Goal: Information Seeking & Learning: Learn about a topic

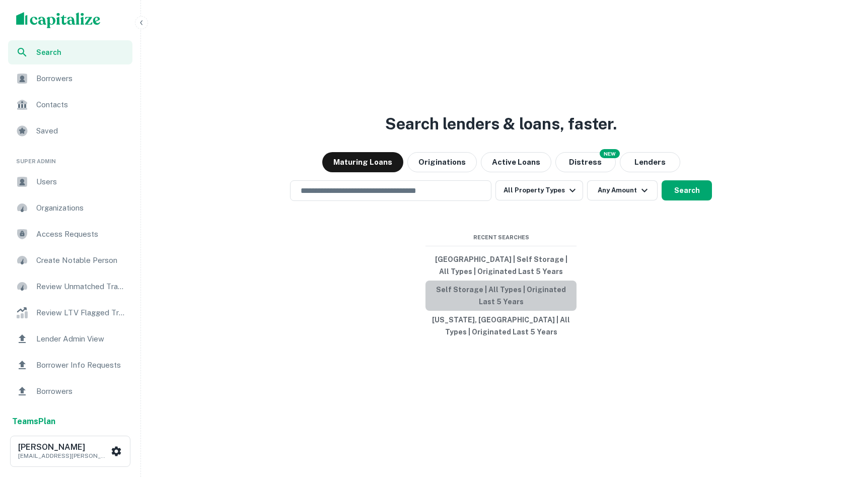
click at [424, 293] on button "Self Storage | All Types | Originated Last 5 Years" at bounding box center [500, 295] width 151 height 30
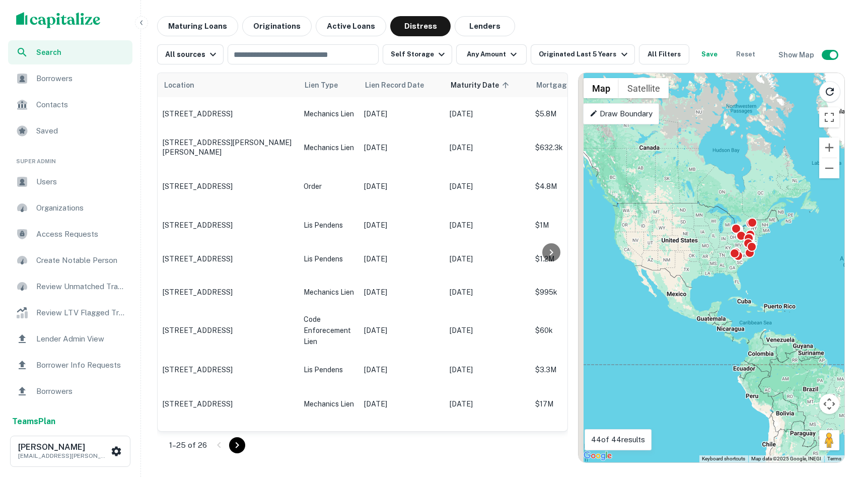
drag, startPoint x: 645, startPoint y: 233, endPoint x: 661, endPoint y: 239, distance: 17.0
click at [424, 239] on div "To activate drag with keyboard, press Alt + Enter. Once in keyboard drag state,…" at bounding box center [711, 267] width 266 height 389
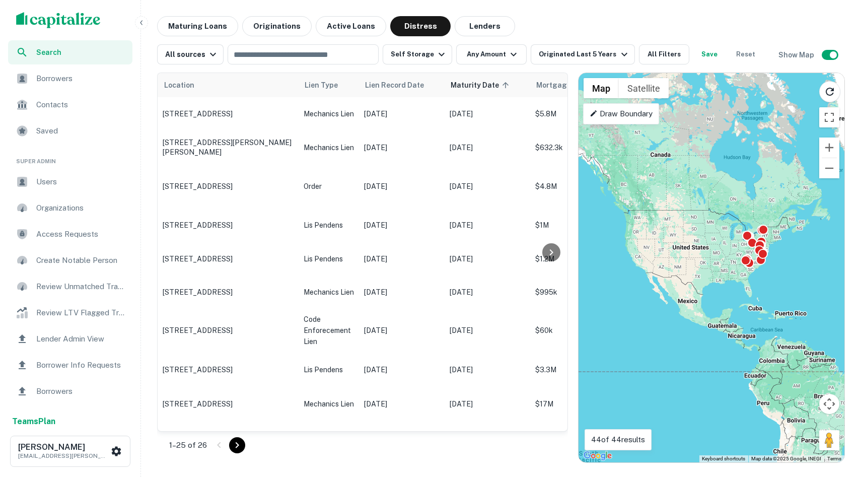
click at [302, 65] on div "Location Lien Type Lien Record Date Maturity Date sorted ascending Mortgage Amo…" at bounding box center [500, 263] width 687 height 398
click at [289, 55] on input "text" at bounding box center [302, 54] width 143 height 14
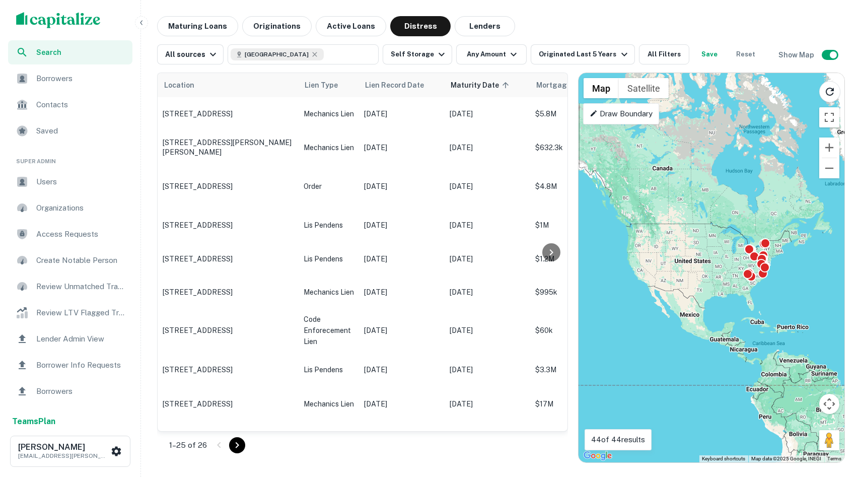
drag, startPoint x: 689, startPoint y: 256, endPoint x: 694, endPoint y: 281, distance: 25.2
click at [424, 280] on div "To activate drag with keyboard, press Alt + Enter. Once in keyboard drag state,…" at bounding box center [711, 267] width 266 height 389
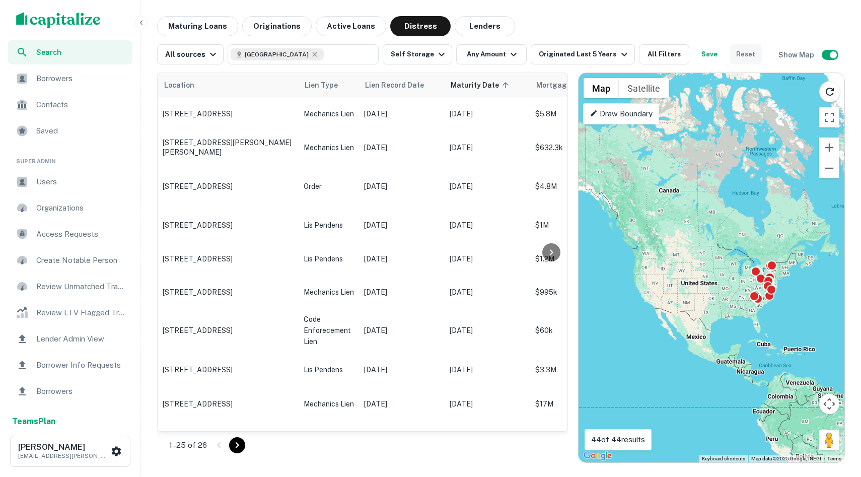
click at [424, 56] on button "Reset" at bounding box center [745, 54] width 32 height 20
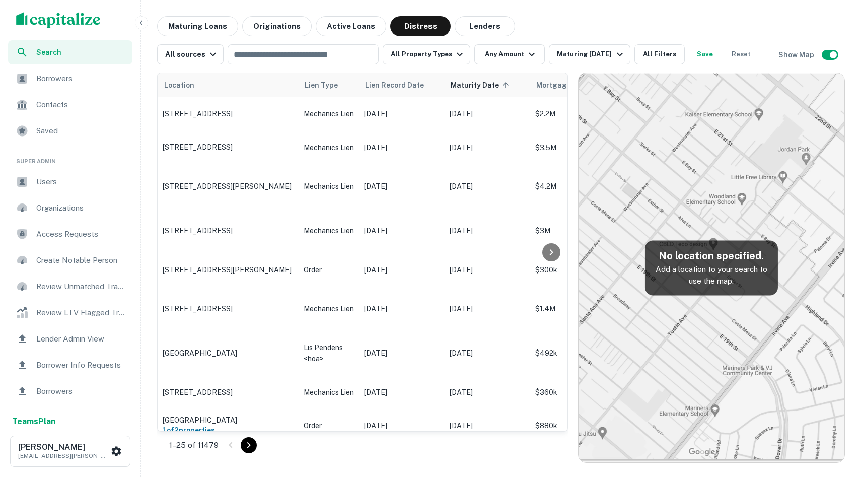
click at [424, 178] on img at bounding box center [711, 267] width 266 height 389
click at [291, 62] on div "​" at bounding box center [302, 54] width 151 height 20
type input "**********"
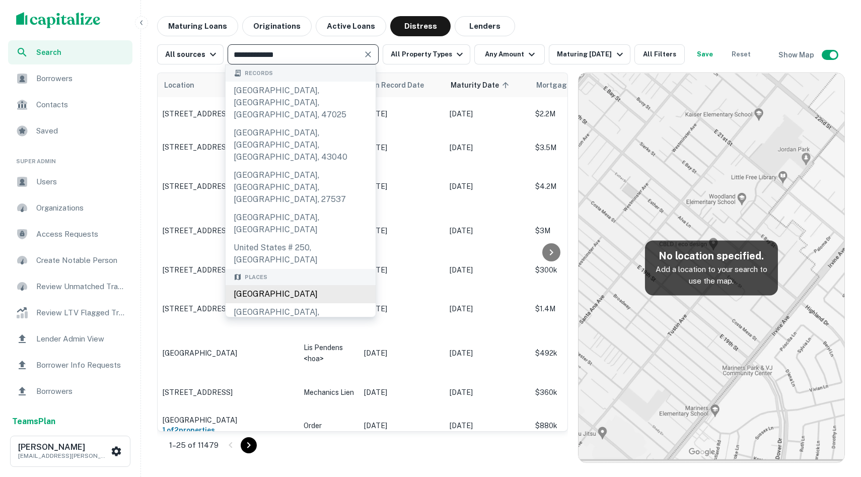
click at [286, 285] on div "United States" at bounding box center [300, 294] width 150 height 18
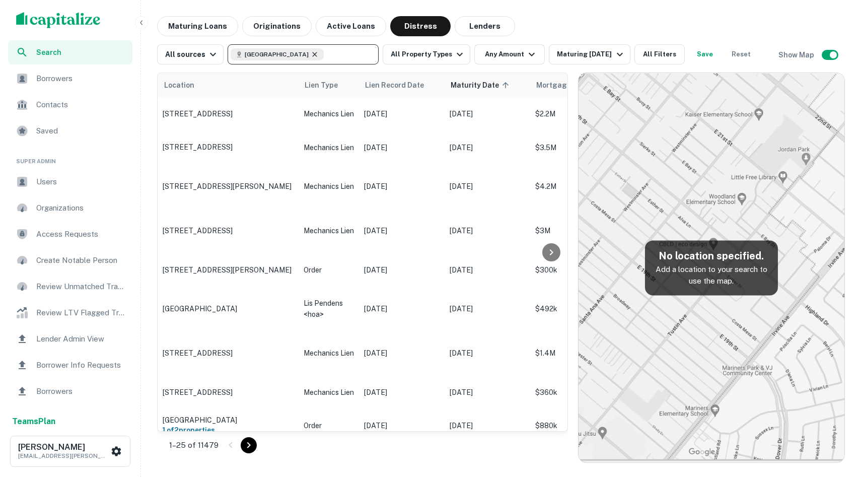
click at [311, 52] on icon at bounding box center [315, 54] width 8 height 8
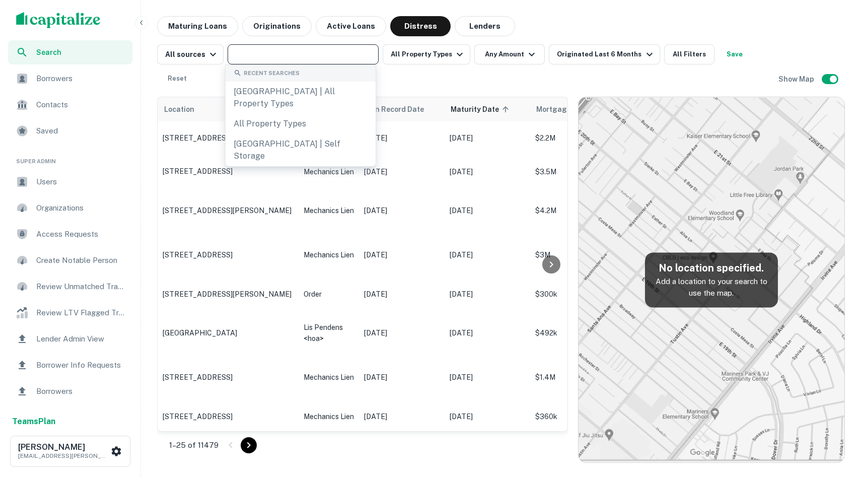
click at [301, 55] on input "text" at bounding box center [302, 54] width 143 height 14
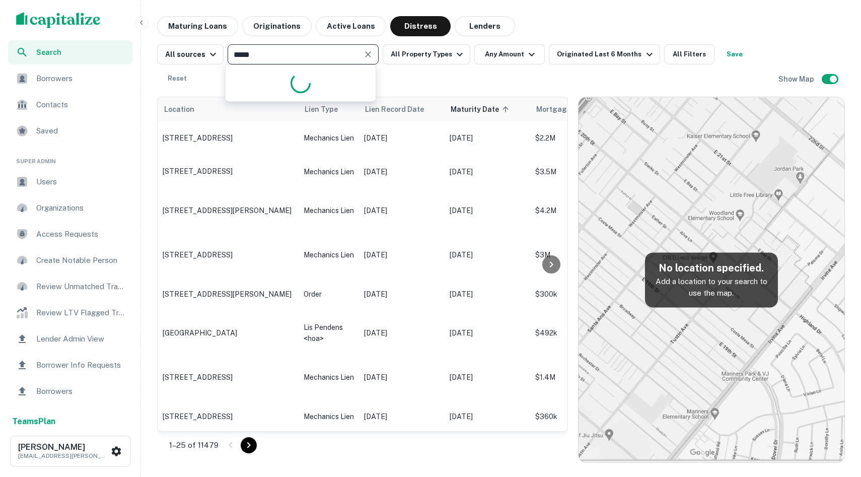
type input "******"
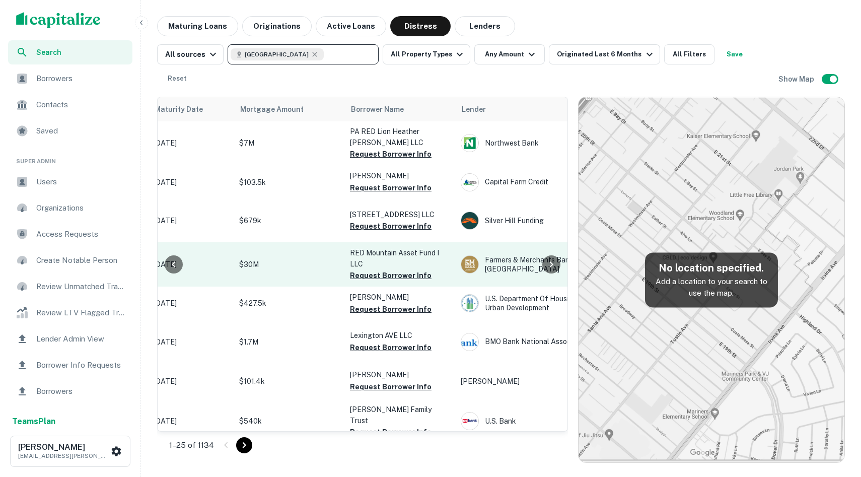
scroll to position [1, 0]
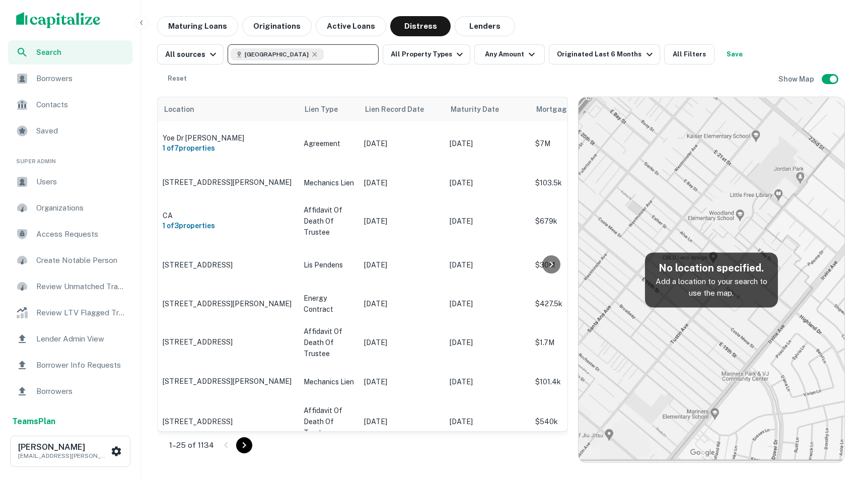
click at [424, 22] on div "Maturing Loans Originations Active Loans Distress Lenders" at bounding box center [500, 26] width 687 height 20
click at [424, 50] on button "All Property Types" at bounding box center [426, 54] width 88 height 20
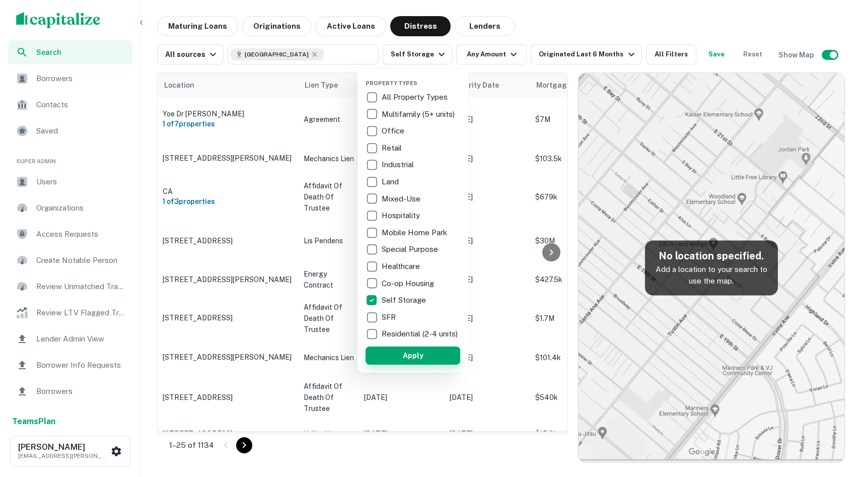
drag, startPoint x: 411, startPoint y: 358, endPoint x: 406, endPoint y: 357, distance: 5.3
click at [411, 359] on button "Apply" at bounding box center [412, 355] width 95 height 18
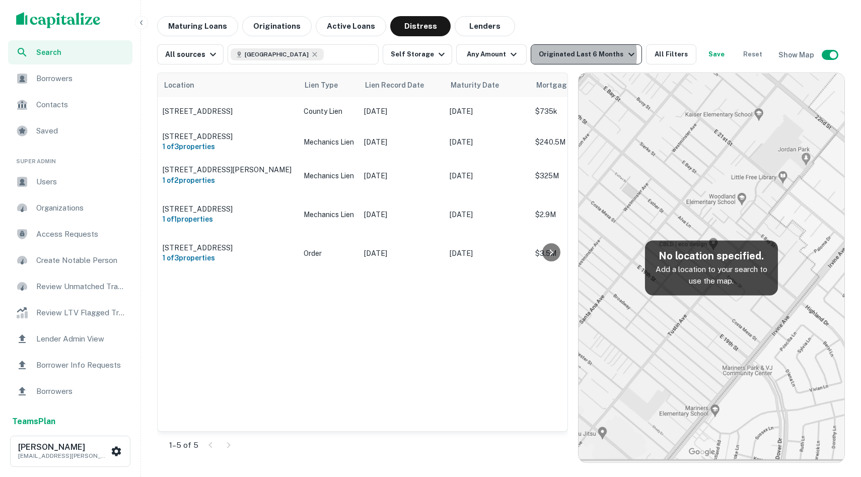
click at [424, 55] on div "Originated Last 6 Months" at bounding box center [588, 54] width 98 height 12
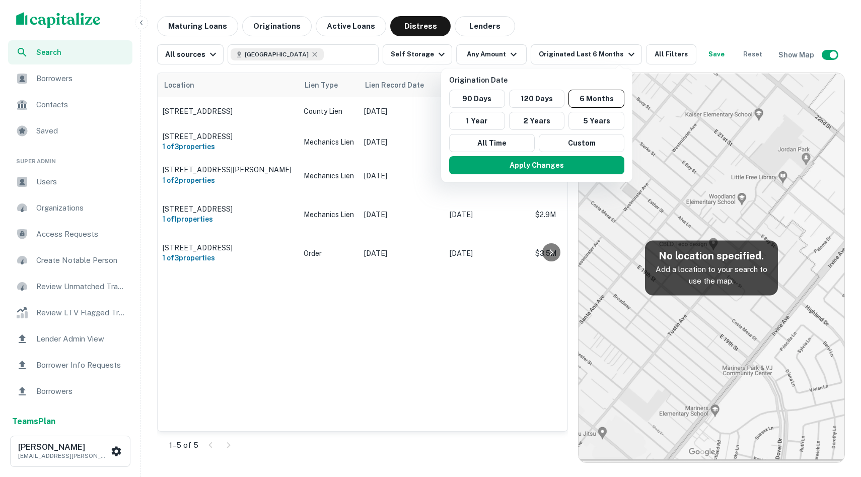
click at [179, 22] on div at bounding box center [430, 238] width 861 height 477
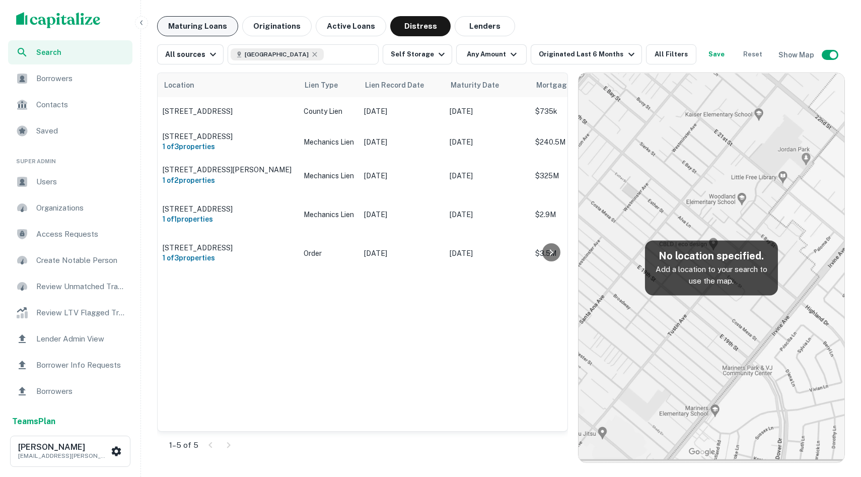
click at [190, 26] on button "Maturing Loans" at bounding box center [197, 26] width 81 height 20
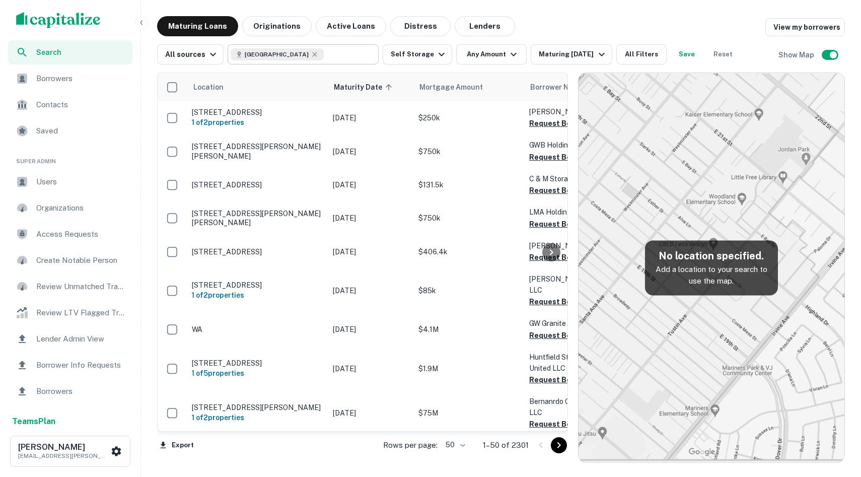
click at [311, 54] on icon at bounding box center [315, 54] width 8 height 8
type input "**********"
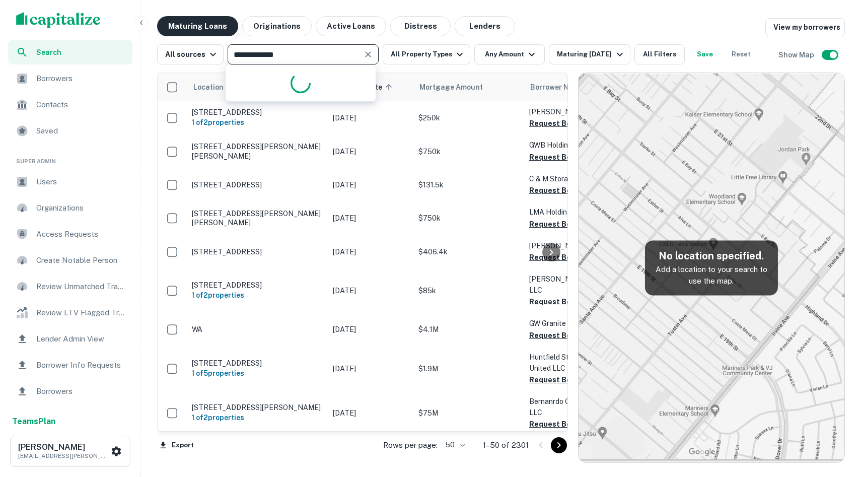
click at [187, 24] on button "Maturing Loans" at bounding box center [197, 26] width 81 height 20
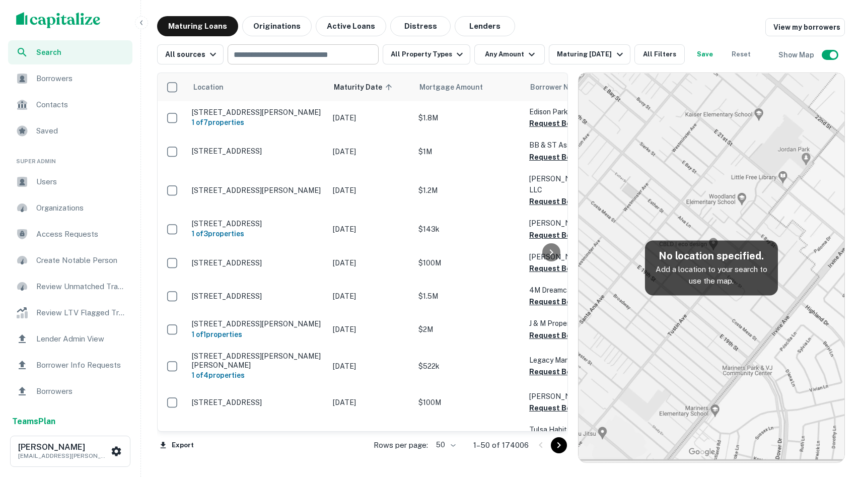
click at [281, 54] on input "text" at bounding box center [302, 54] width 143 height 14
type input "*"
type input "**********"
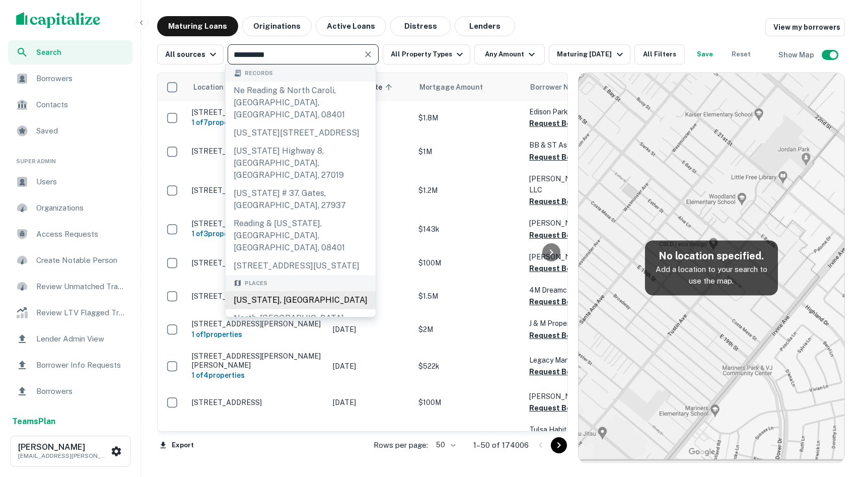
click at [266, 291] on div "North Carolina, USA" at bounding box center [300, 300] width 150 height 18
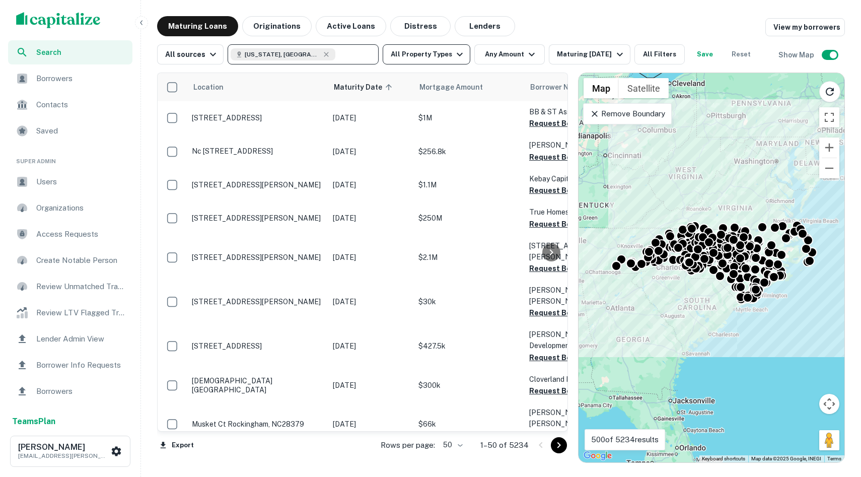
click at [424, 53] on button "All Property Types" at bounding box center [426, 54] width 88 height 20
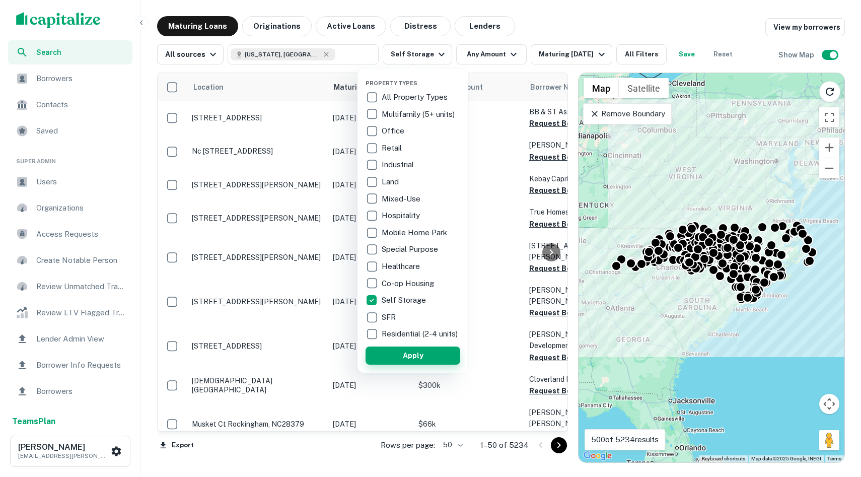
click at [407, 359] on button "Apply" at bounding box center [412, 355] width 95 height 18
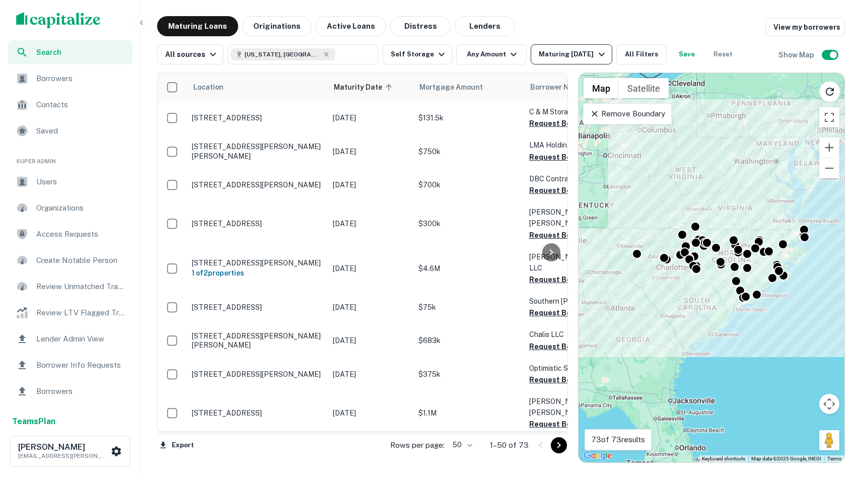
click at [424, 57] on div "Maturing In 6 Months" at bounding box center [573, 54] width 68 height 12
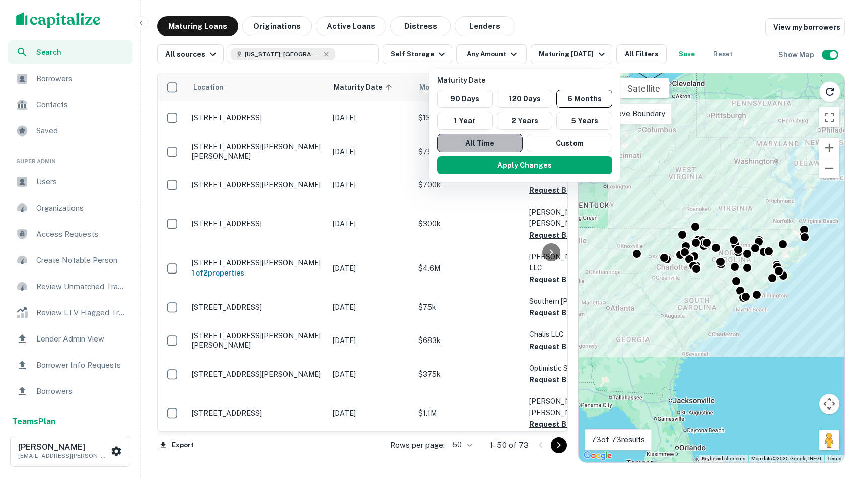
click at [424, 138] on button "All Time" at bounding box center [480, 143] width 86 height 18
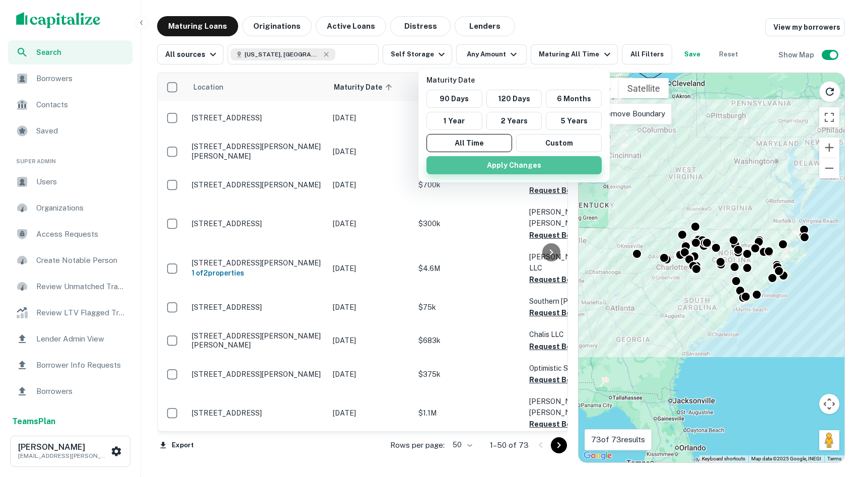
click at [424, 164] on button "Apply Changes" at bounding box center [513, 165] width 175 height 18
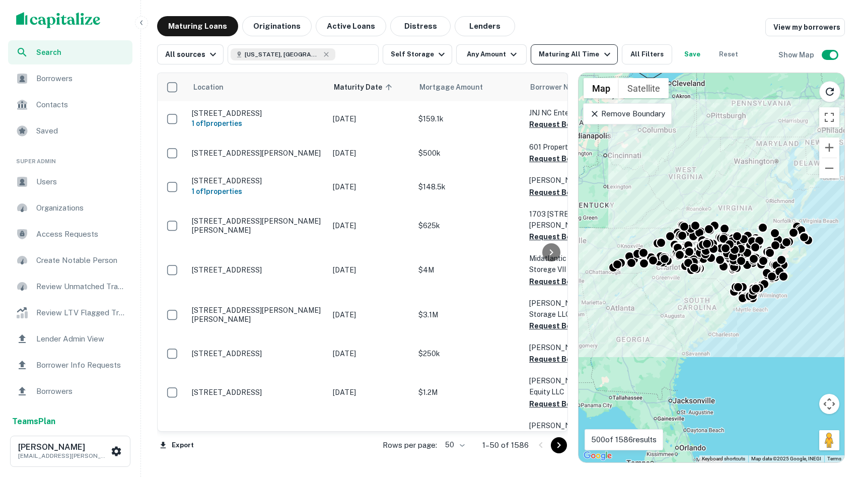
click at [424, 56] on div "Maturing All Time" at bounding box center [576, 54] width 74 height 12
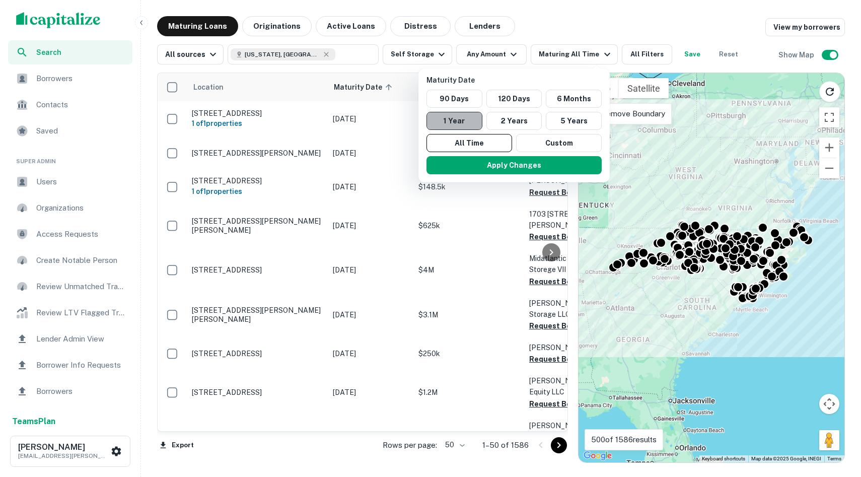
click at [424, 121] on button "1 Year" at bounding box center [454, 121] width 56 height 18
click at [424, 171] on button "Apply Changes" at bounding box center [513, 165] width 175 height 18
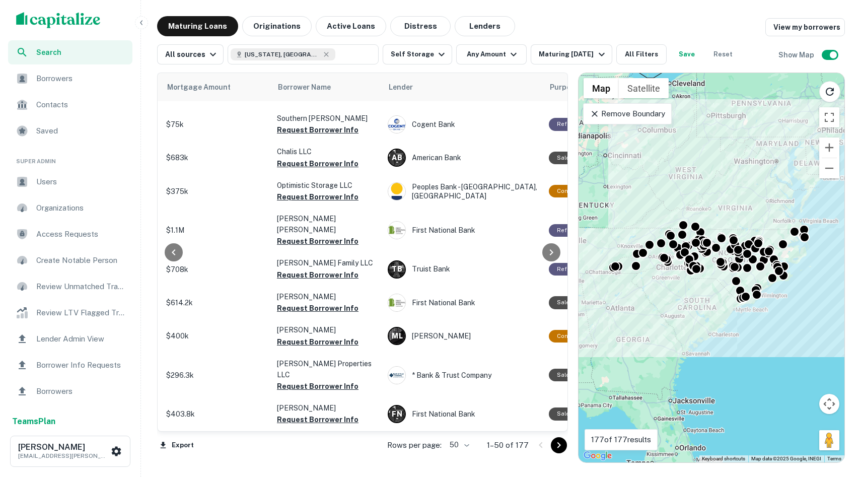
scroll to position [0, 252]
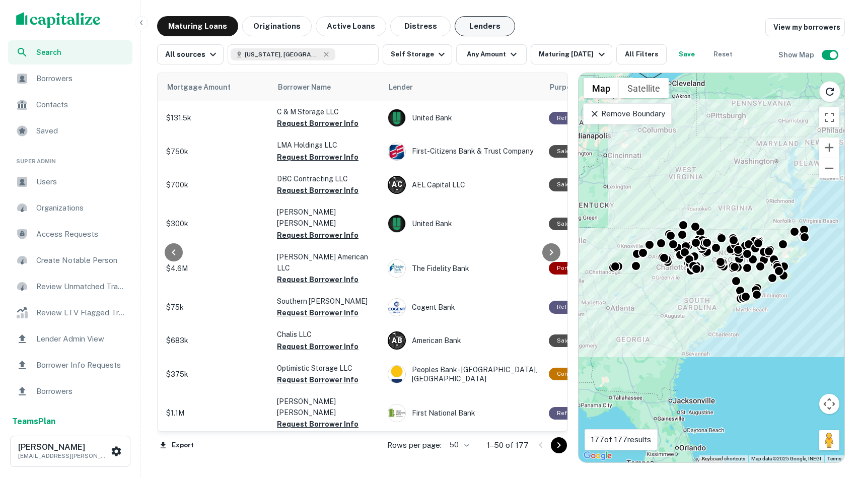
click at [424, 31] on button "Lenders" at bounding box center [484, 26] width 60 height 20
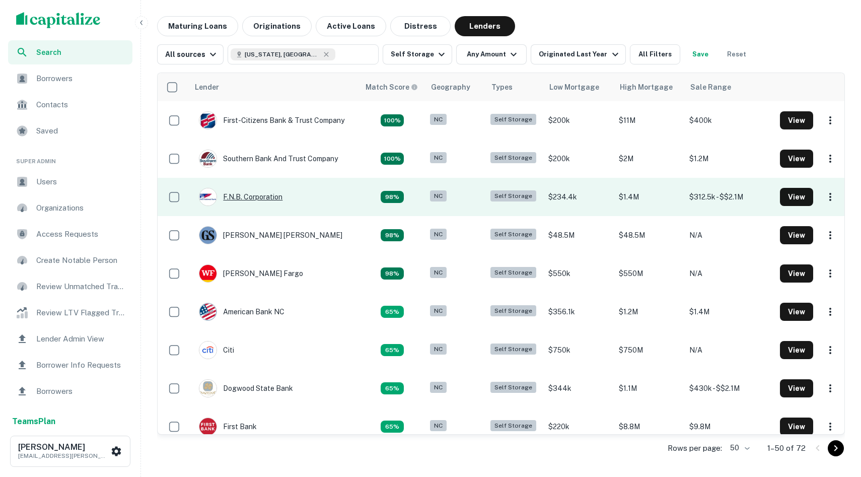
click at [258, 198] on div "F.n.b. Corporation" at bounding box center [241, 197] width 84 height 18
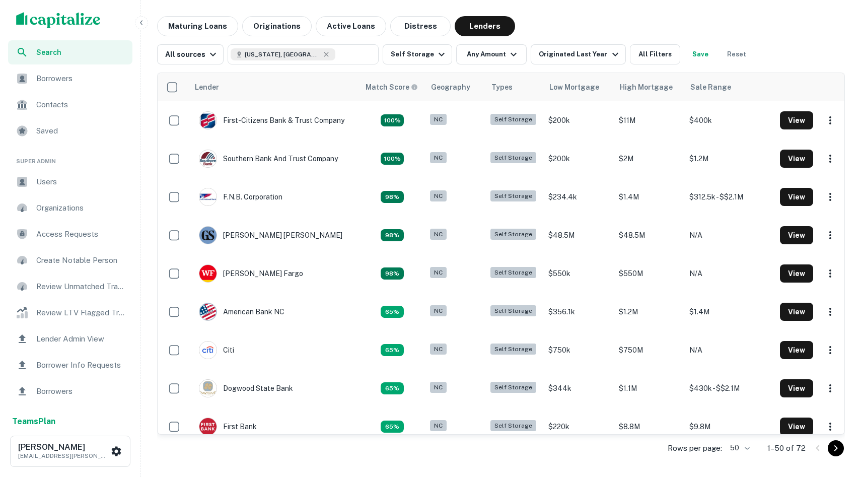
click at [198, 15] on div "Search Borrowers Contacts Saved Super Admin Users Organizations Access Requests…" at bounding box center [430, 238] width 861 height 477
click at [198, 25] on button "Maturing Loans" at bounding box center [197, 26] width 81 height 20
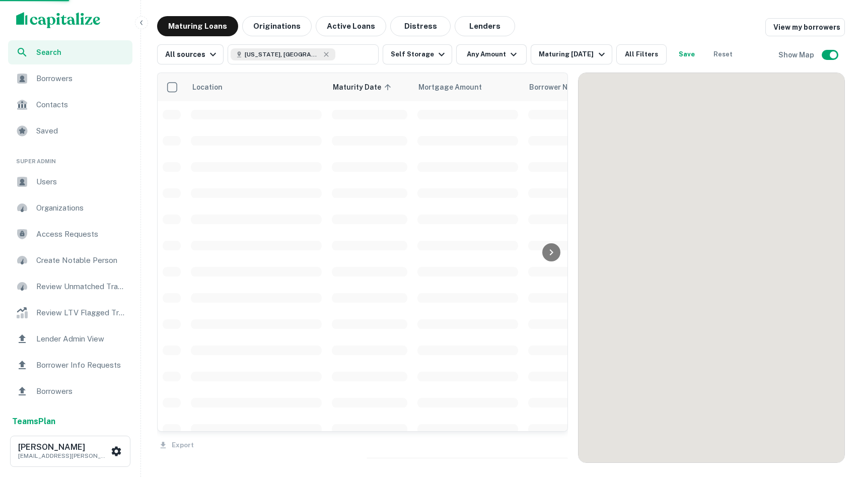
click at [49, 56] on span "Search" at bounding box center [81, 52] width 90 height 11
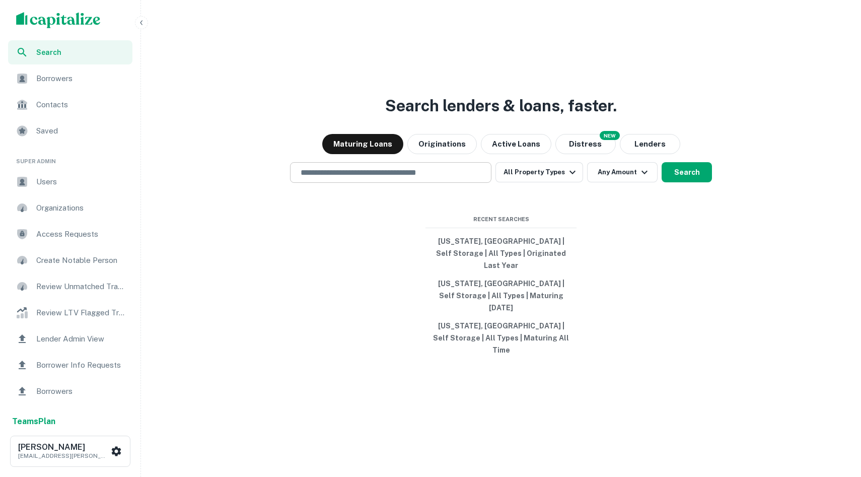
click at [367, 178] on input "text" at bounding box center [390, 173] width 192 height 12
click at [397, 183] on div "​" at bounding box center [390, 172] width 201 height 21
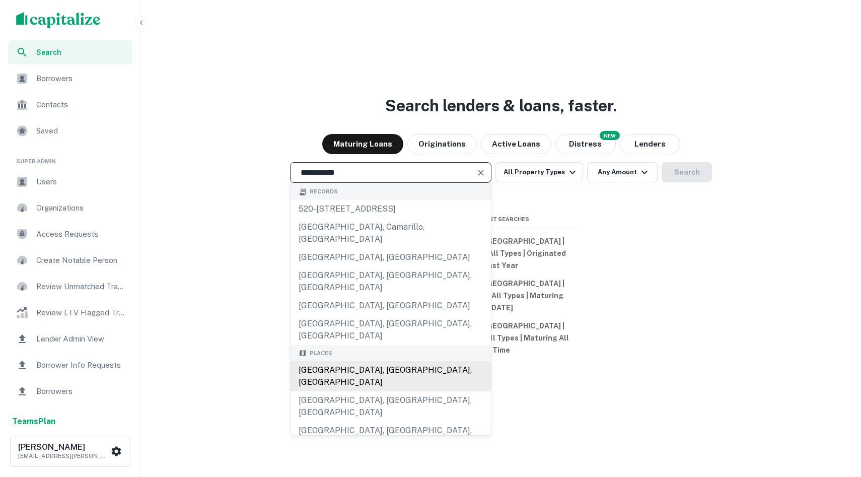
click at [354, 361] on div "[GEOGRAPHIC_DATA], [GEOGRAPHIC_DATA], [GEOGRAPHIC_DATA]" at bounding box center [390, 376] width 200 height 30
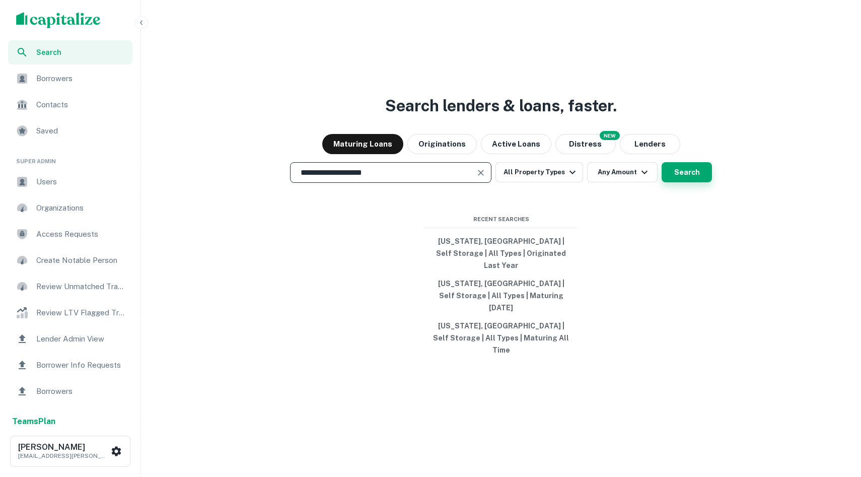
type input "**********"
click at [682, 182] on button "Search" at bounding box center [686, 172] width 50 height 20
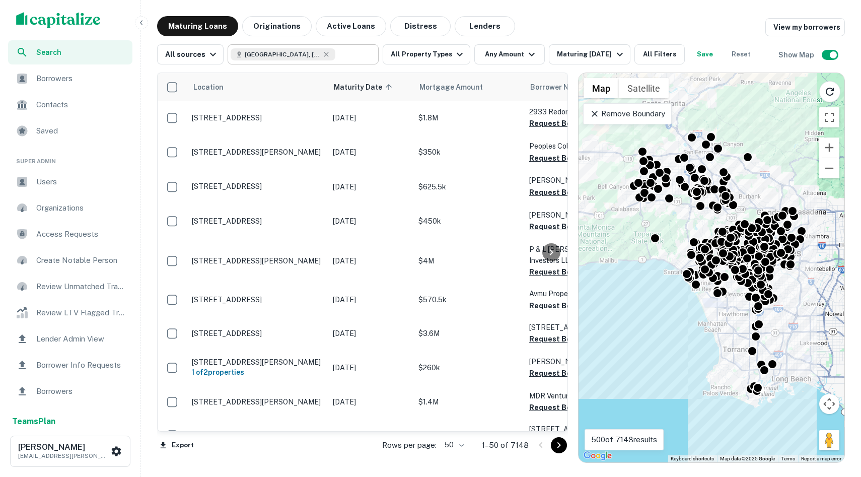
click at [322, 51] on icon at bounding box center [326, 54] width 8 height 8
type input "**********"
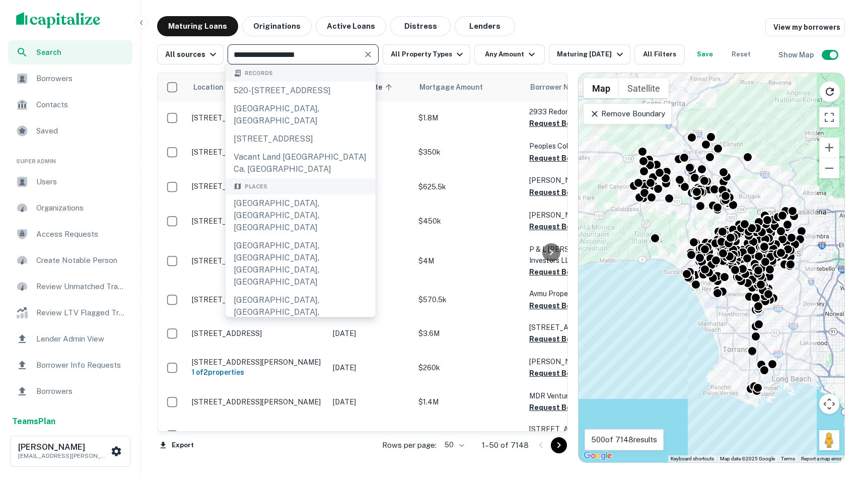
click at [320, 54] on input "**********" at bounding box center [295, 54] width 128 height 14
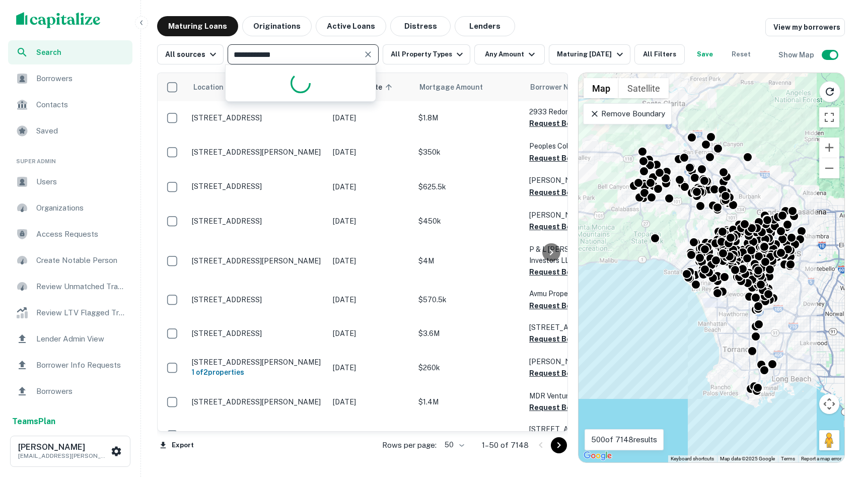
type input "**********"
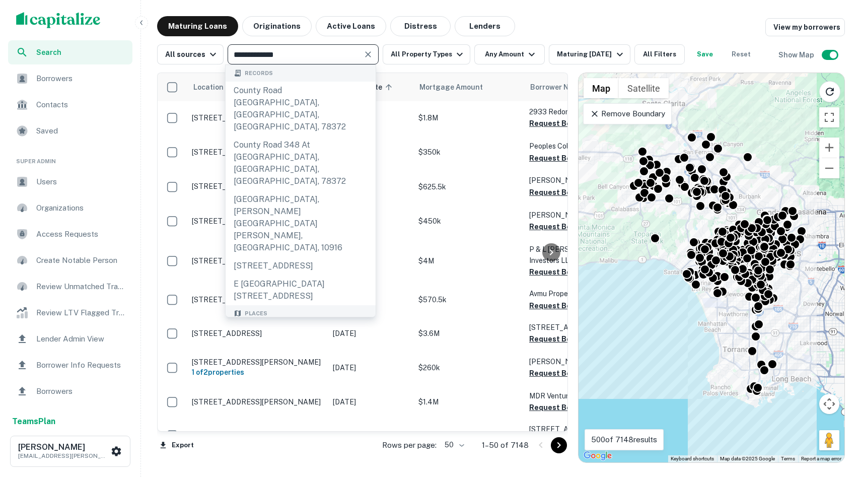
click at [264, 321] on div "Orange County, CA, USA" at bounding box center [300, 342] width 150 height 42
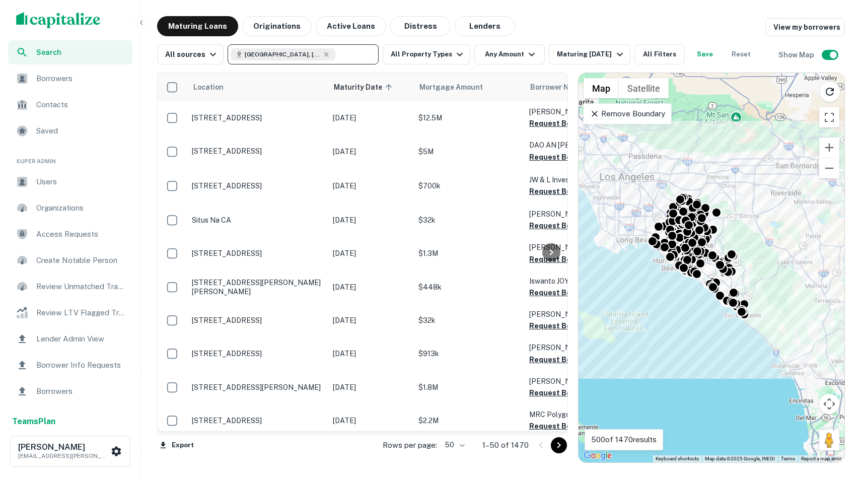
click at [322, 52] on div "Orange County, CA, USA" at bounding box center [283, 54] width 105 height 12
click at [322, 52] on icon at bounding box center [326, 54] width 8 height 8
click at [308, 54] on input "text" at bounding box center [302, 54] width 143 height 14
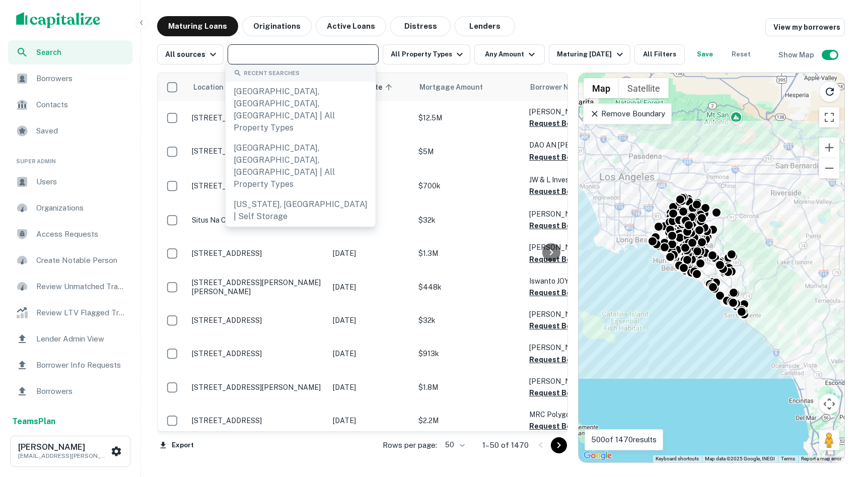
click at [119, 21] on div "scrollable content" at bounding box center [70, 20] width 140 height 40
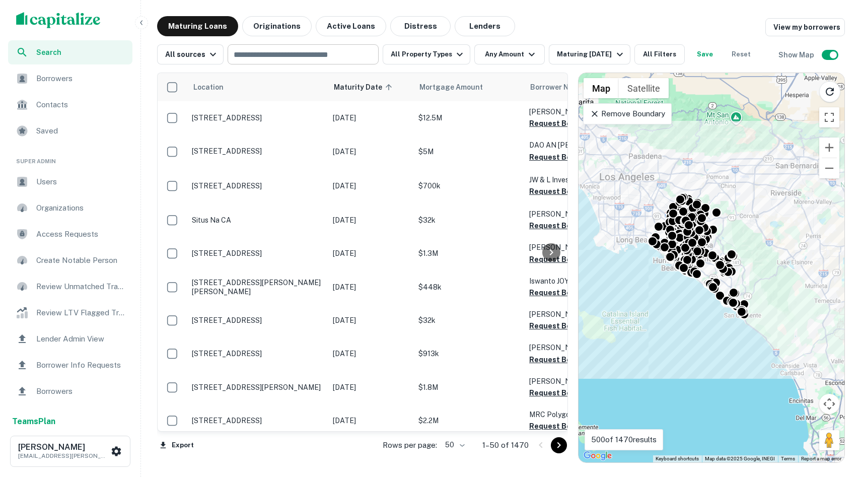
click at [270, 55] on input "text" at bounding box center [302, 54] width 143 height 14
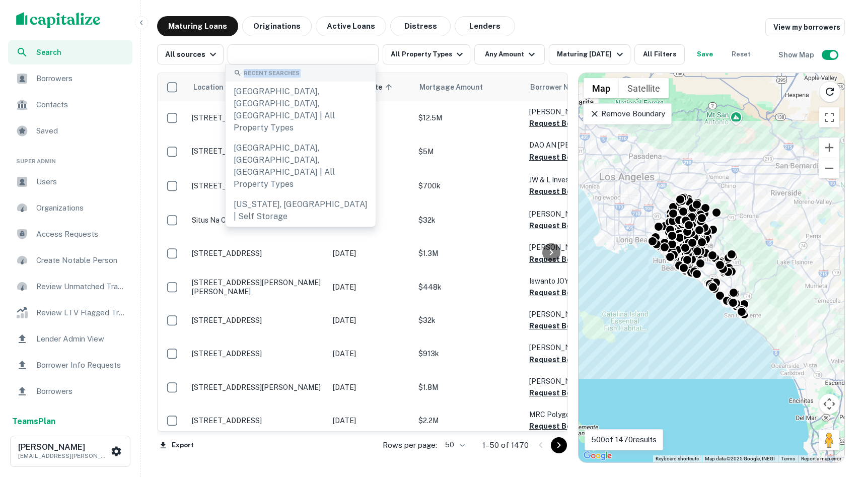
click at [341, 78] on div "Recent Searches" at bounding box center [300, 73] width 150 height 17
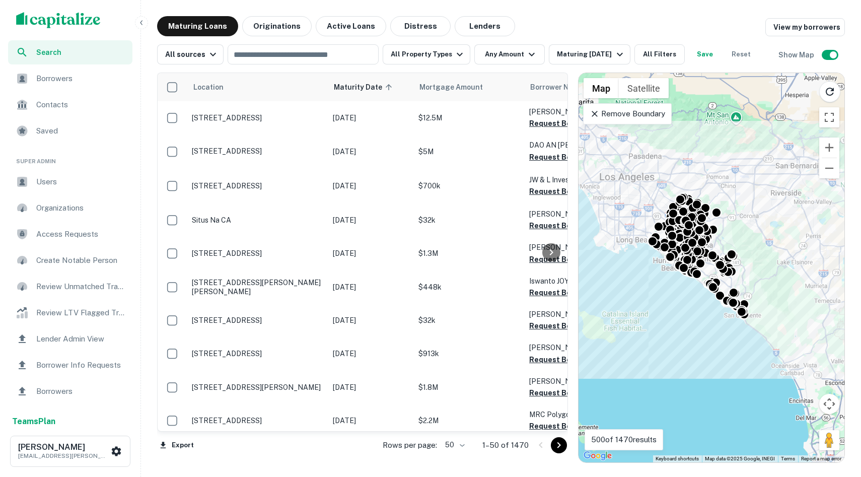
click at [569, 27] on div "Maturing Loans Originations Active Loans Distress Lenders View my borrowers" at bounding box center [500, 26] width 687 height 20
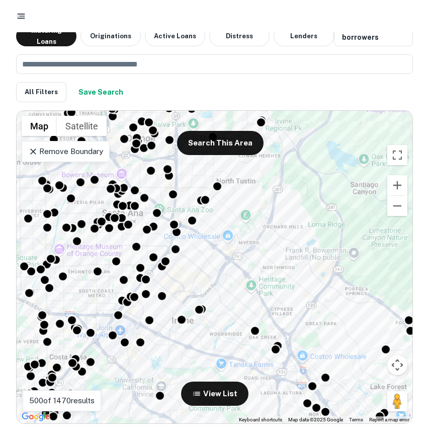
click at [315, 214] on div "To activate drag with keyboard, press Alt + Enter. Once in keyboard drag state,…" at bounding box center [215, 267] width 396 height 313
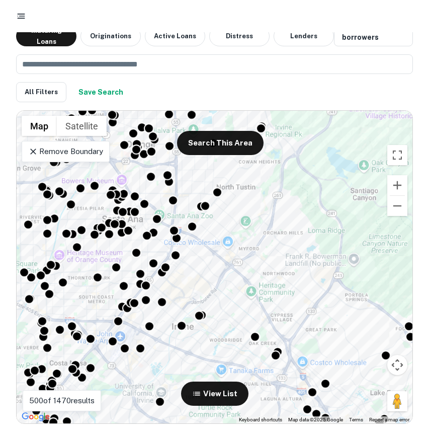
drag, startPoint x: 315, startPoint y: 223, endPoint x: 318, endPoint y: 367, distance: 143.5
click at [317, 362] on div "To activate drag with keyboard, press Alt + Enter. Once in keyboard drag state,…" at bounding box center [215, 267] width 396 height 313
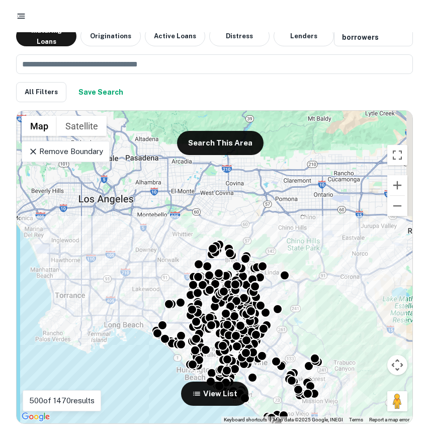
drag, startPoint x: 264, startPoint y: 290, endPoint x: 221, endPoint y: 163, distance: 134.2
click at [221, 162] on div "To activate drag with keyboard, press Alt + Enter. Once in keyboard drag state,…" at bounding box center [215, 267] width 396 height 313
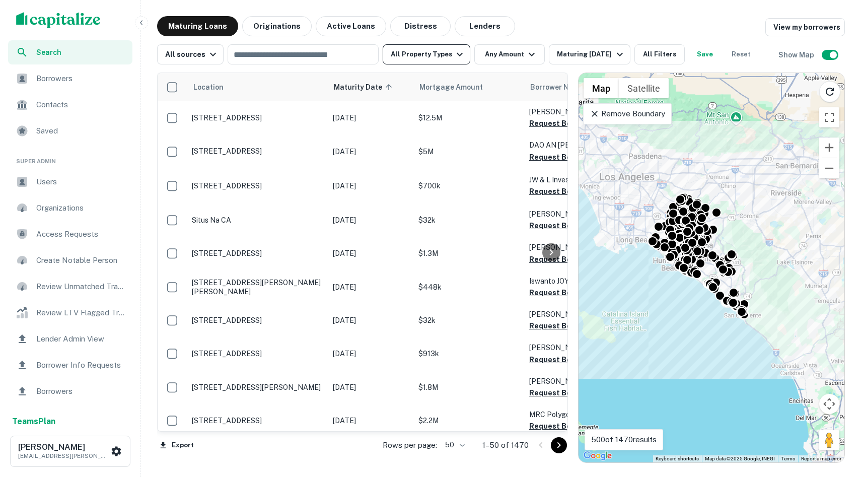
click at [447, 49] on button "All Property Types" at bounding box center [426, 54] width 88 height 20
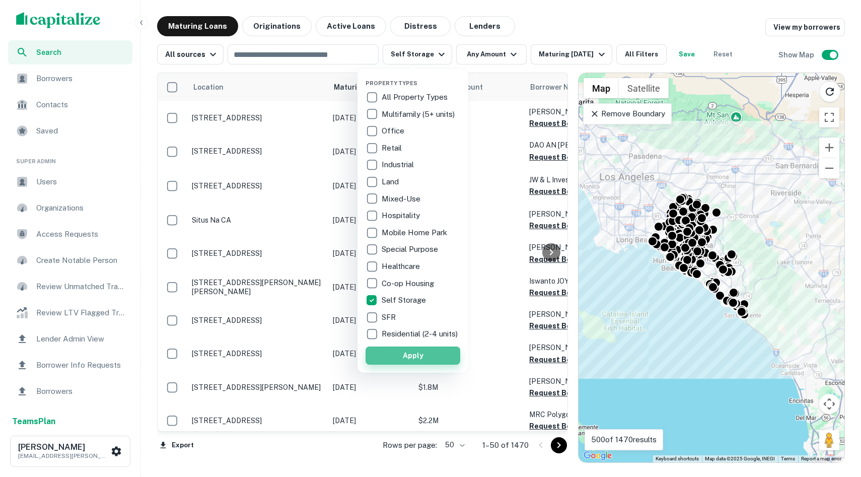
click at [400, 355] on button "Apply" at bounding box center [412, 355] width 95 height 18
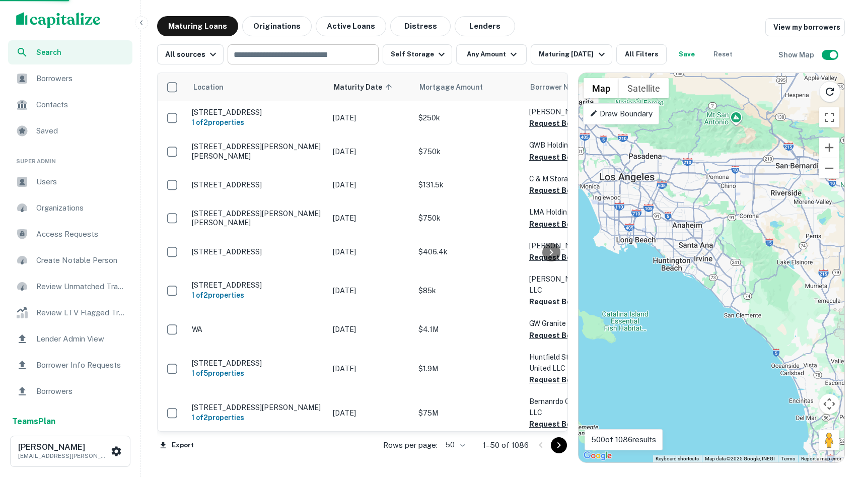
click at [267, 51] on input "text" at bounding box center [302, 54] width 143 height 14
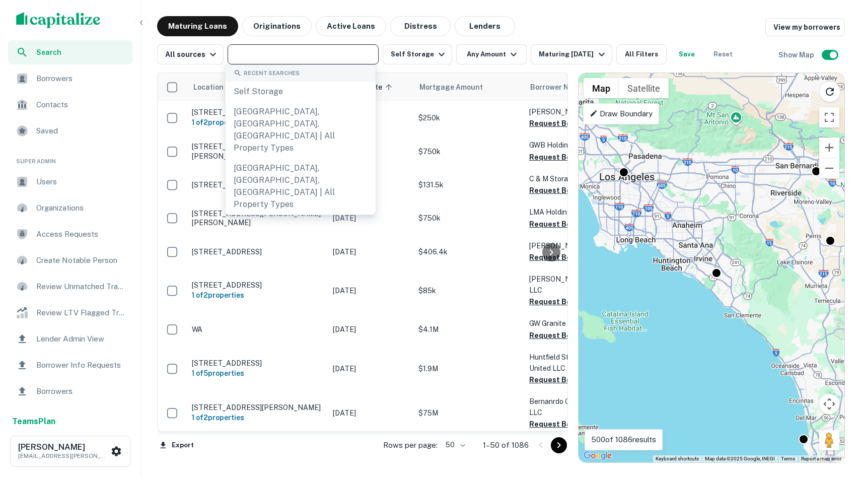
click at [780, 274] on div "To activate drag with keyboard, press Alt + Enter. Once in keyboard drag state,…" at bounding box center [711, 267] width 266 height 389
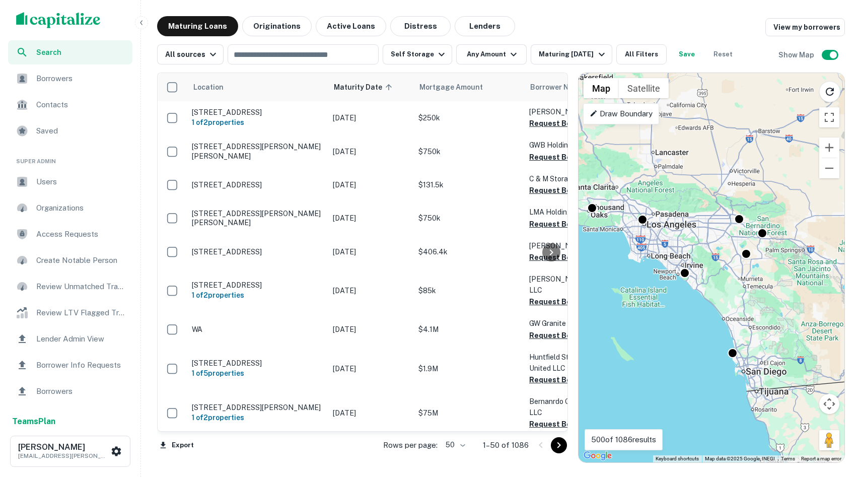
drag, startPoint x: 770, startPoint y: 287, endPoint x: 730, endPoint y: 287, distance: 40.3
click at [730, 287] on div "To activate drag with keyboard, press Alt + Enter. Once in keyboard drag state,…" at bounding box center [711, 267] width 266 height 389
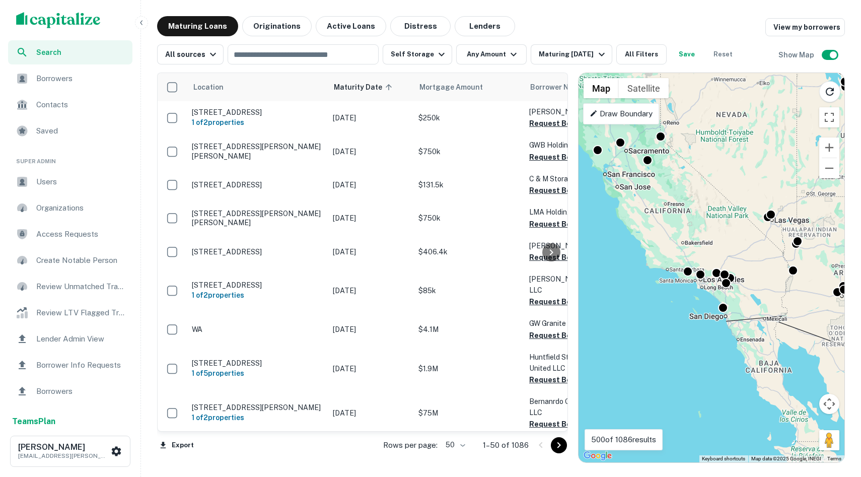
drag, startPoint x: 777, startPoint y: 295, endPoint x: 610, endPoint y: 295, distance: 167.1
click at [610, 295] on div "To activate drag with keyboard, press Alt + Enter. Once in keyboard drag state,…" at bounding box center [711, 267] width 266 height 389
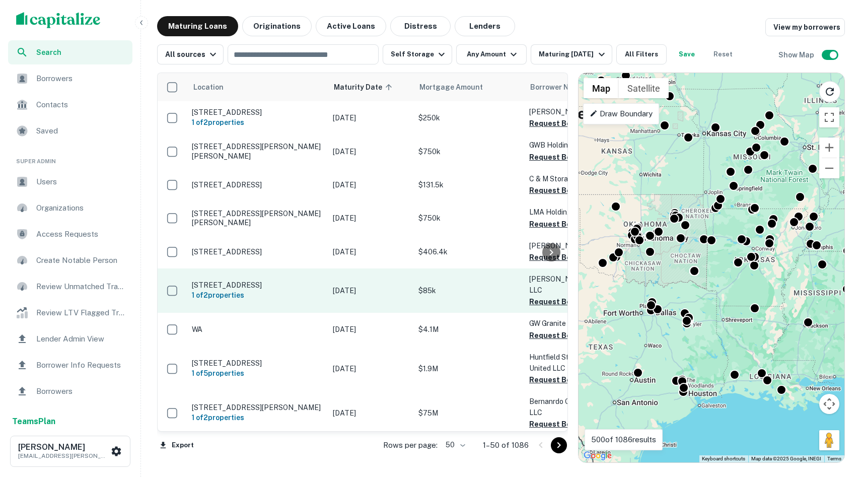
drag, startPoint x: 586, startPoint y: 294, endPoint x: 566, endPoint y: 290, distance: 21.1
click at [566, 290] on div "Location Maturity Date sorted ascending Mortgage Amount Borrower Name Lender Pu…" at bounding box center [500, 263] width 687 height 398
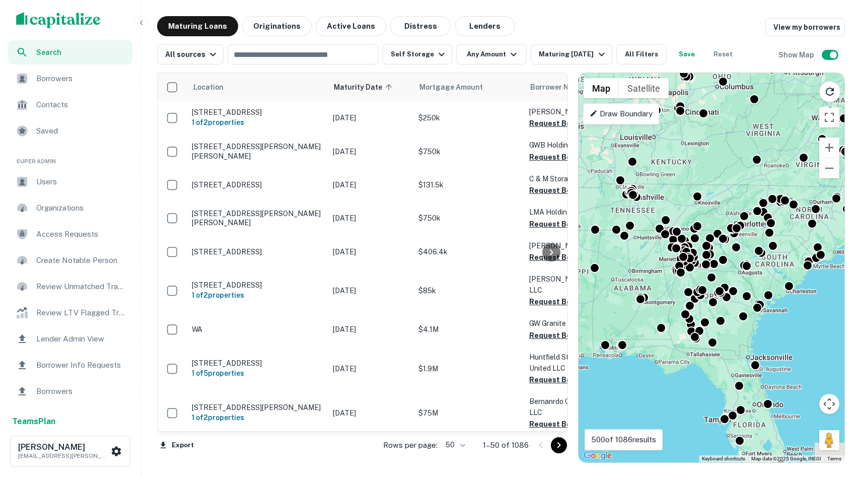
drag, startPoint x: 725, startPoint y: 265, endPoint x: 595, endPoint y: 272, distance: 130.0
click at [595, 272] on div "To activate drag with keyboard, press Alt + Enter. Once in keyboard drag state,…" at bounding box center [711, 267] width 266 height 389
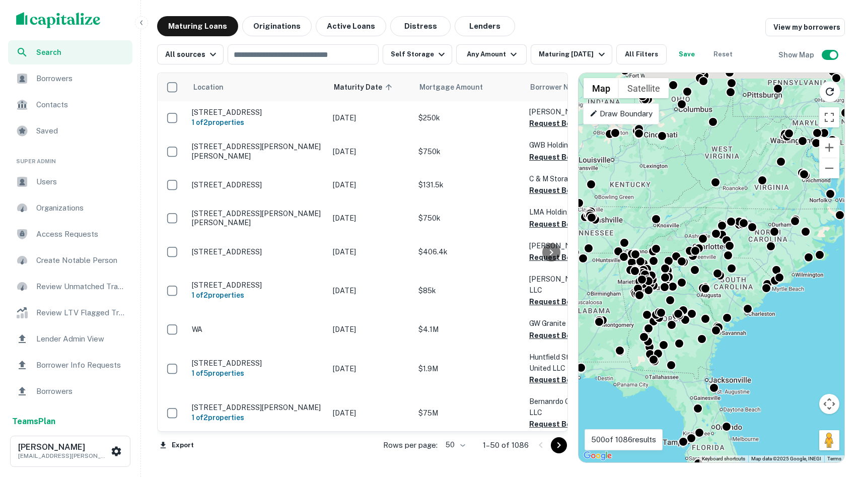
drag, startPoint x: 749, startPoint y: 236, endPoint x: 702, endPoint y: 260, distance: 53.6
click at [702, 260] on div "To activate drag with keyboard, press Alt + Enter. Once in keyboard drag state,…" at bounding box center [711, 267] width 266 height 389
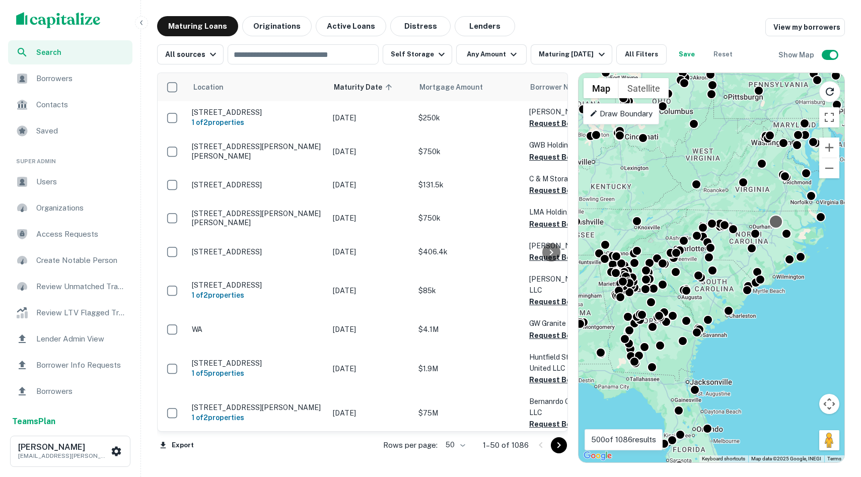
click at [777, 224] on div at bounding box center [776, 221] width 15 height 15
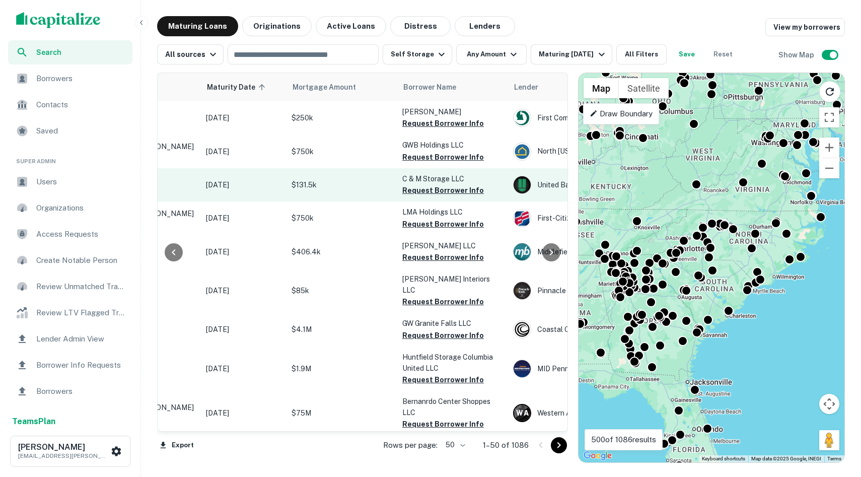
scroll to position [0, 136]
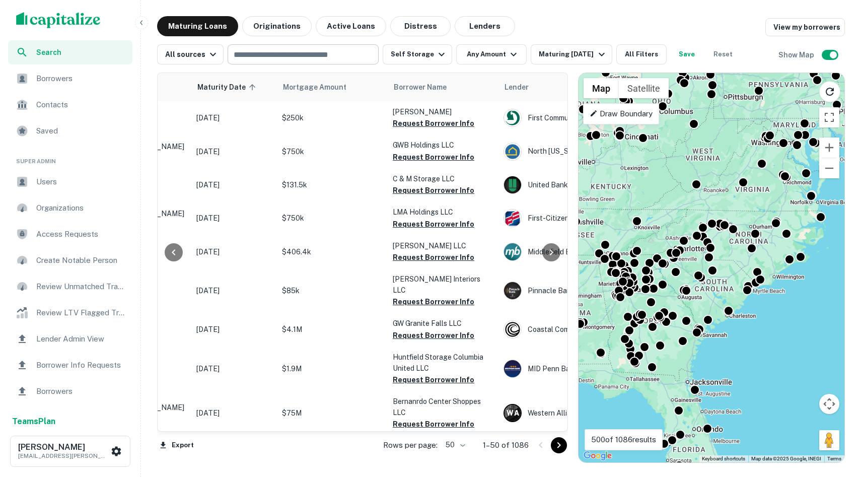
click at [285, 56] on input "text" at bounding box center [302, 54] width 143 height 14
type input "**********"
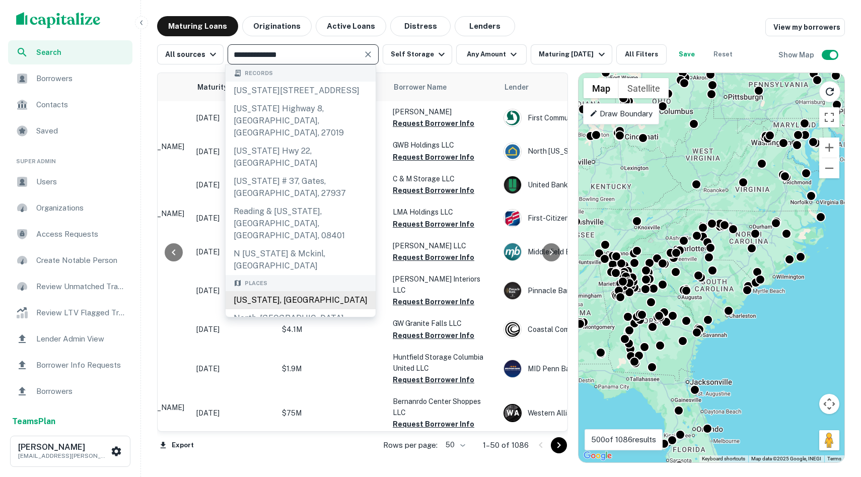
click at [286, 291] on div "North Carolina, USA" at bounding box center [300, 300] width 150 height 18
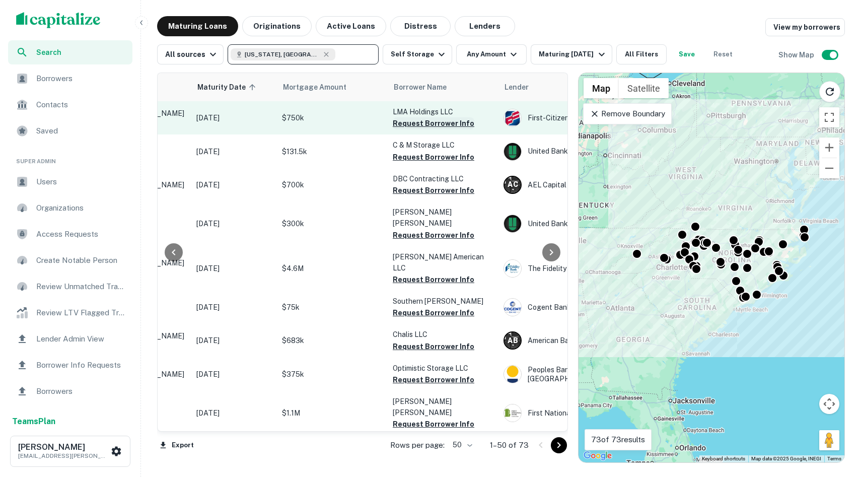
click at [421, 124] on button "Request Borrower Info" at bounding box center [434, 123] width 82 height 12
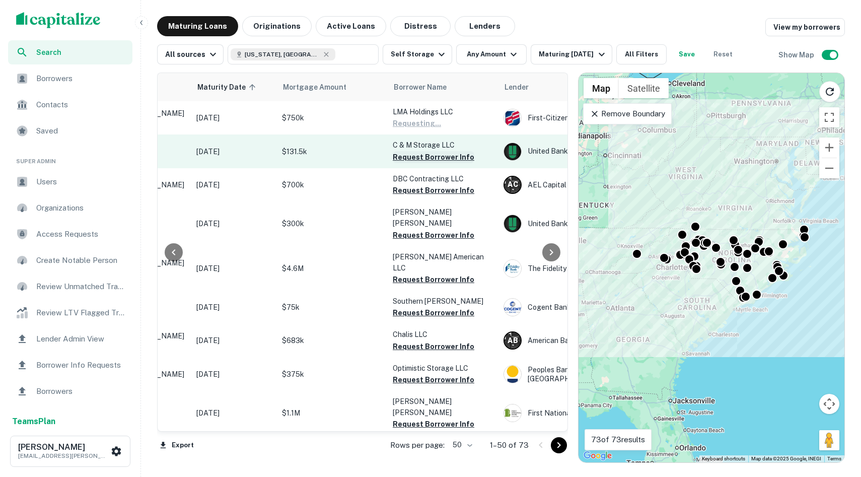
click at [424, 152] on button "Request Borrower Info" at bounding box center [434, 157] width 82 height 12
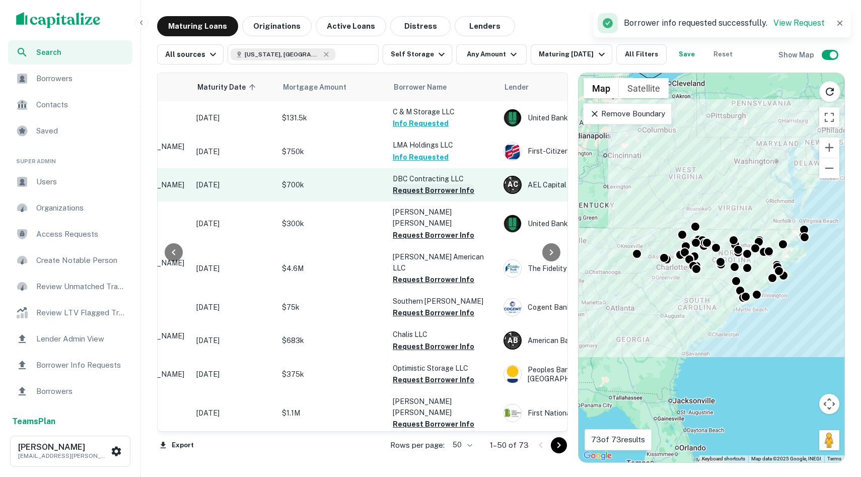
click at [427, 192] on button "Request Borrower Info" at bounding box center [434, 190] width 82 height 12
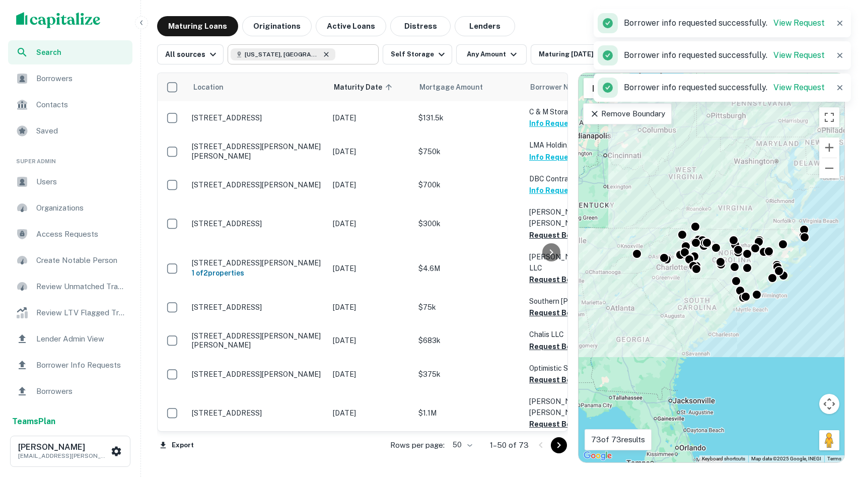
click at [322, 56] on icon at bounding box center [326, 54] width 8 height 8
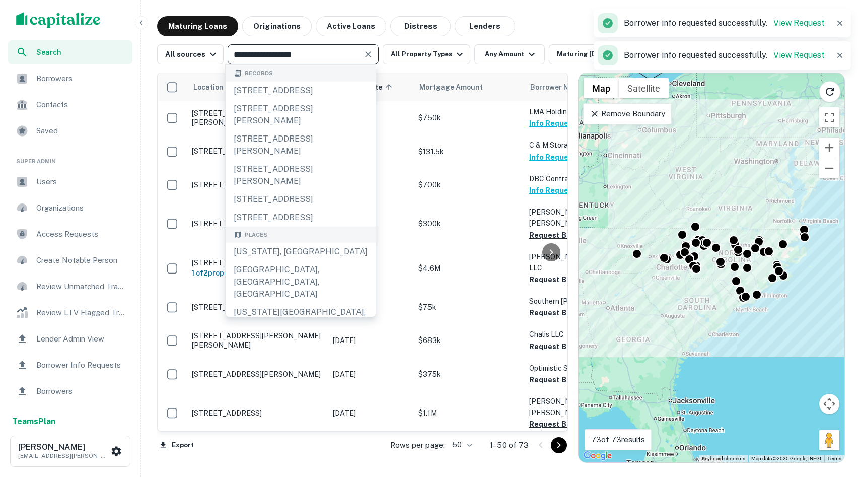
click at [318, 62] on div "**********" at bounding box center [302, 54] width 151 height 20
click at [312, 63] on div "**********" at bounding box center [302, 54] width 151 height 20
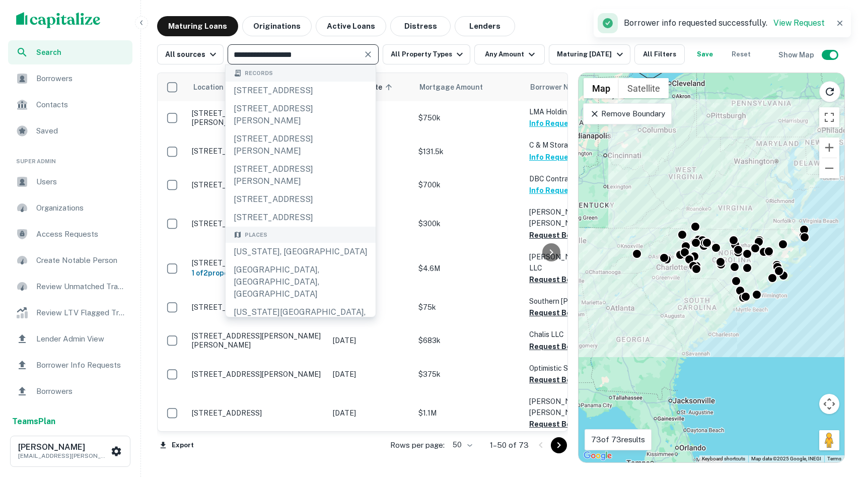
click at [312, 63] on div "**********" at bounding box center [302, 54] width 151 height 20
drag, startPoint x: 317, startPoint y: 58, endPoint x: 240, endPoint y: 57, distance: 76.5
click at [241, 57] on input "**********" at bounding box center [295, 54] width 128 height 14
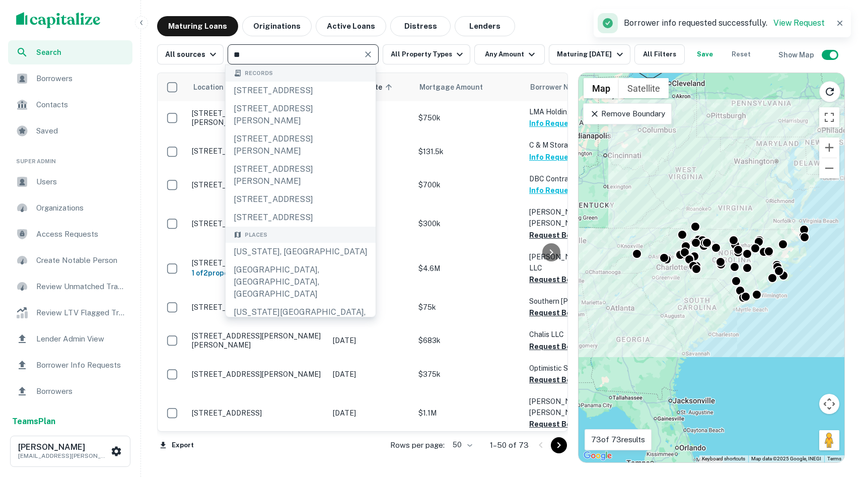
type input "*"
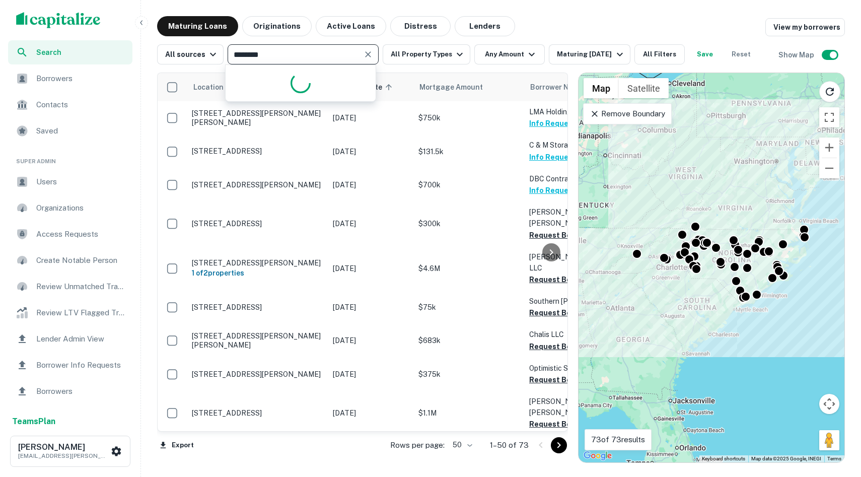
type input "*******"
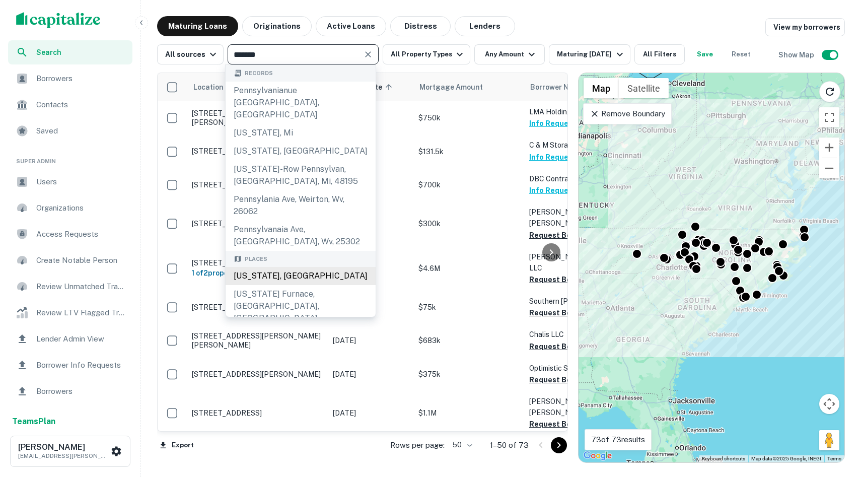
click at [305, 267] on div "Pennsylvania, USA" at bounding box center [300, 276] width 150 height 18
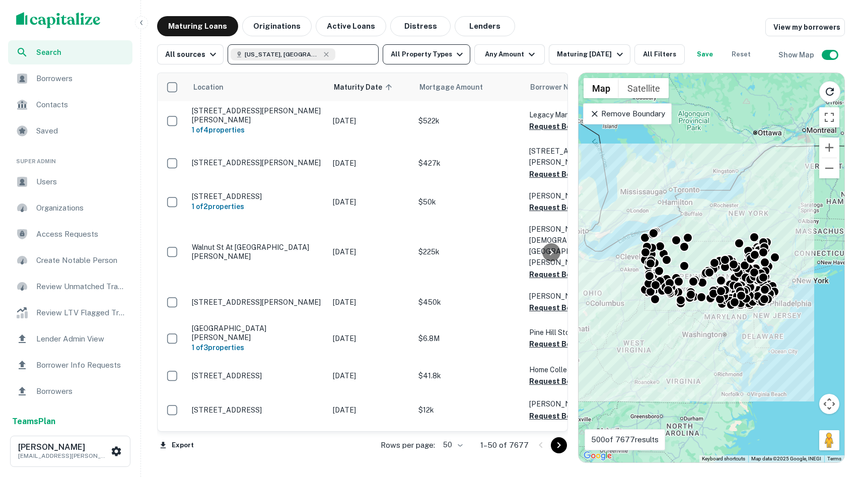
click at [402, 54] on button "All Property Types" at bounding box center [426, 54] width 88 height 20
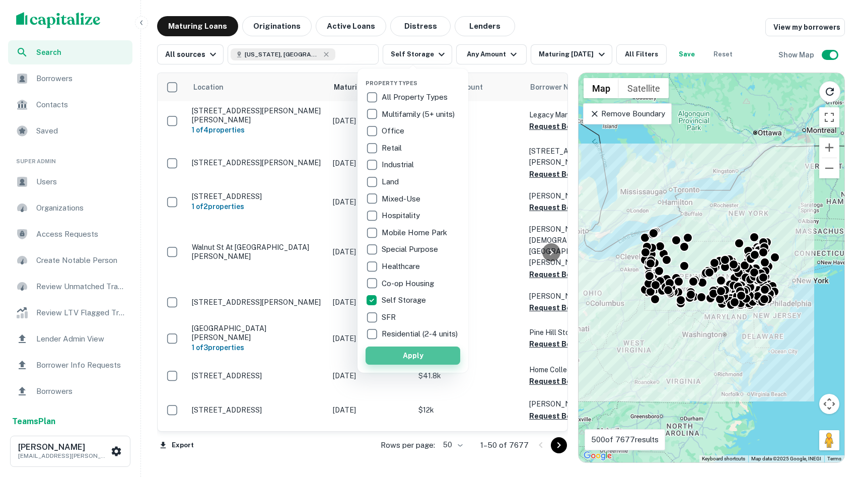
click at [405, 358] on button "Apply" at bounding box center [412, 355] width 95 height 18
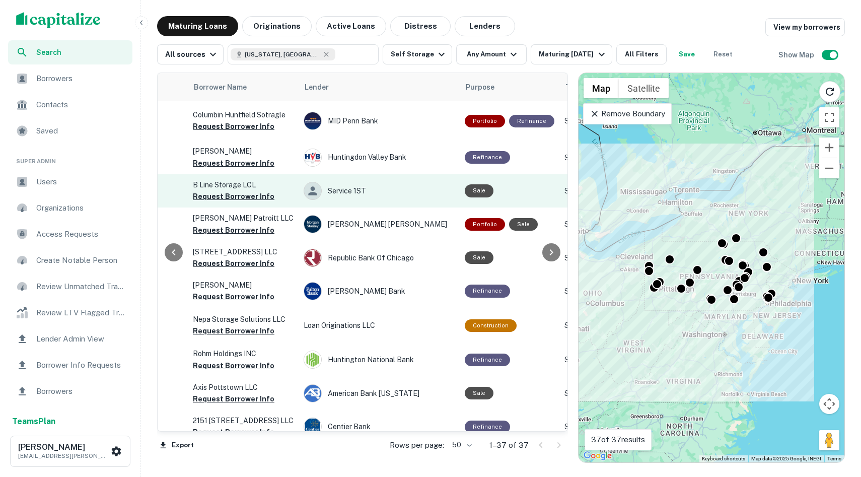
scroll to position [0, 251]
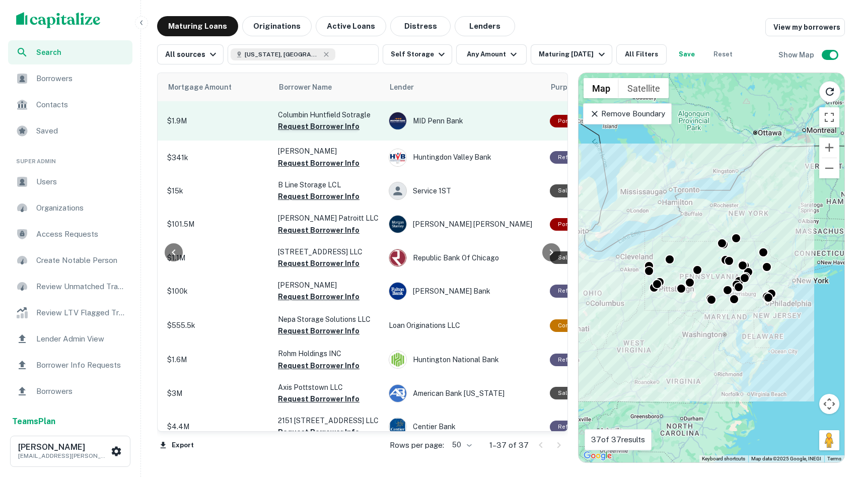
click at [336, 127] on button "Request Borrower Info" at bounding box center [319, 126] width 82 height 12
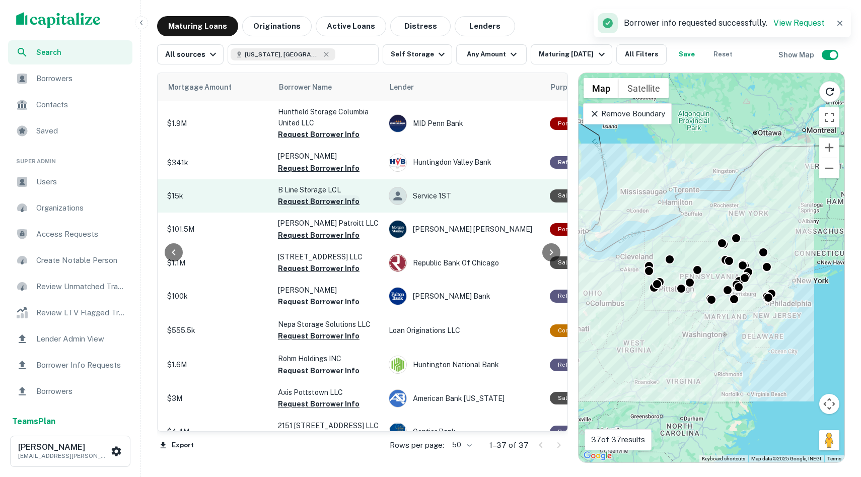
click at [327, 187] on td "B Line Storage LCL Request Borrower Info" at bounding box center [328, 195] width 111 height 33
click at [328, 203] on button "Request Borrower Info" at bounding box center [319, 201] width 82 height 12
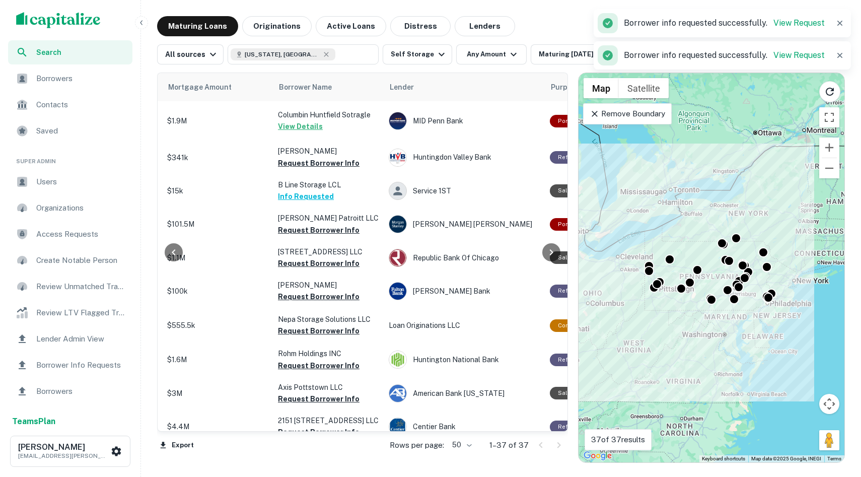
click at [94, 83] on span "Borrowers" at bounding box center [81, 78] width 90 height 12
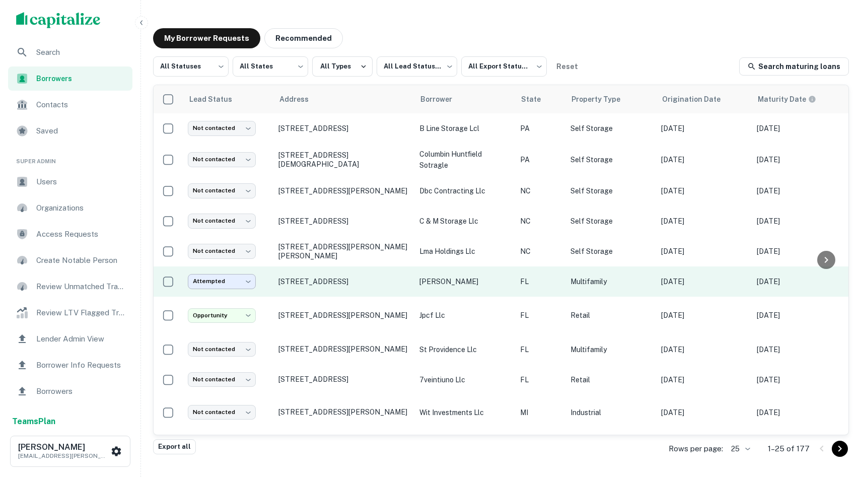
click at [203, 282] on body "Search Borrowers Contacts Saved Super Admin Users Organizations Access Requests…" at bounding box center [430, 238] width 861 height 477
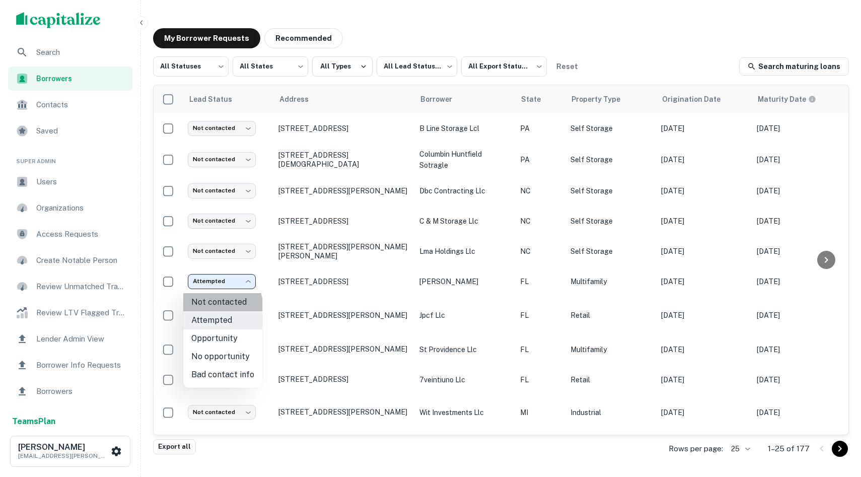
click at [217, 306] on li "Not contacted" at bounding box center [222, 302] width 79 height 18
type input "****"
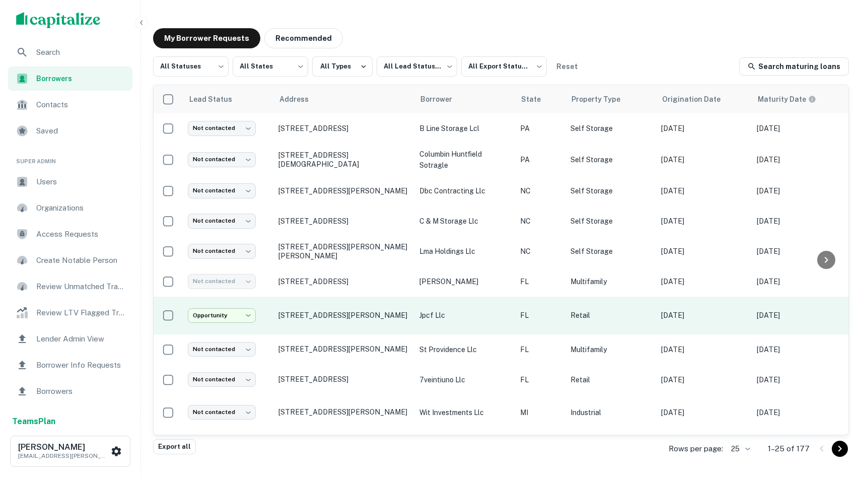
click at [227, 318] on body "Search Borrowers Contacts Saved Super Admin Users Organizations Access Requests…" at bounding box center [430, 238] width 861 height 477
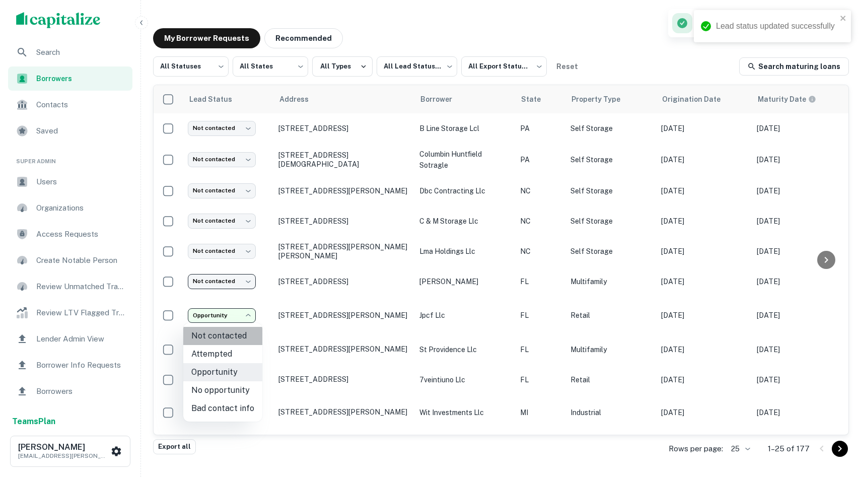
click at [239, 336] on li "Not contacted" at bounding box center [222, 336] width 79 height 18
type input "****"
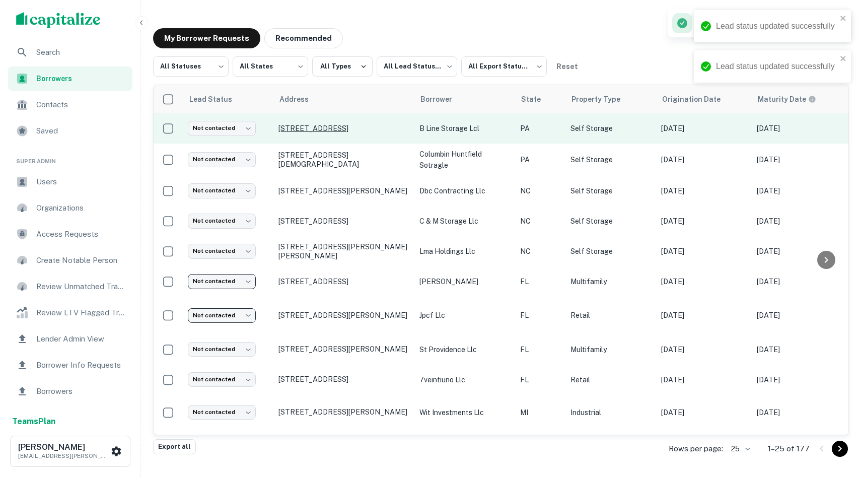
click at [315, 124] on p "[STREET_ADDRESS]" at bounding box center [343, 128] width 131 height 9
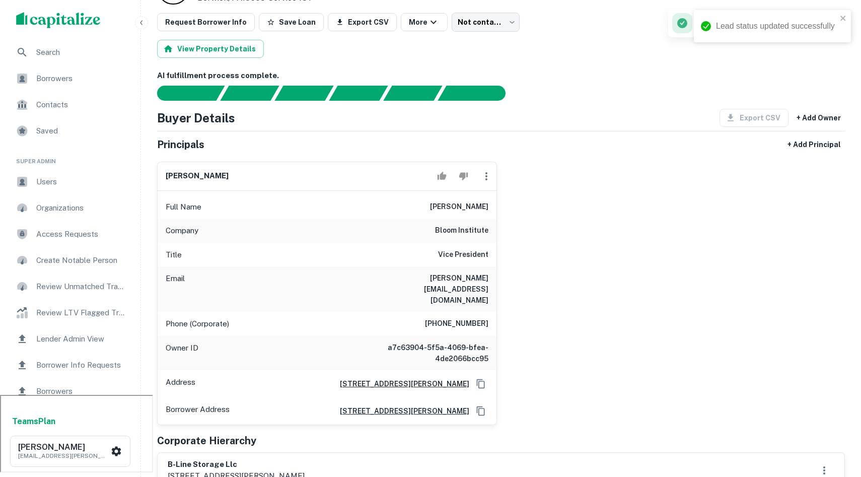
scroll to position [86, 0]
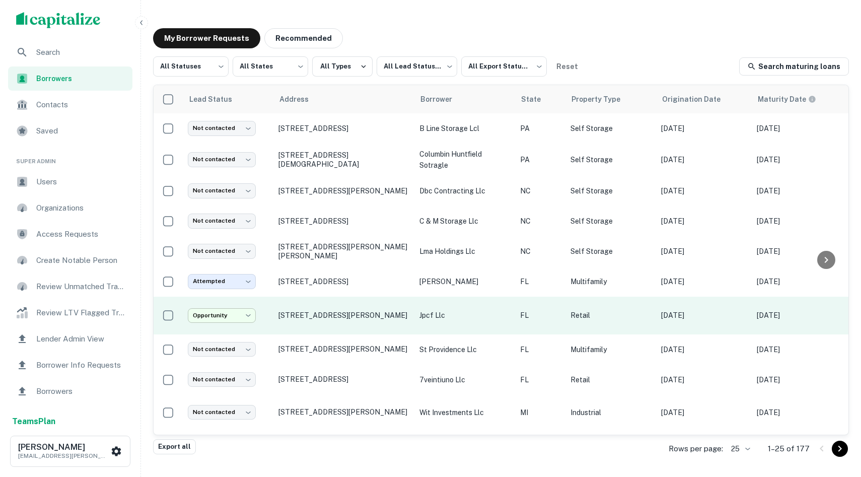
click at [205, 315] on body "Search Borrowers Contacts Saved Super Admin Users Organizations Access Requests…" at bounding box center [430, 238] width 861 height 477
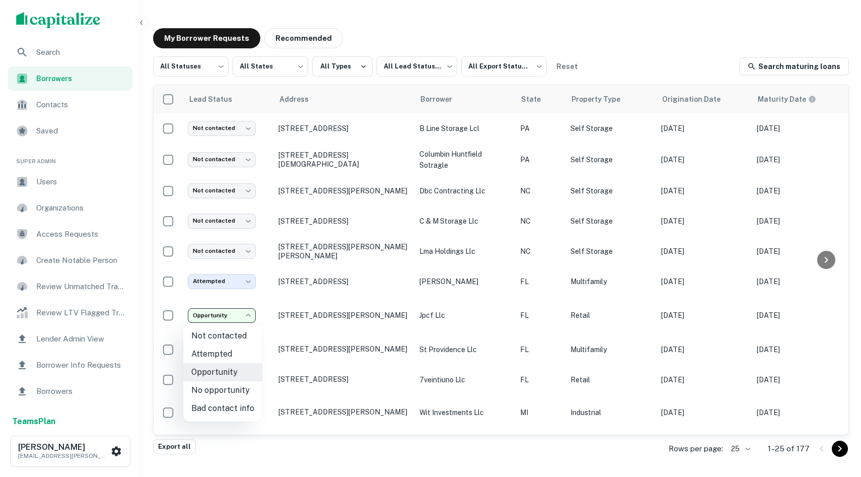
click at [211, 333] on li "Not contacted" at bounding box center [222, 336] width 79 height 18
type input "****"
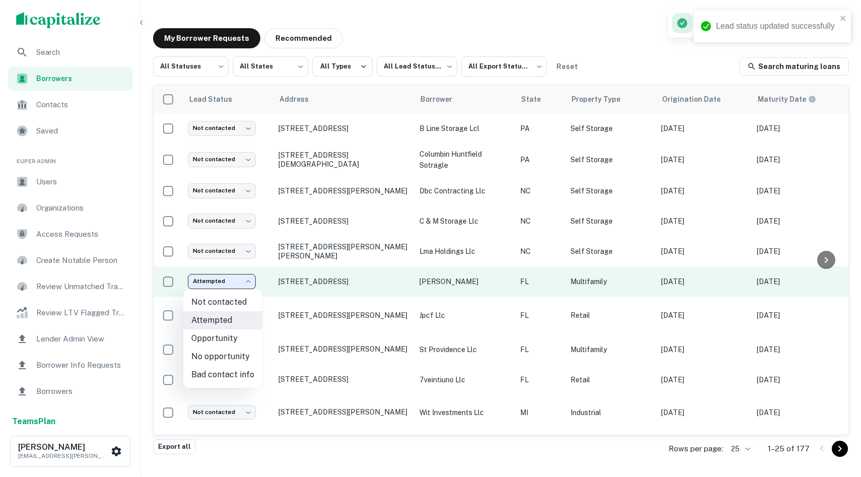
click at [231, 285] on body "Lead status updated successfully Search Borrowers Contacts Saved Super Admin Us…" at bounding box center [430, 238] width 861 height 477
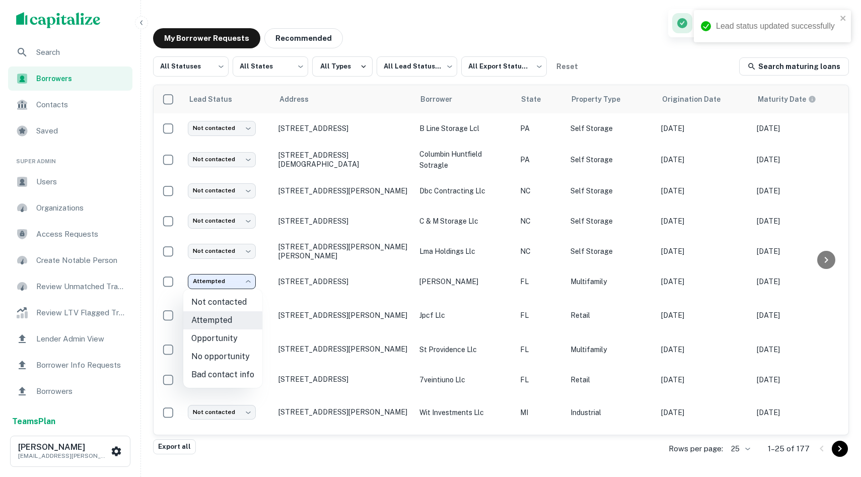
click at [235, 305] on li "Not contacted" at bounding box center [222, 302] width 79 height 18
type input "****"
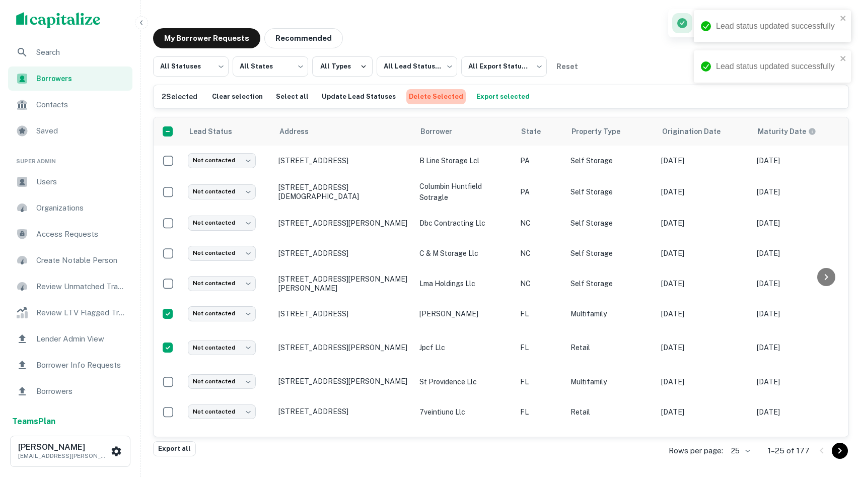
click at [438, 102] on button "Delete Selected" at bounding box center [435, 96] width 59 height 15
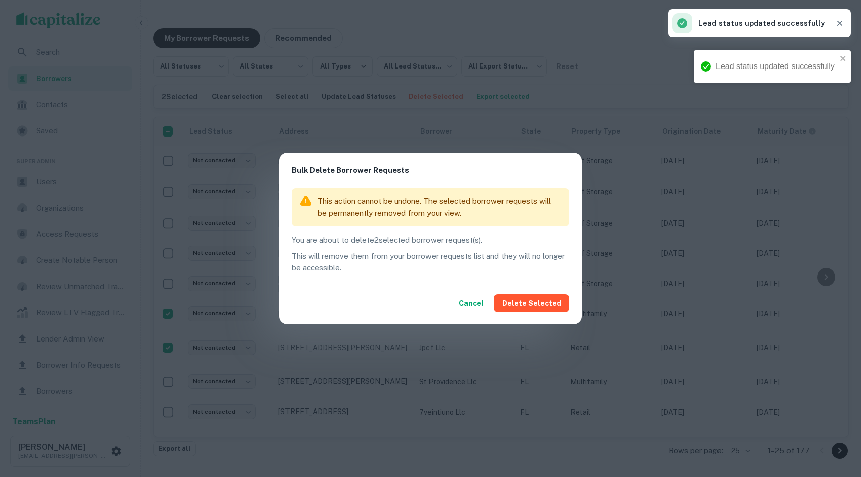
click at [528, 305] on button "Delete Selected" at bounding box center [531, 303] width 75 height 18
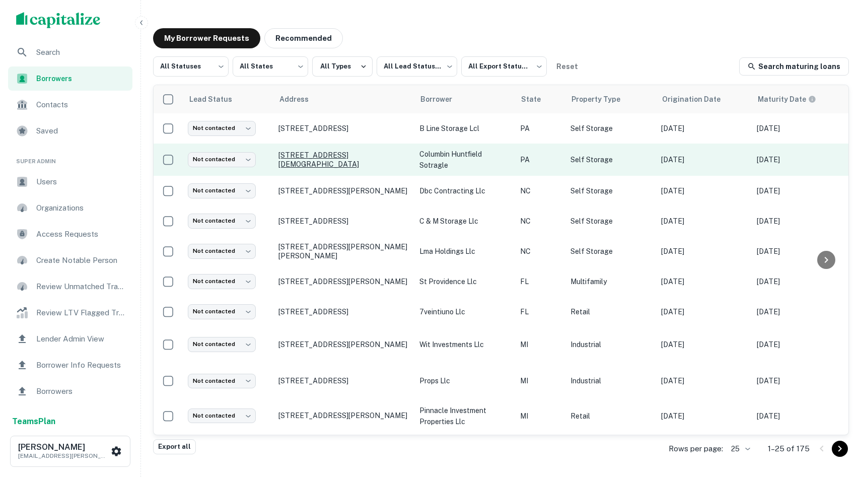
click at [343, 160] on p "[STREET_ADDRESS][DEMOGRAPHIC_DATA]" at bounding box center [343, 159] width 131 height 18
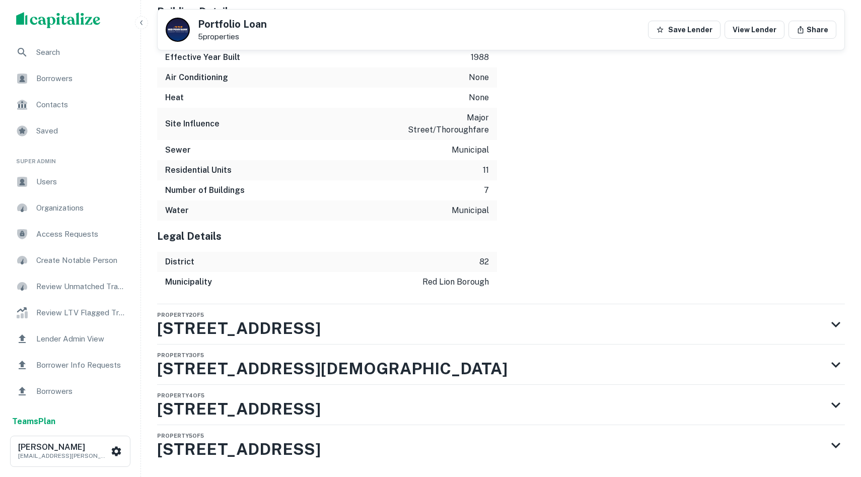
scroll to position [1727, 0]
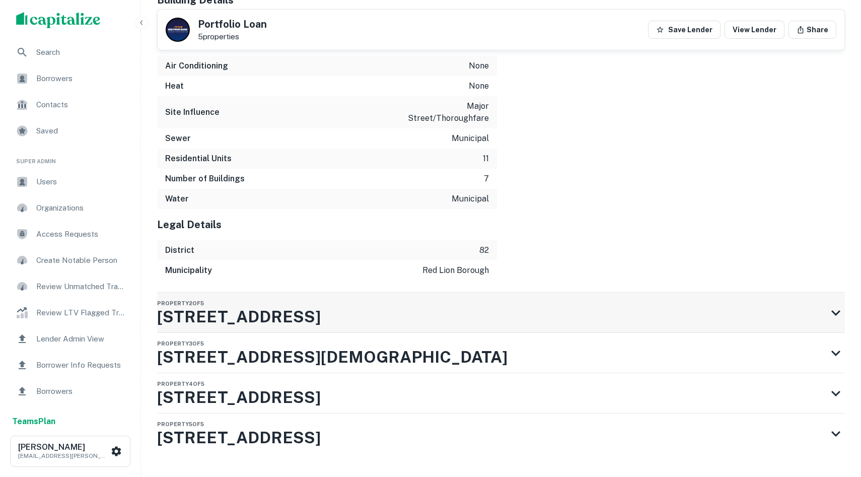
click at [336, 292] on div "Property 2 of 5 82 Windsor Way" at bounding box center [491, 312] width 669 height 40
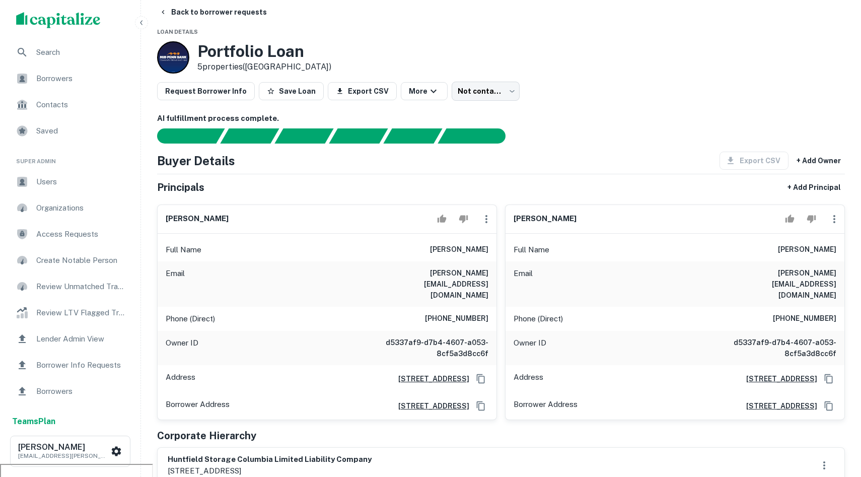
scroll to position [0, 0]
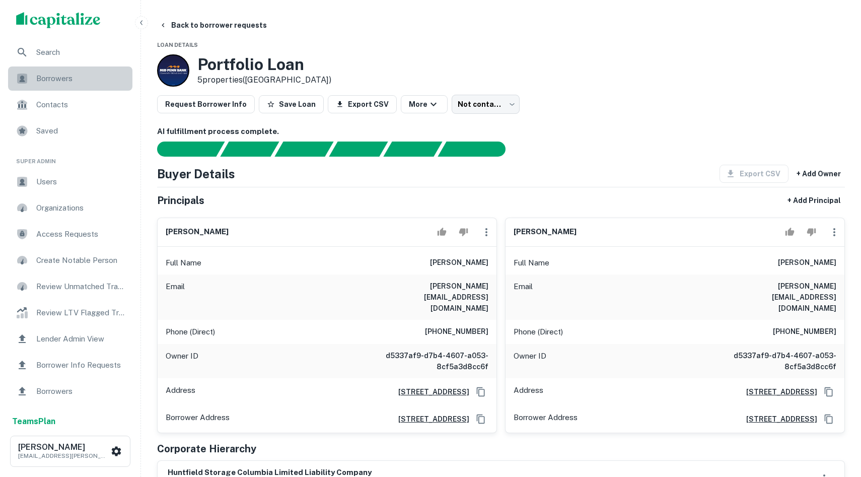
click at [57, 81] on span "Borrowers" at bounding box center [81, 78] width 90 height 12
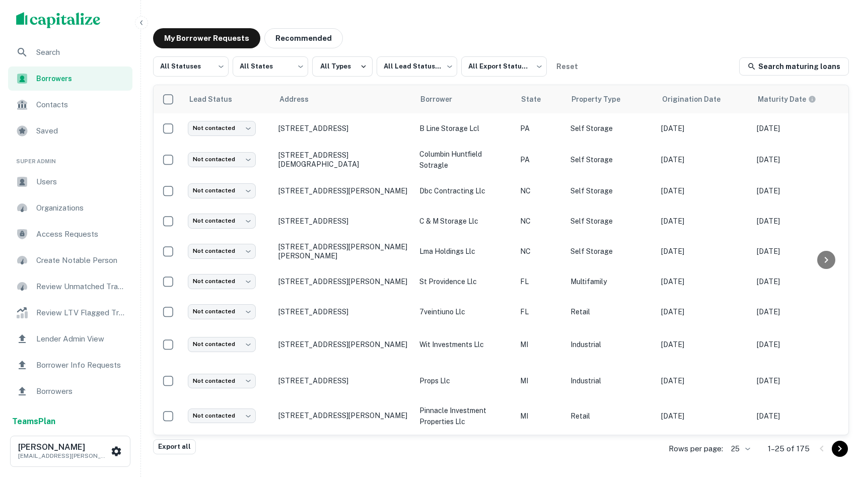
click at [64, 59] on div "Search" at bounding box center [70, 52] width 124 height 24
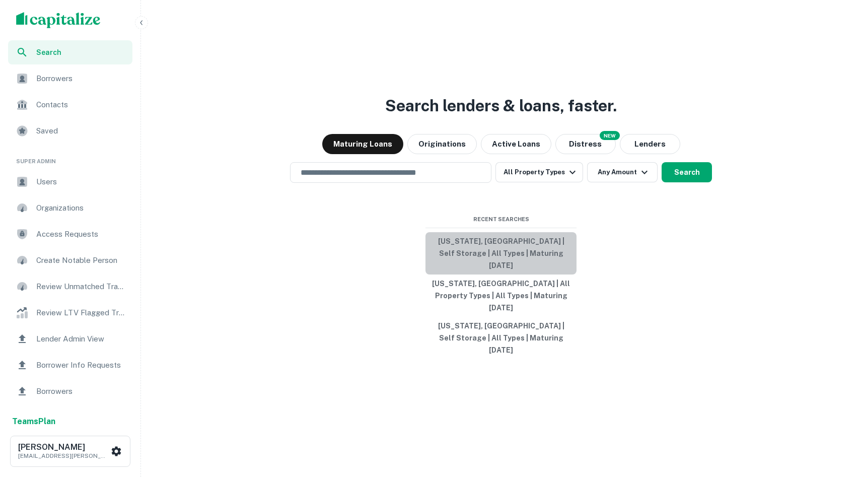
click at [500, 269] on button "Pennsylvania, USA | Self Storage | All Types | Maturing In 6 Months" at bounding box center [500, 253] width 151 height 42
type input "**********"
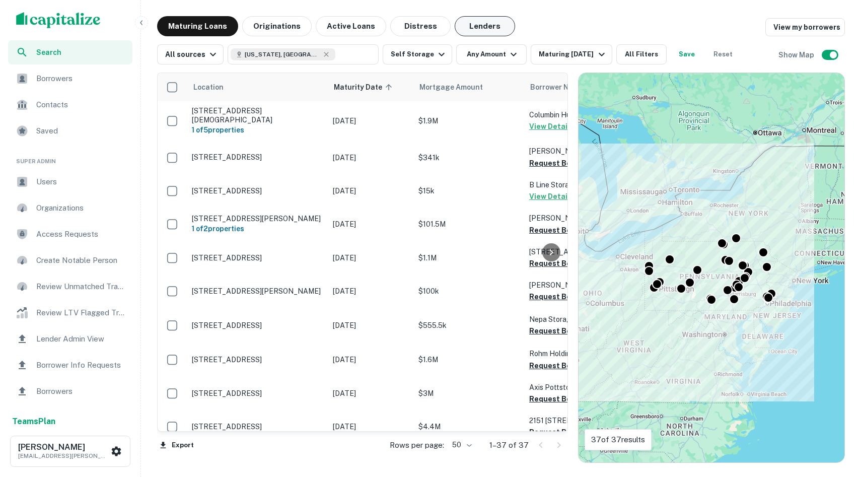
click at [464, 18] on button "Lenders" at bounding box center [484, 26] width 60 height 20
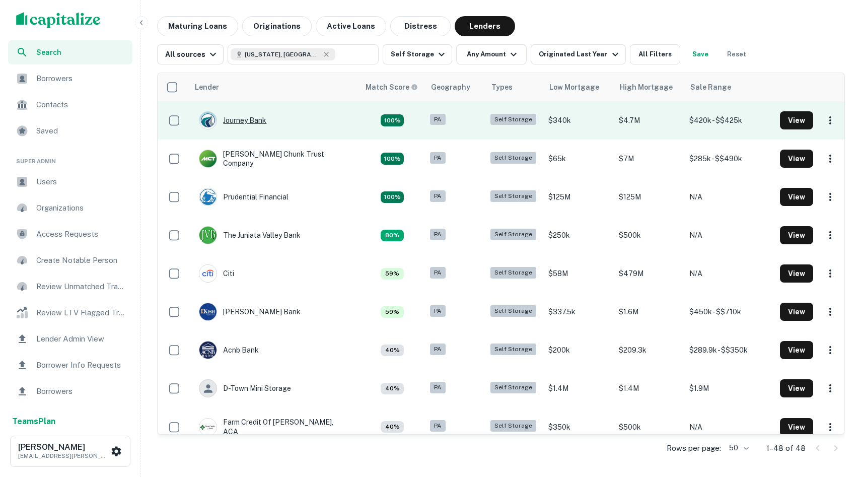
click at [253, 119] on div "Journey Bank" at bounding box center [232, 120] width 67 height 18
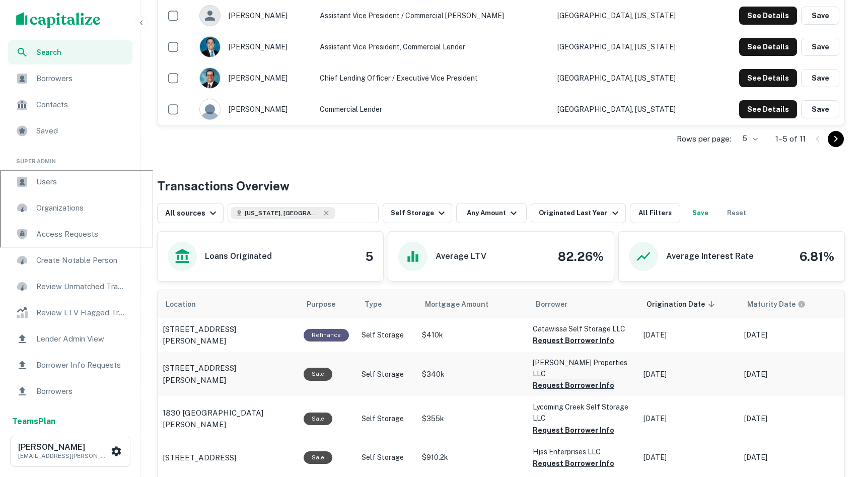
scroll to position [392, 0]
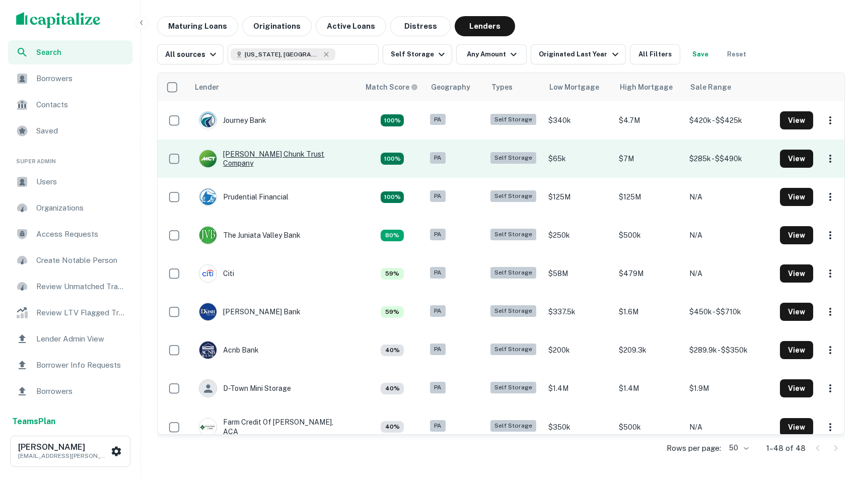
click at [264, 165] on div "Mauch Chunk Trust Company" at bounding box center [274, 158] width 150 height 18
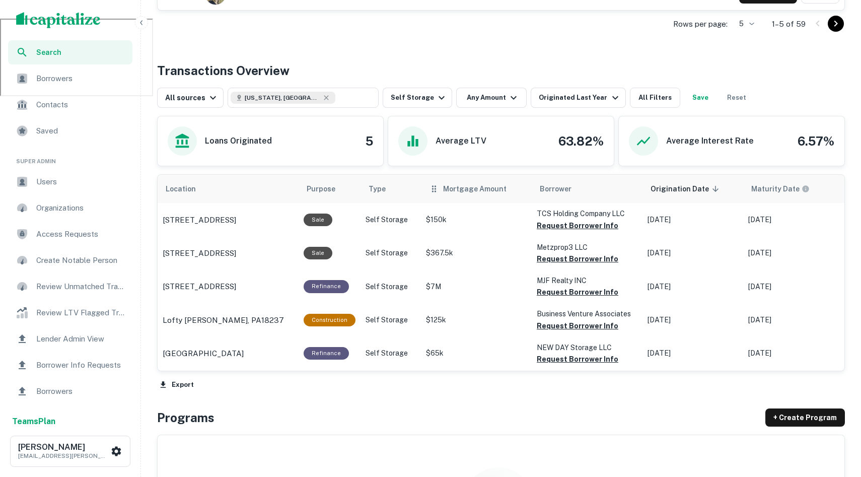
scroll to position [459, 0]
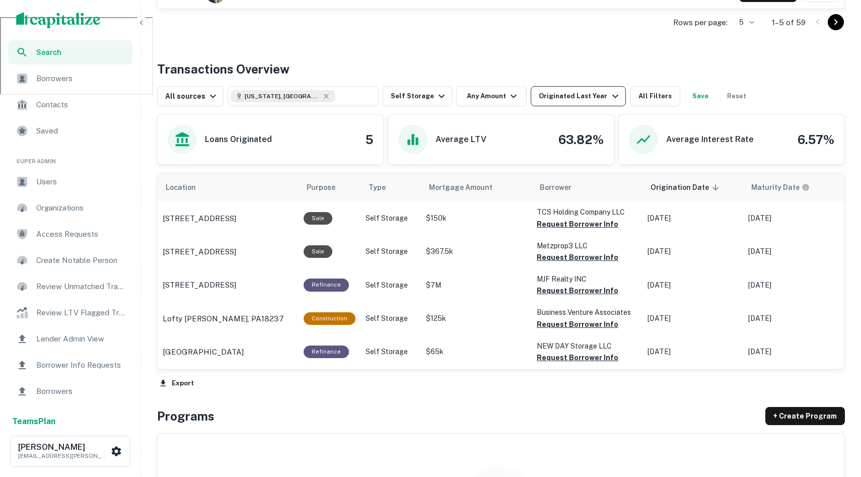
click at [567, 98] on div "Originated Last Year" at bounding box center [580, 96] width 82 height 12
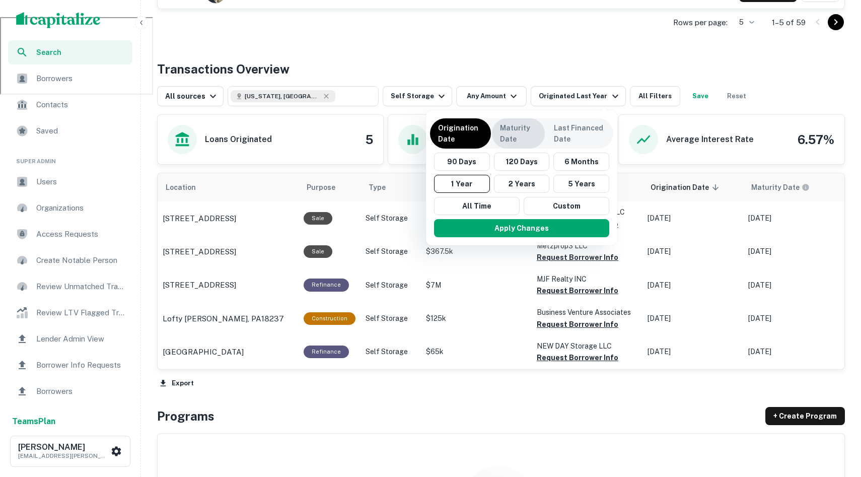
click at [508, 138] on p "Maturity Date" at bounding box center [518, 133] width 37 height 22
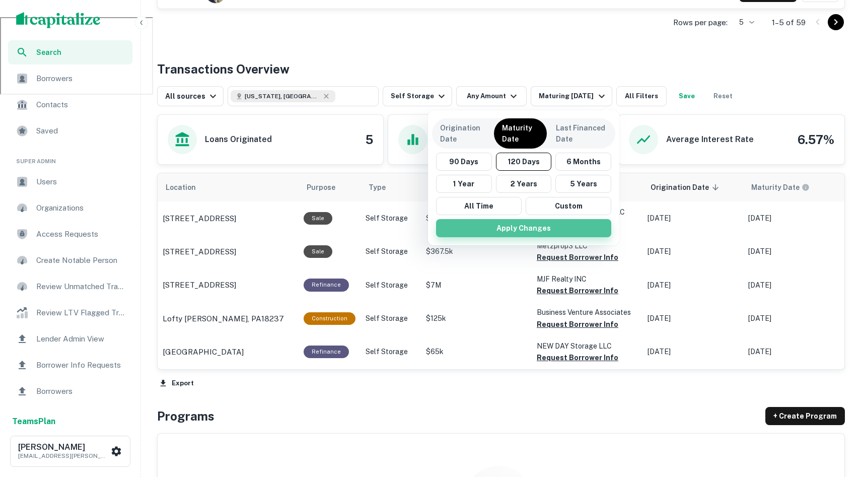
click at [531, 226] on button "Apply Changes" at bounding box center [523, 228] width 175 height 18
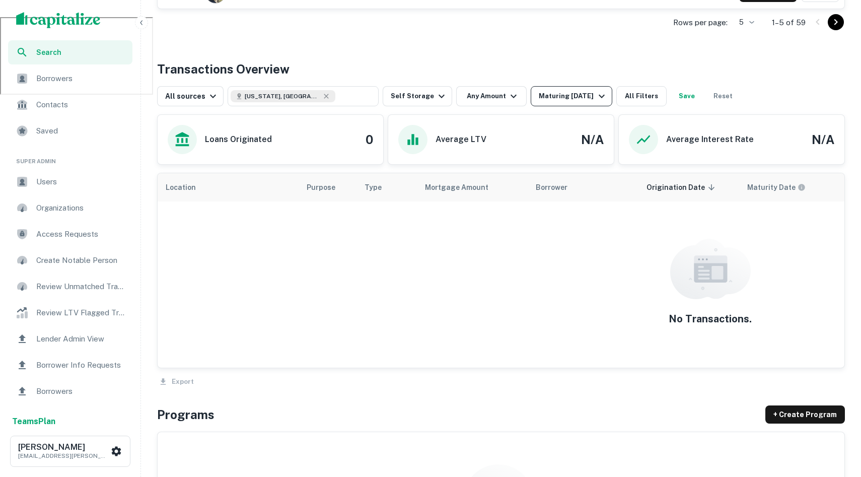
click at [559, 100] on div "Maturing In 120 Days" at bounding box center [573, 96] width 68 height 12
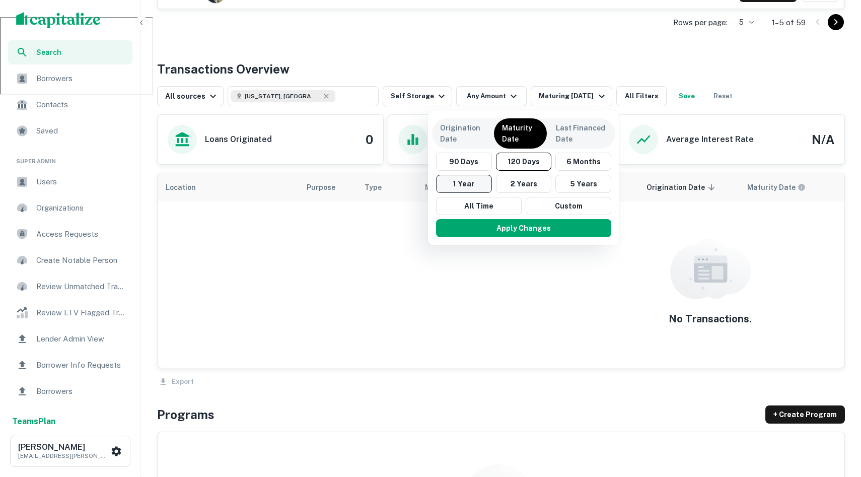
click at [454, 184] on button "1 Year" at bounding box center [464, 184] width 56 height 18
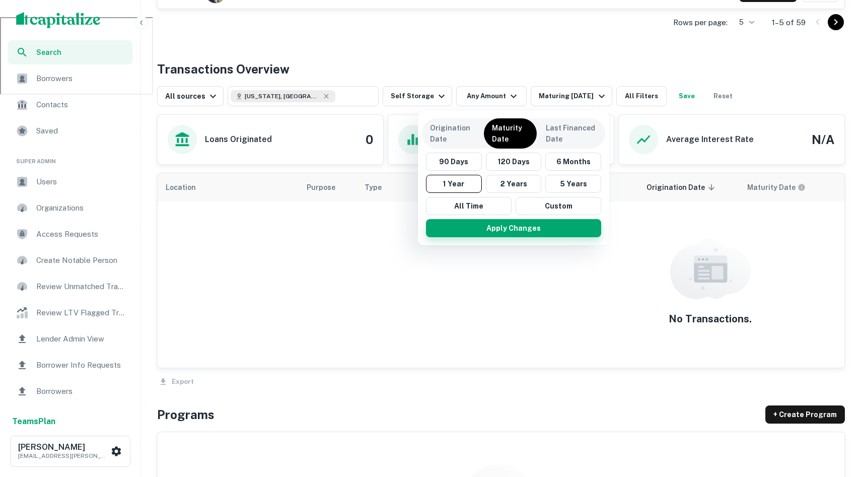
click at [524, 228] on button "Apply Changes" at bounding box center [513, 228] width 175 height 18
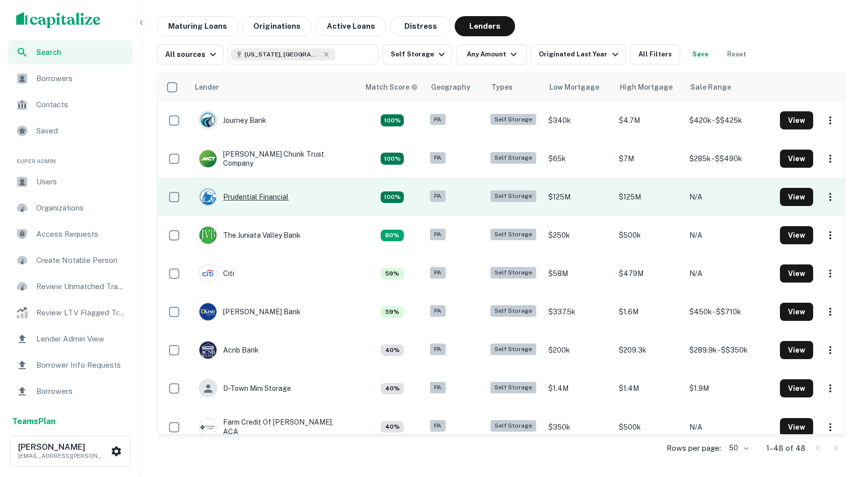
click at [249, 200] on div "Prudential Financial" at bounding box center [244, 197] width 90 height 18
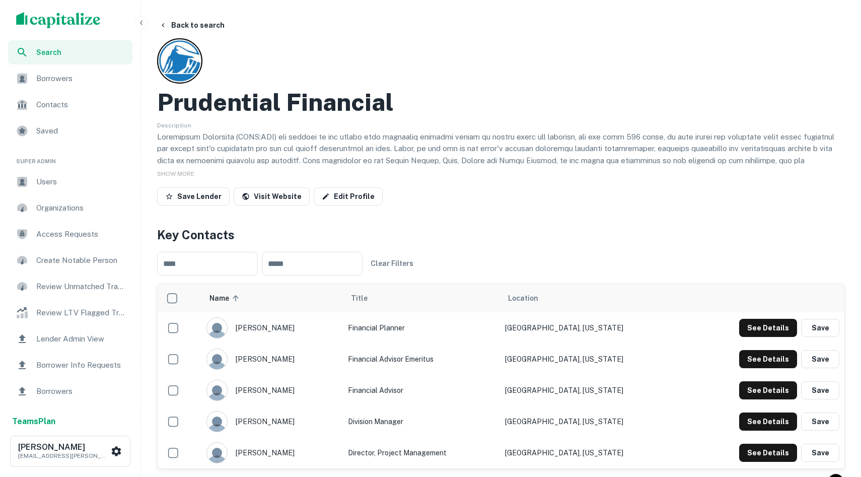
click at [46, 49] on span "Search" at bounding box center [81, 52] width 90 height 11
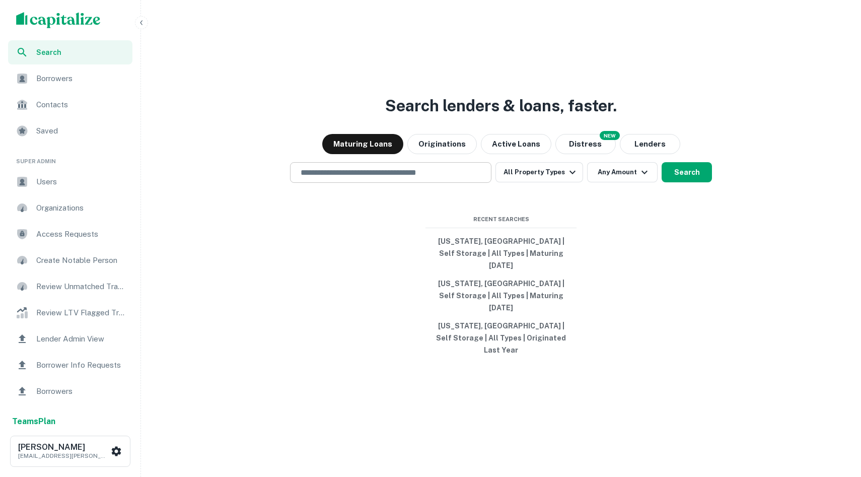
click at [417, 183] on div "​" at bounding box center [390, 172] width 201 height 21
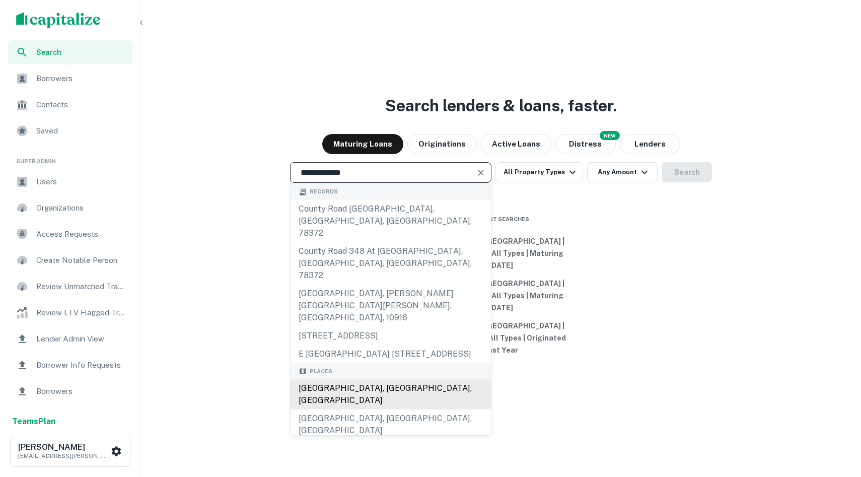
click at [389, 380] on div "[GEOGRAPHIC_DATA], [GEOGRAPHIC_DATA], [GEOGRAPHIC_DATA]" at bounding box center [390, 394] width 200 height 30
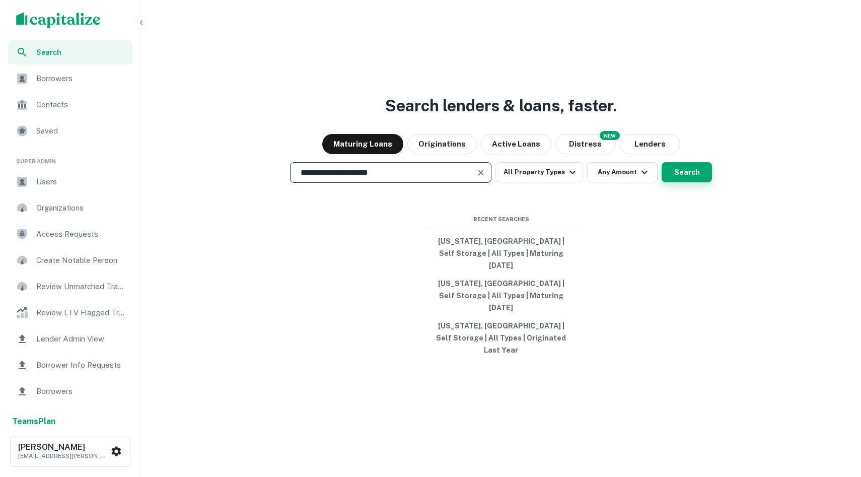
type input "**********"
click at [677, 182] on button "Search" at bounding box center [686, 172] width 50 height 20
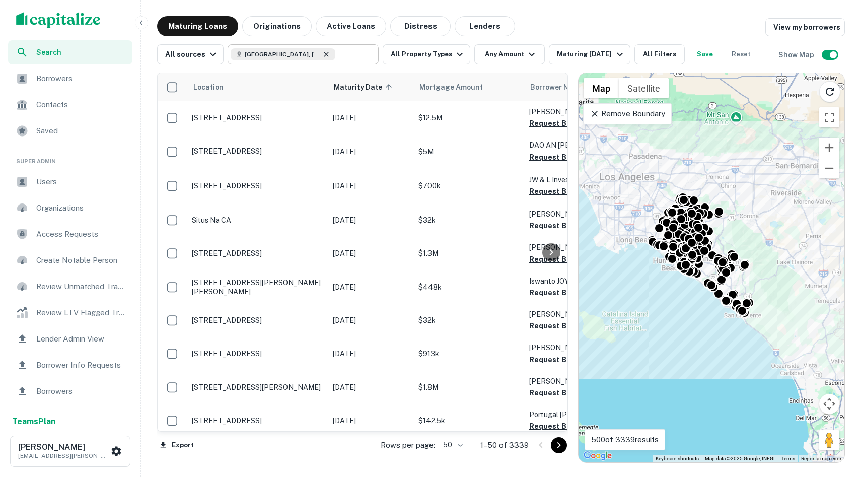
click at [322, 54] on icon at bounding box center [326, 54] width 8 height 8
click at [321, 54] on input "**********" at bounding box center [295, 54] width 128 height 14
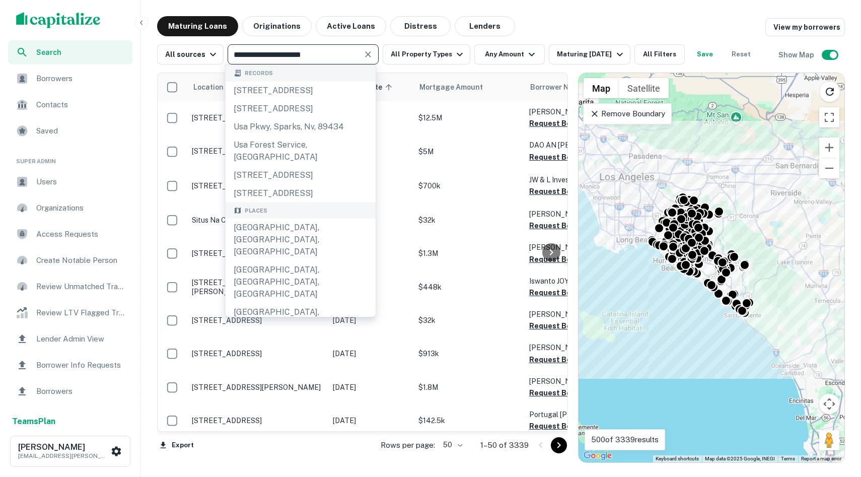
click at [321, 54] on input "**********" at bounding box center [295, 54] width 128 height 14
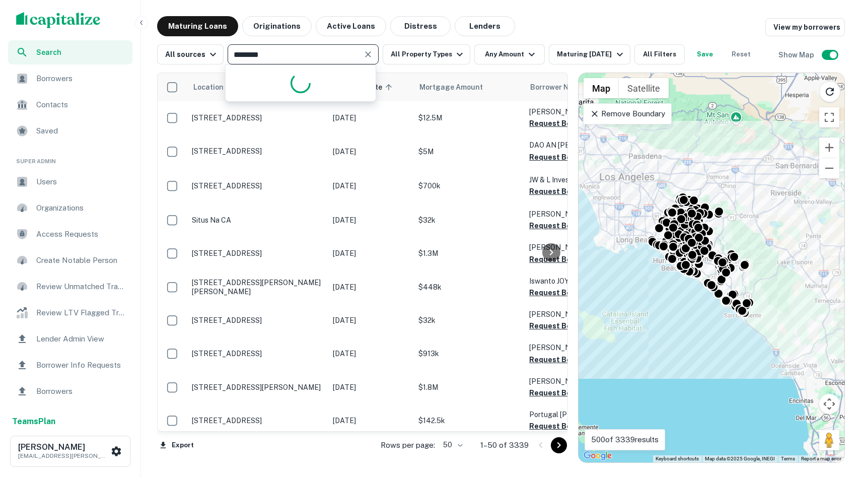
type input "*********"
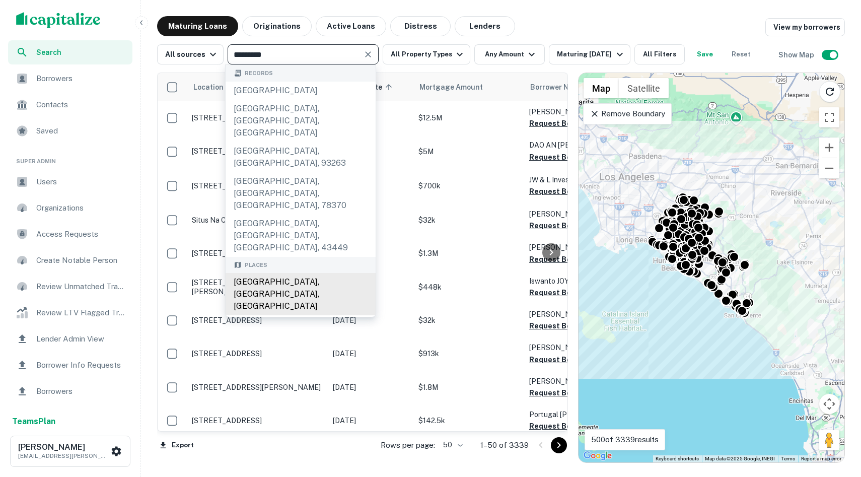
click at [281, 273] on div "San Diego, CA, USA" at bounding box center [300, 294] width 150 height 42
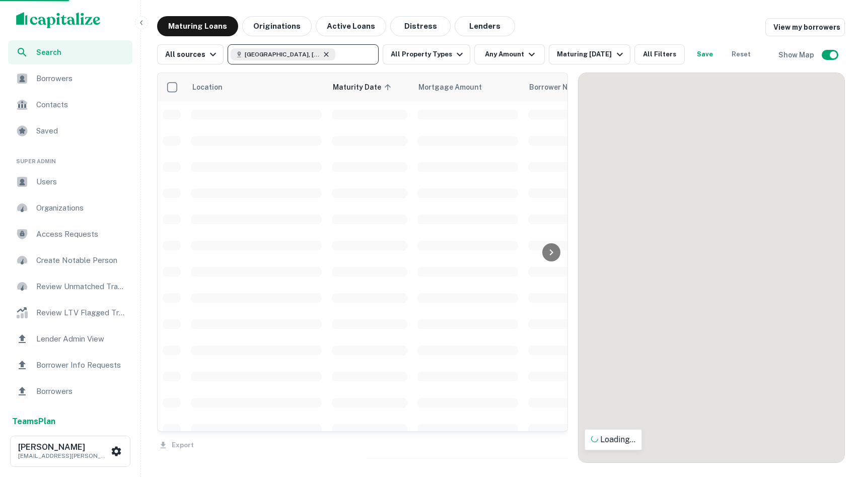
click at [322, 54] on icon at bounding box center [326, 54] width 8 height 8
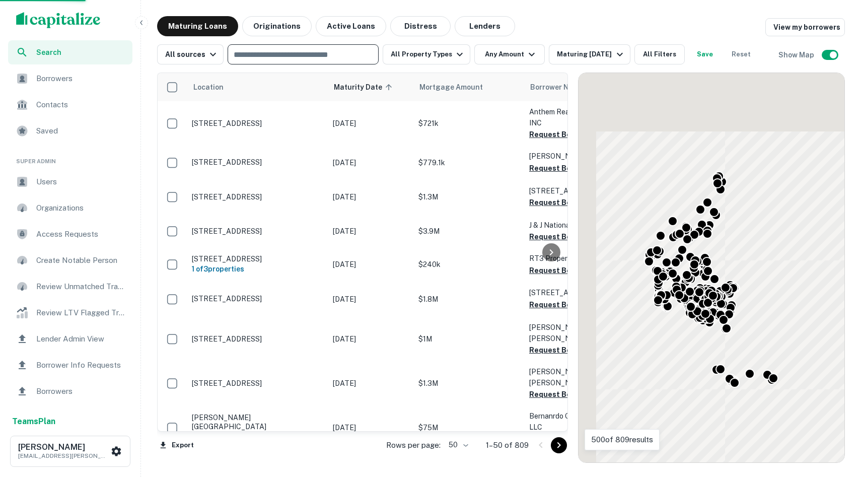
click at [301, 54] on input "text" at bounding box center [302, 54] width 143 height 14
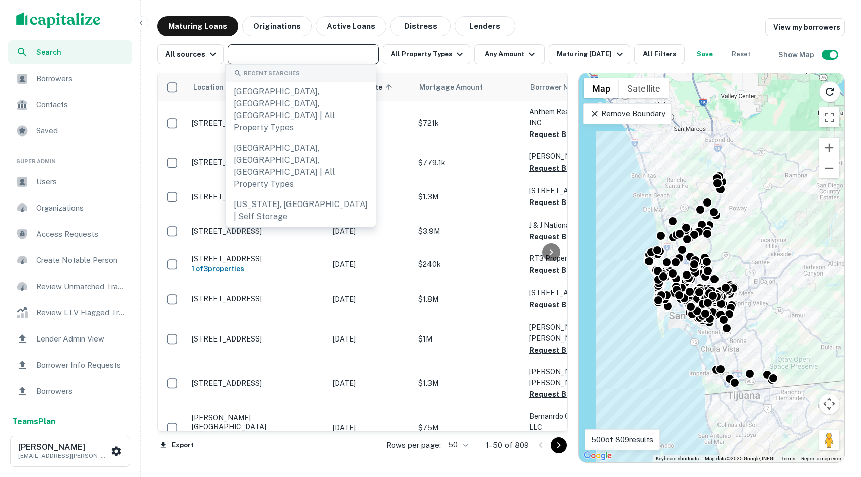
click at [297, 52] on input "text" at bounding box center [302, 54] width 143 height 14
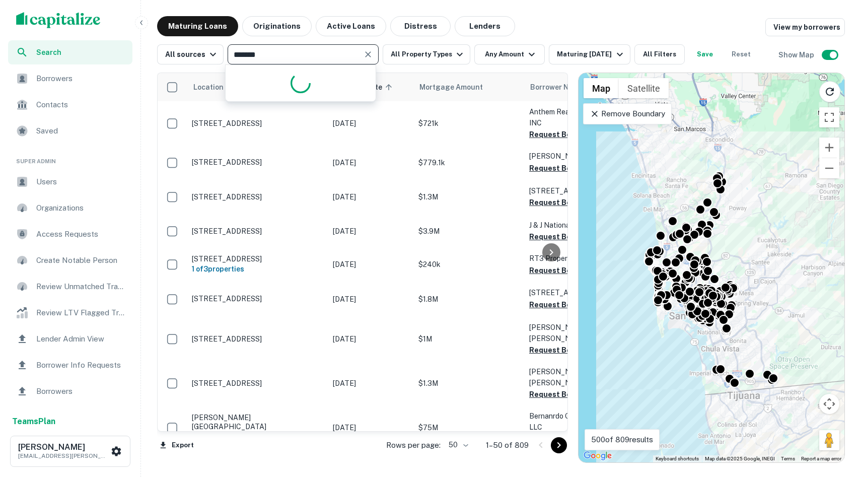
type input "********"
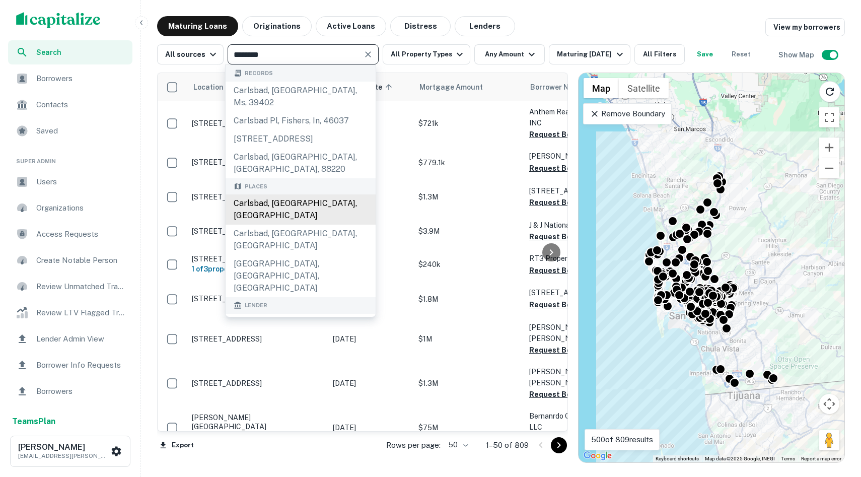
click at [291, 194] on div "Carlsbad, CA, USA" at bounding box center [300, 209] width 150 height 30
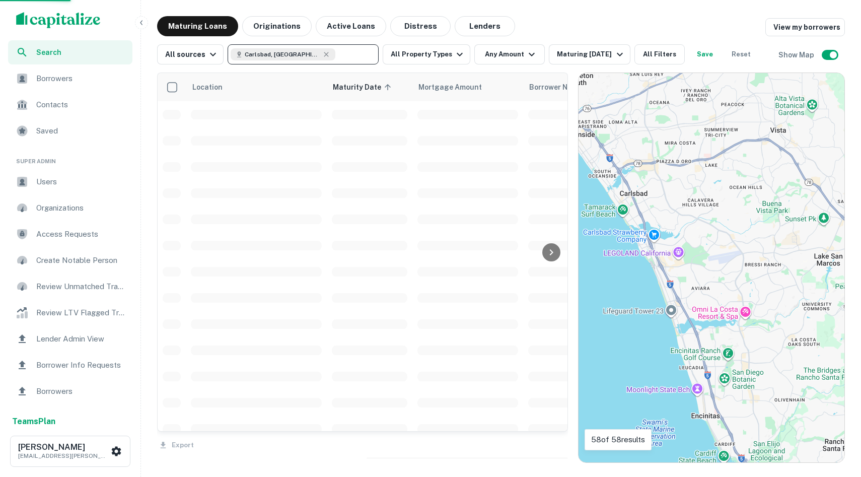
click at [59, 24] on img "scrollable content" at bounding box center [58, 20] width 85 height 16
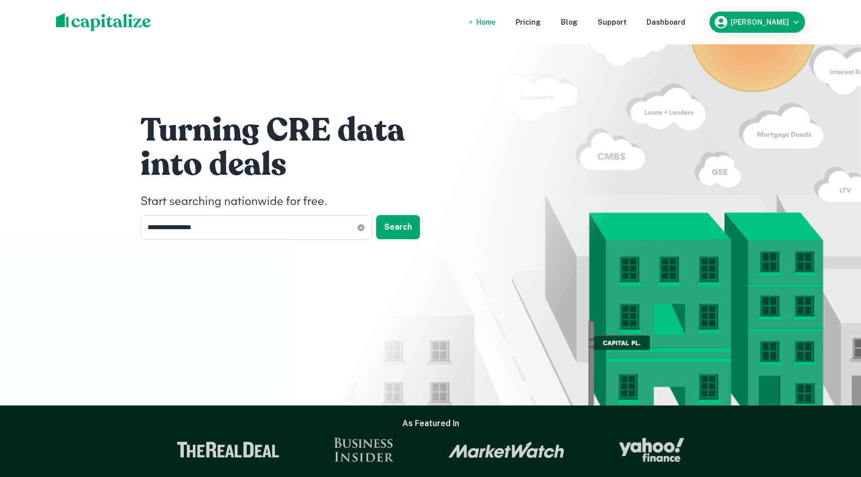
click at [681, 13] on nav "Home Pricing Blog Support Dashboard" at bounding box center [580, 22] width 241 height 22
click at [685, 24] on div "Dashboard" at bounding box center [665, 22] width 39 height 11
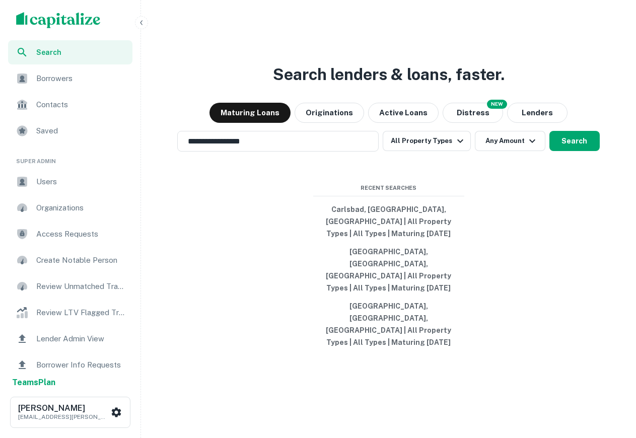
click at [58, 80] on span "Borrowers" at bounding box center [81, 78] width 90 height 12
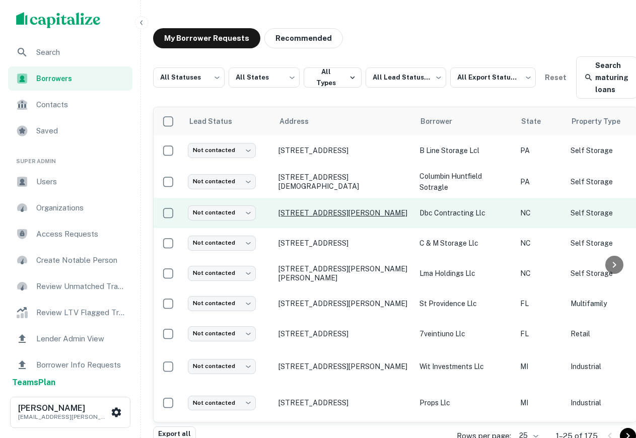
click at [322, 208] on p "[STREET_ADDRESS][PERSON_NAME]" at bounding box center [343, 212] width 131 height 9
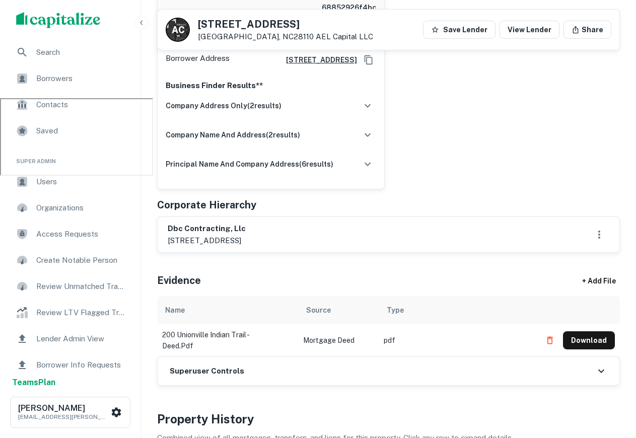
scroll to position [354, 0]
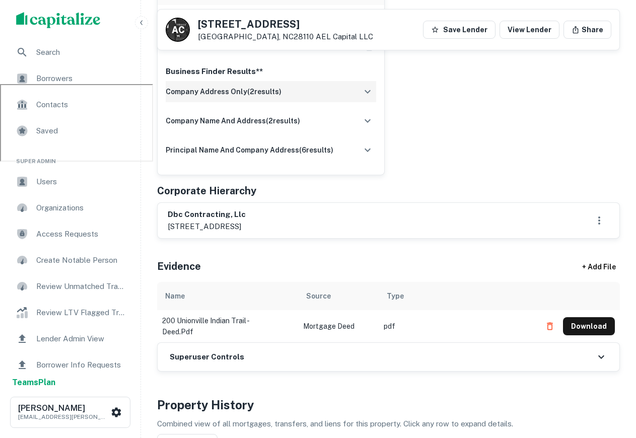
click at [349, 88] on div "company address only ( 2 results)" at bounding box center [271, 91] width 210 height 21
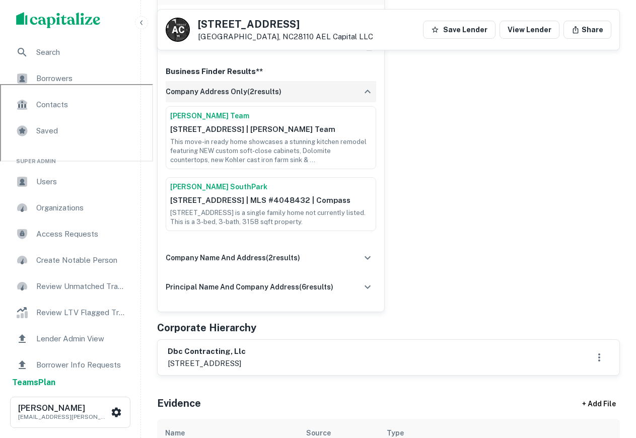
click at [361, 95] on icon "button" at bounding box center [367, 92] width 12 height 12
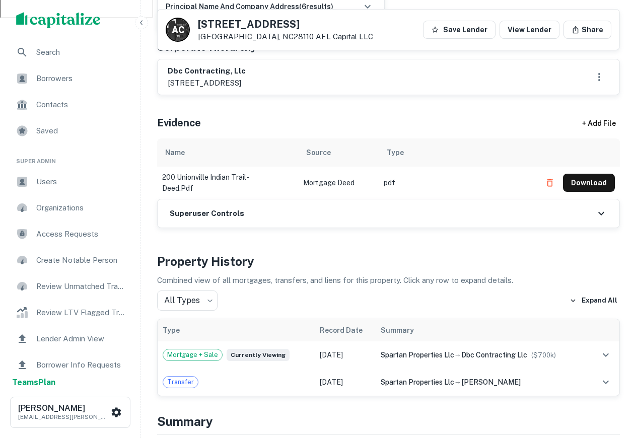
scroll to position [0, 0]
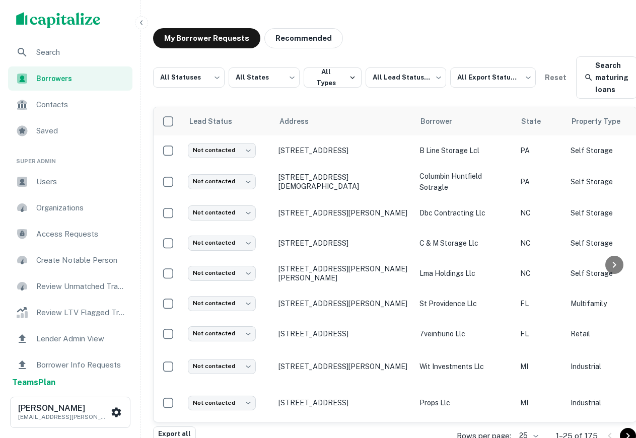
click at [64, 49] on span "Search" at bounding box center [81, 52] width 90 height 12
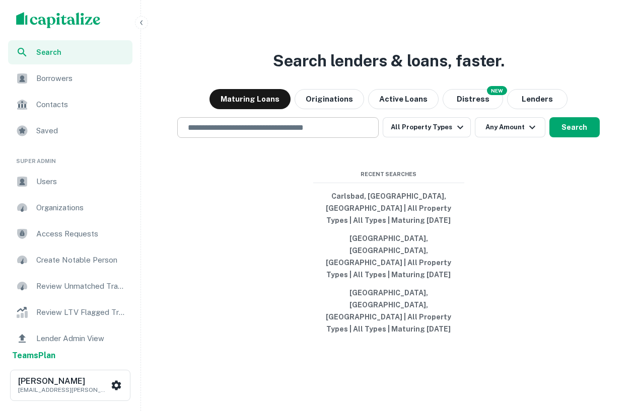
click at [313, 133] on input "text" at bounding box center [278, 128] width 192 height 12
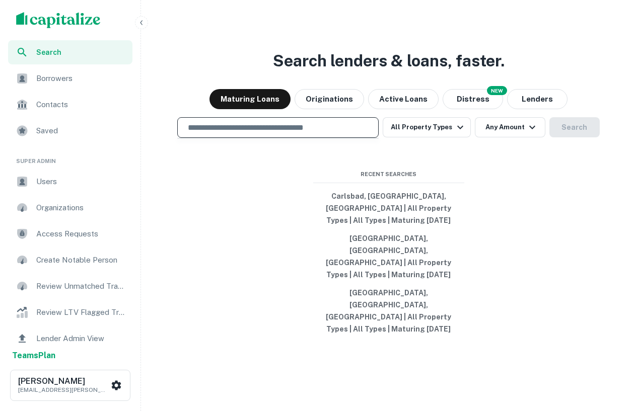
click at [301, 133] on input "text" at bounding box center [278, 128] width 192 height 12
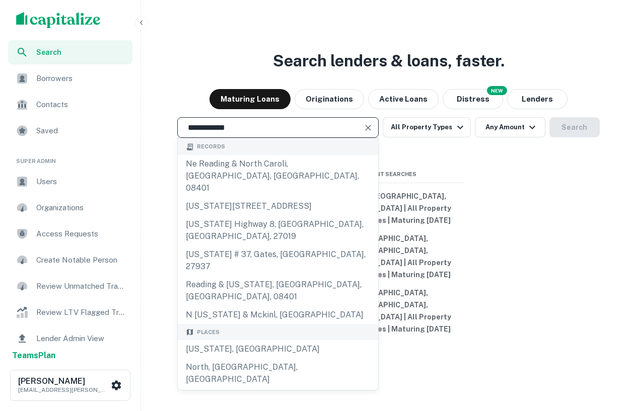
drag, startPoint x: 261, startPoint y: 166, endPoint x: 124, endPoint y: 166, distance: 136.9
click at [124, 166] on div "**********" at bounding box center [318, 217] width 636 height 435
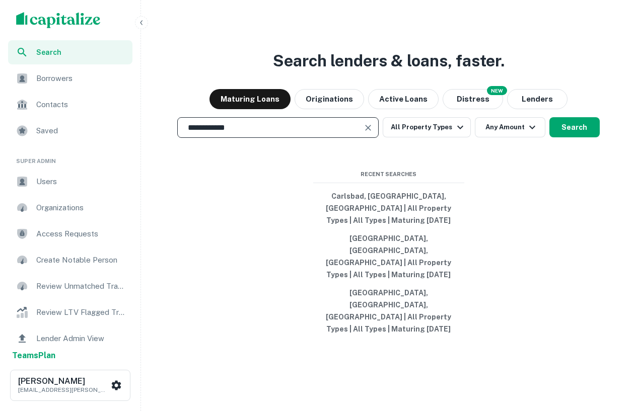
click at [203, 138] on div "**********" at bounding box center [277, 127] width 201 height 21
drag, startPoint x: 256, startPoint y: 162, endPoint x: 159, endPoint y: 162, distance: 97.1
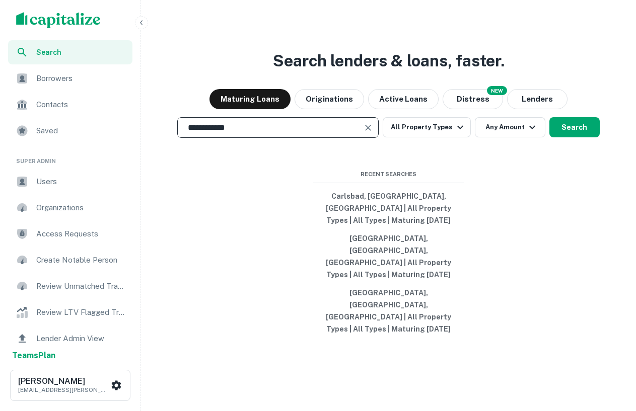
click at [159, 138] on div "**********" at bounding box center [388, 127] width 487 height 21
type input "**********"
click at [243, 133] on input "**********" at bounding box center [270, 128] width 177 height 12
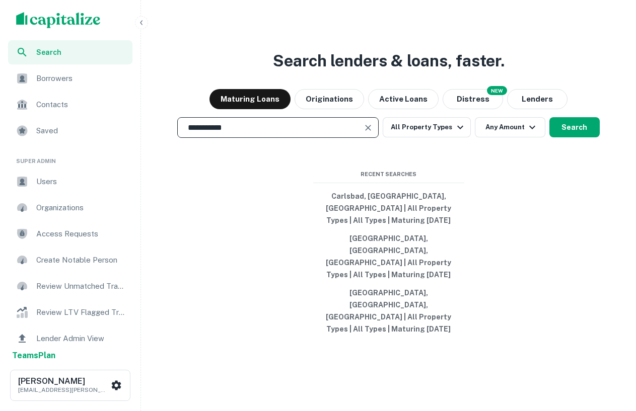
type input "**********"
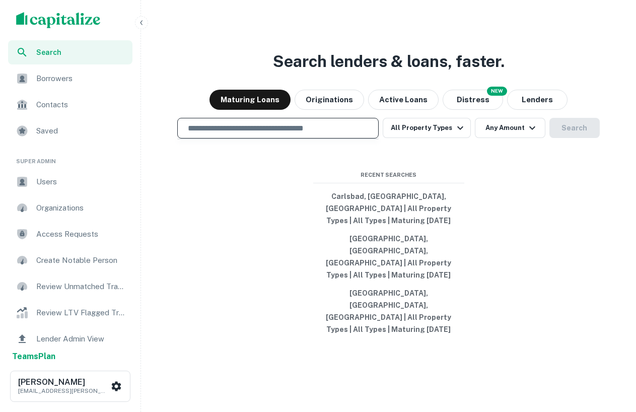
click at [234, 134] on input "text" at bounding box center [278, 128] width 192 height 12
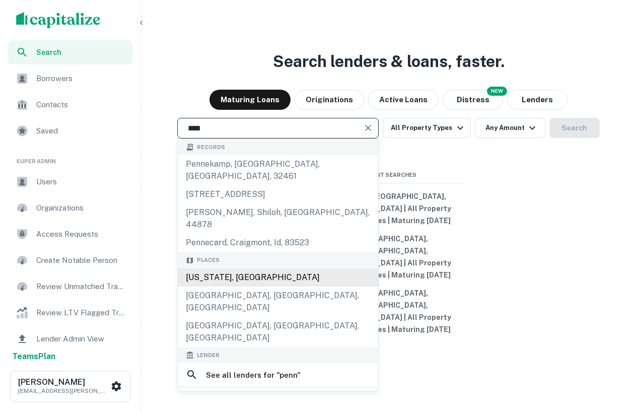
click at [261, 286] on div "[US_STATE], [GEOGRAPHIC_DATA]" at bounding box center [278, 277] width 200 height 18
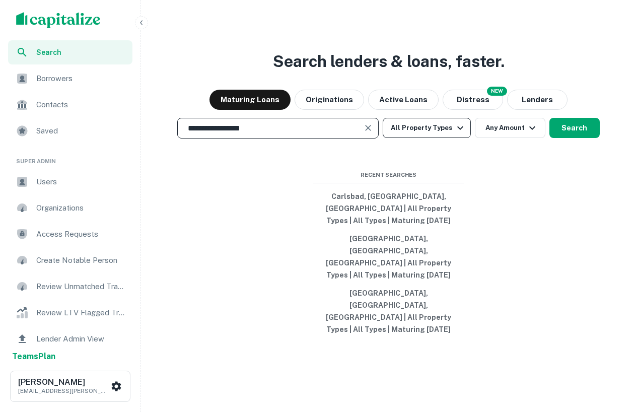
type input "**********"
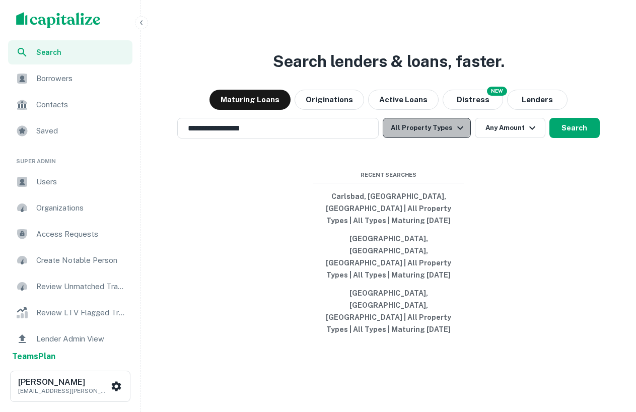
click at [431, 138] on button "All Property Types" at bounding box center [426, 128] width 88 height 20
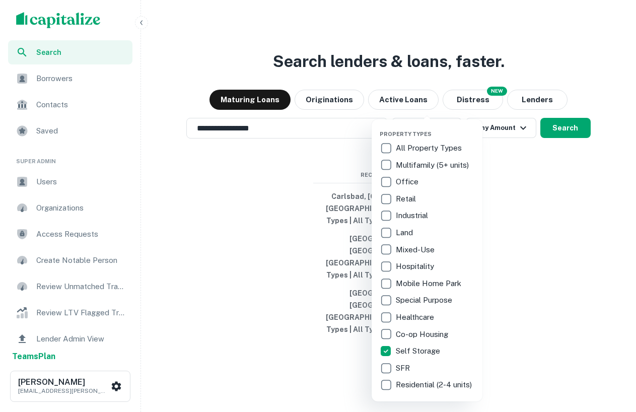
click at [526, 254] on div at bounding box center [318, 206] width 636 height 412
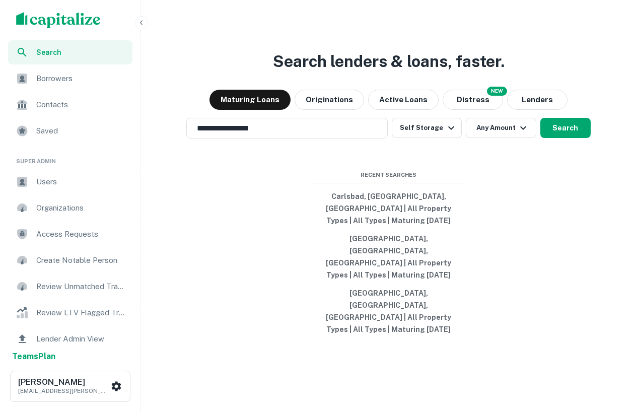
click at [562, 170] on div "**********" at bounding box center [388, 230] width 487 height 412
click at [560, 138] on button "Search" at bounding box center [565, 128] width 50 height 20
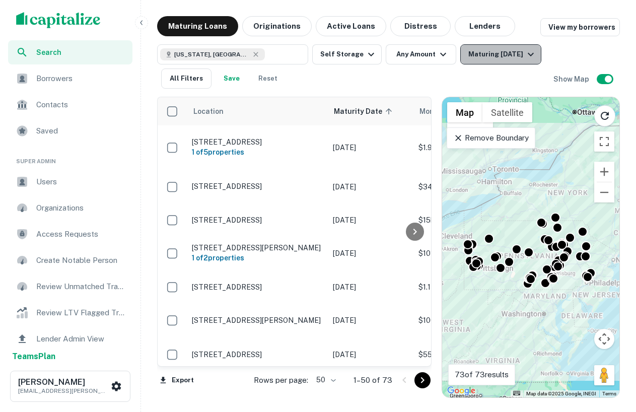
click at [516, 53] on div "Maturing [DATE]" at bounding box center [502, 54] width 68 height 12
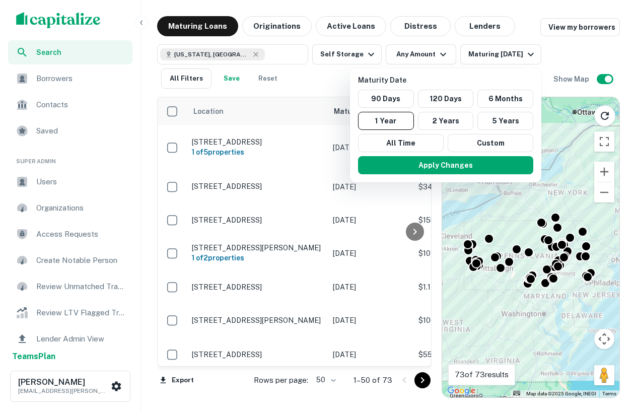
click at [563, 60] on div at bounding box center [318, 206] width 636 height 412
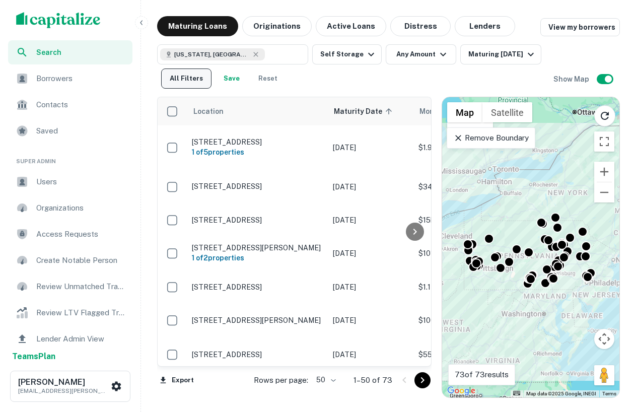
click at [196, 76] on button "All Filters" at bounding box center [186, 78] width 50 height 20
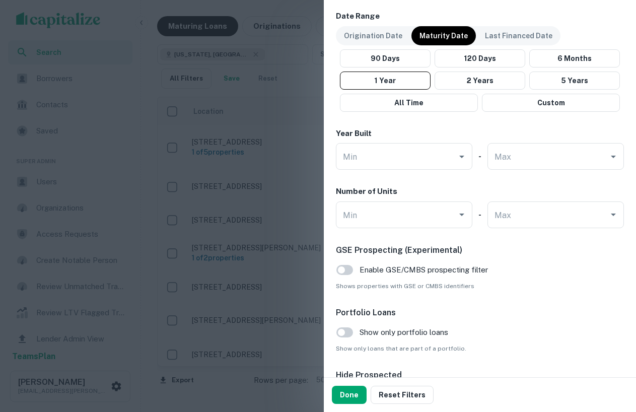
scroll to position [649, 0]
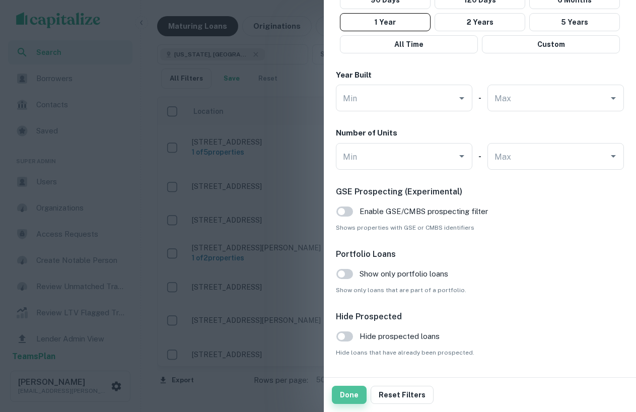
click at [352, 397] on button "Done" at bounding box center [349, 395] width 35 height 18
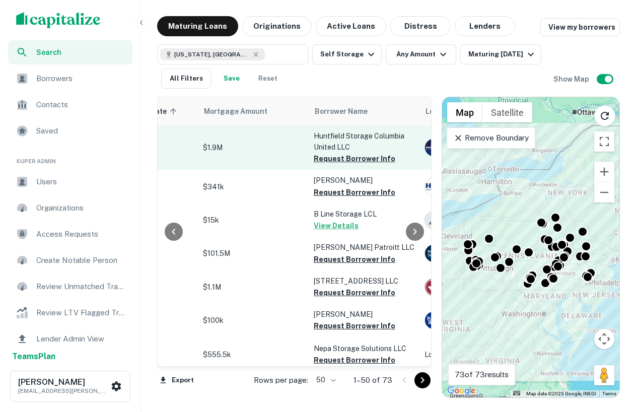
scroll to position [0, 216]
click at [329, 158] on button "Request Borrower Info" at bounding box center [354, 158] width 82 height 12
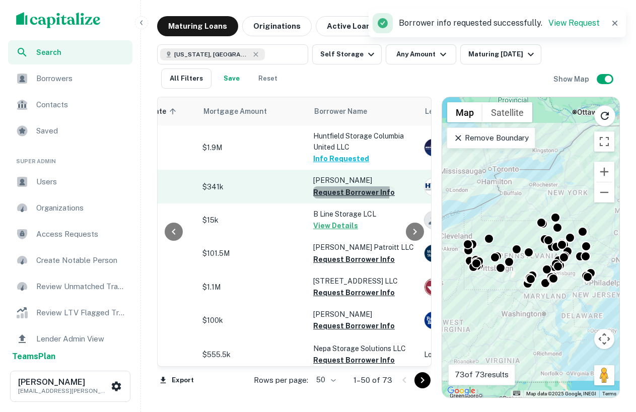
click at [337, 191] on button "Request Borrower Info" at bounding box center [354, 192] width 82 height 12
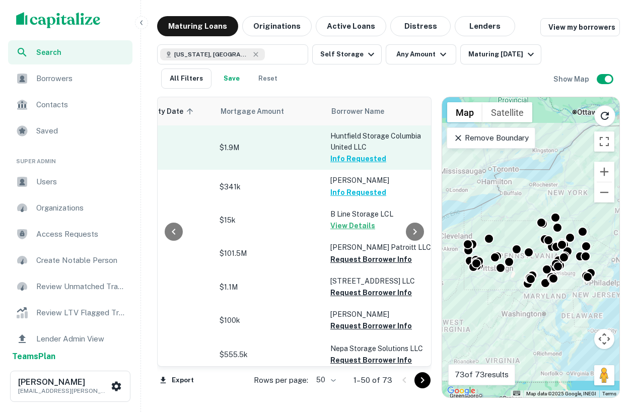
scroll to position [0, 248]
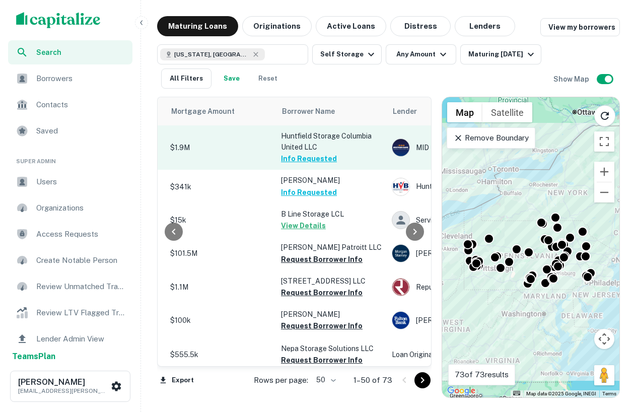
click at [291, 159] on button "Info Requested" at bounding box center [309, 158] width 56 height 12
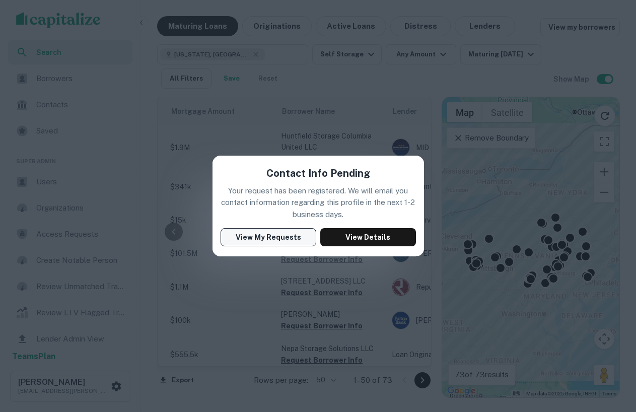
click at [278, 229] on button "View My Requests" at bounding box center [268, 237] width 96 height 18
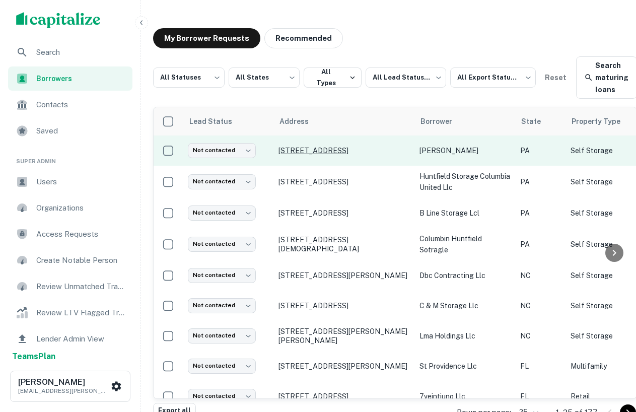
click at [318, 154] on p "[STREET_ADDRESS]" at bounding box center [343, 150] width 131 height 9
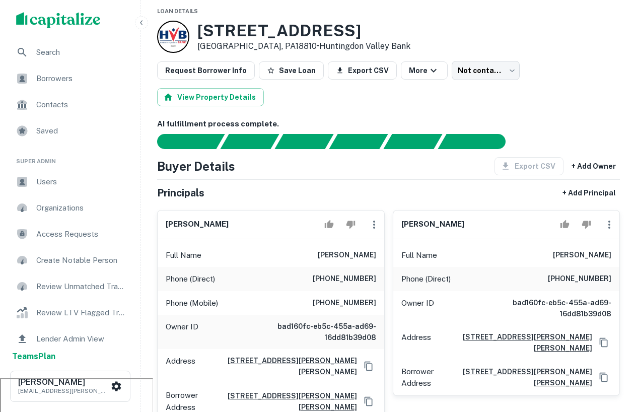
scroll to position [34, 0]
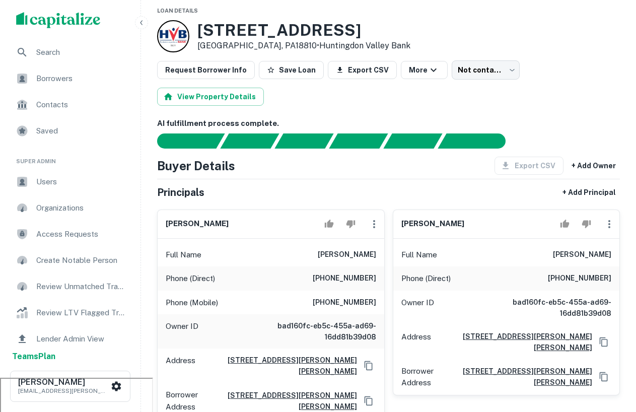
click at [37, 92] on ul "Search Borrowers Contacts Saved" at bounding box center [70, 92] width 140 height 105
click at [41, 83] on span "Borrowers" at bounding box center [81, 78] width 90 height 12
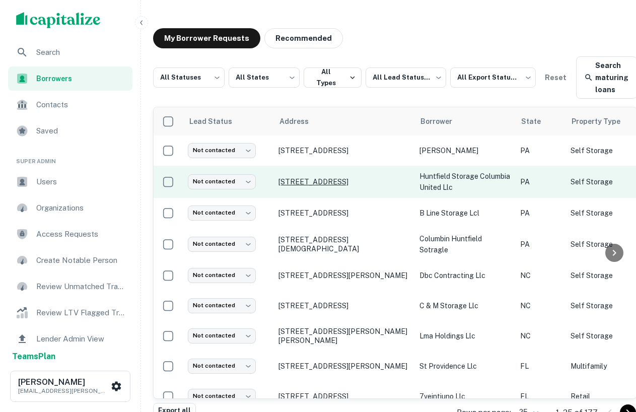
click at [329, 180] on p "80 Windsor Way Red Lion, PA17356" at bounding box center [343, 181] width 131 height 9
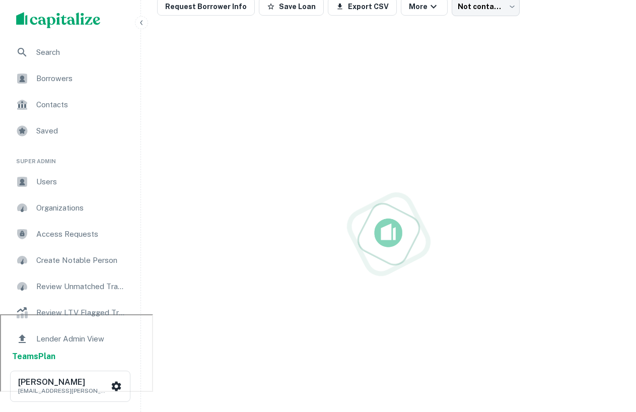
scroll to position [44, 0]
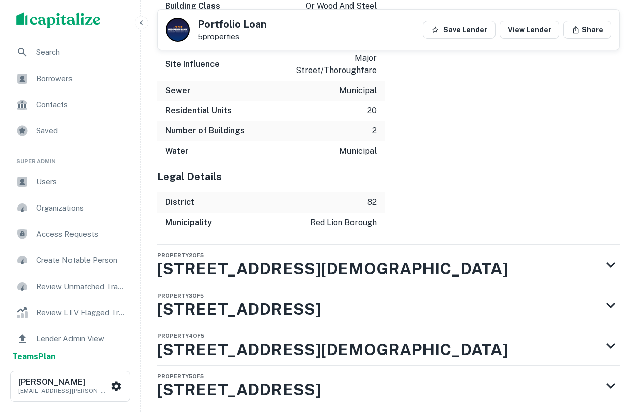
scroll to position [2081, 0]
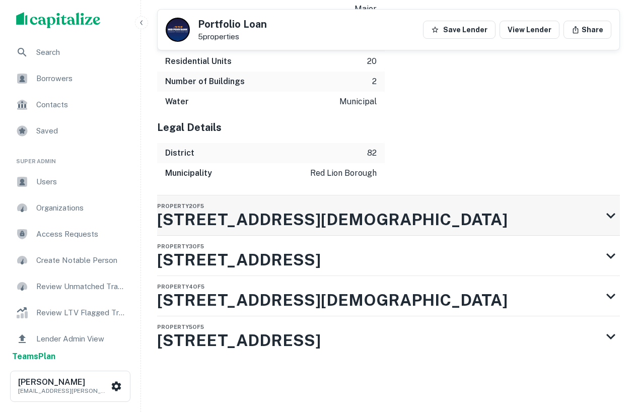
click at [349, 195] on div "Property 2 of [STREET_ADDRESS][DEMOGRAPHIC_DATA]" at bounding box center [379, 215] width 444 height 40
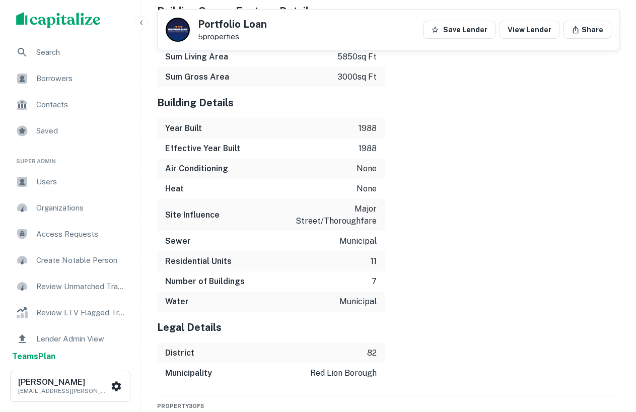
scroll to position [2774, 0]
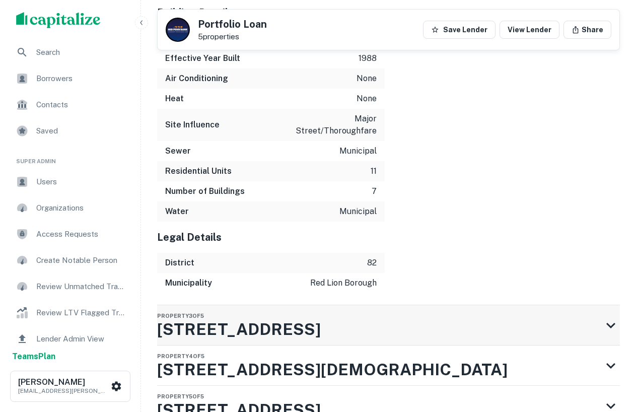
click at [330, 308] on div "Property 3 of [STREET_ADDRESS]" at bounding box center [379, 325] width 444 height 40
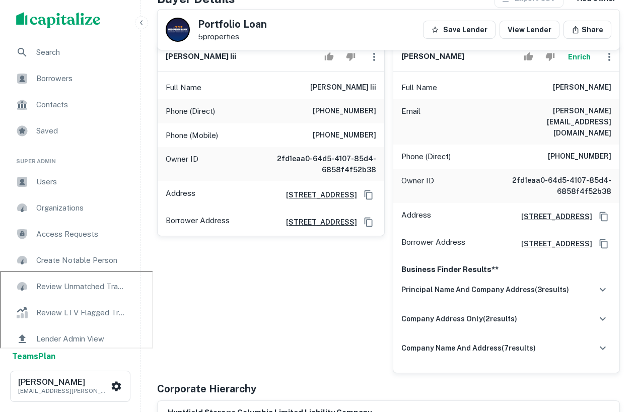
scroll to position [0, 0]
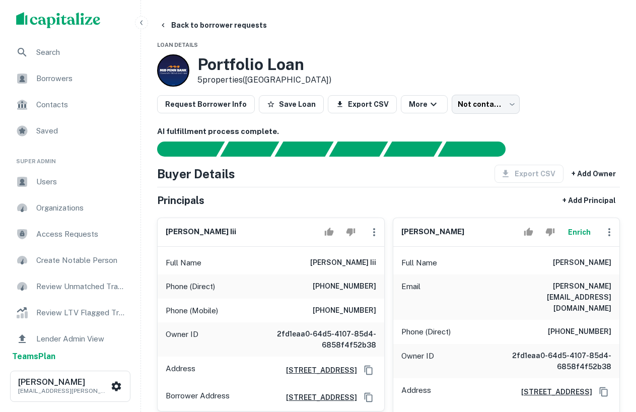
click at [41, 72] on span "Borrowers" at bounding box center [81, 78] width 90 height 12
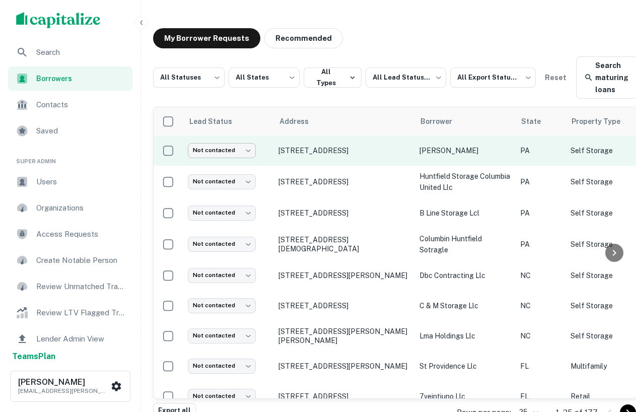
click at [237, 147] on body "Search Borrowers Contacts Saved Super Admin Users Organizations Access Requests…" at bounding box center [318, 206] width 636 height 412
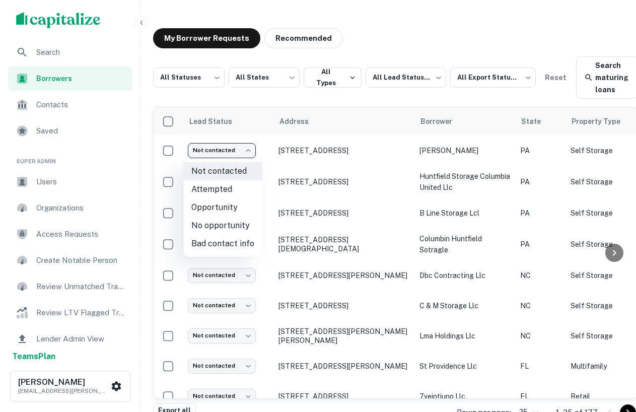
click at [295, 102] on div at bounding box center [318, 206] width 636 height 412
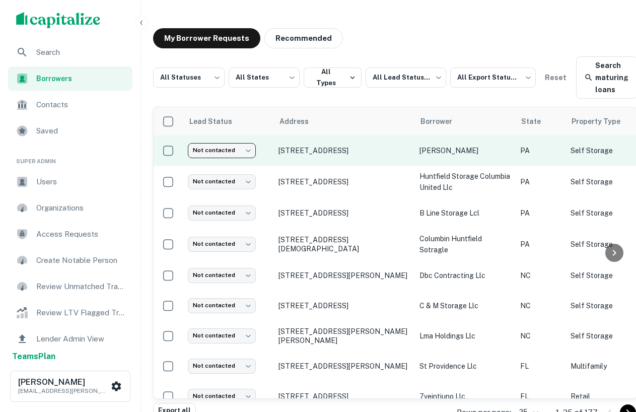
click at [232, 152] on body "Search Borrowers Contacts Saved Super Admin Users Organizations Access Requests…" at bounding box center [318, 206] width 636 height 412
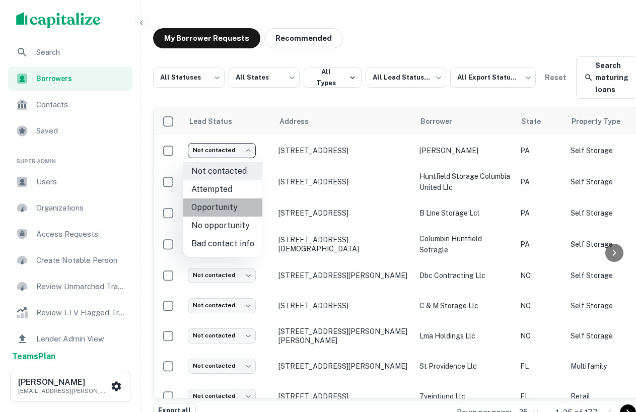
click at [225, 207] on li "Opportunity" at bounding box center [222, 207] width 79 height 18
type input "**********"
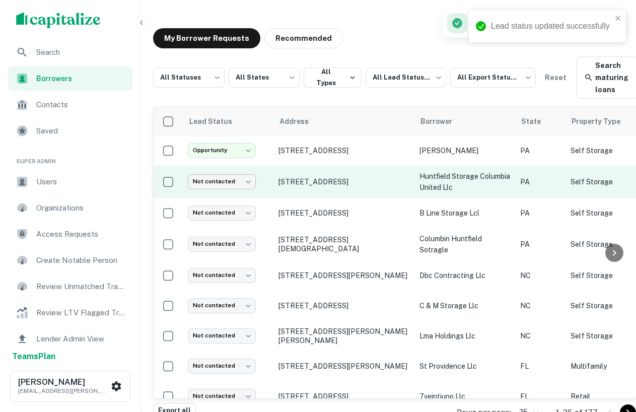
click at [238, 179] on body "**********" at bounding box center [318, 206] width 636 height 412
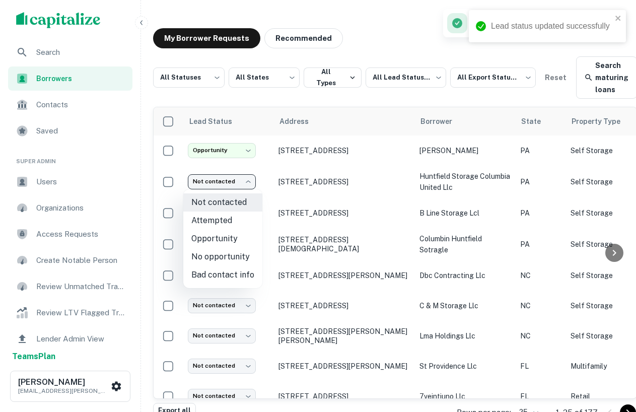
click at [241, 167] on div at bounding box center [318, 206] width 636 height 412
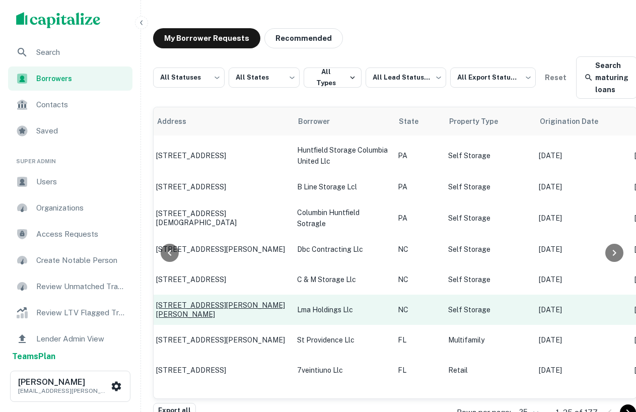
scroll to position [26, 0]
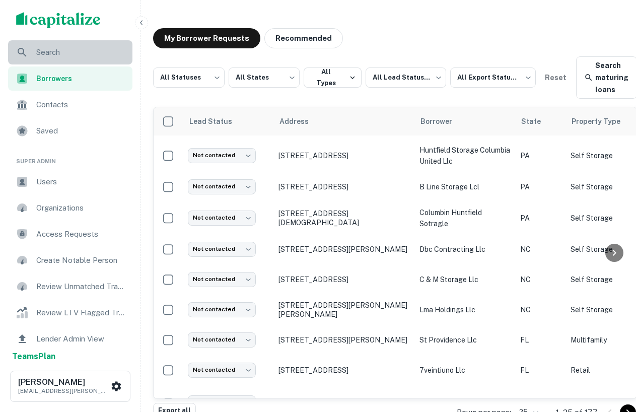
click at [66, 58] on span "Search" at bounding box center [81, 52] width 90 height 12
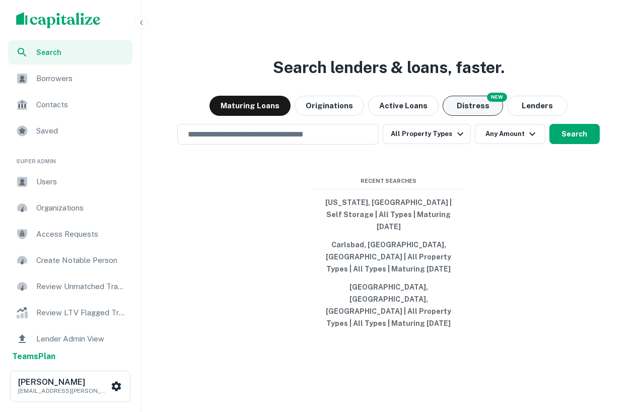
click at [463, 116] on button "Distress" at bounding box center [472, 106] width 60 height 20
click at [302, 140] on input "text" at bounding box center [278, 134] width 192 height 12
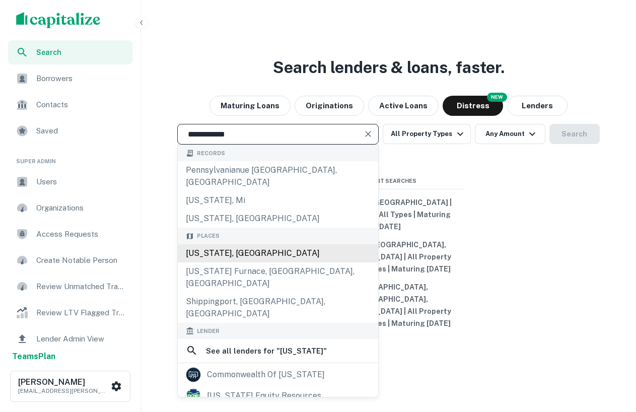
click at [268, 262] on div "[US_STATE], [GEOGRAPHIC_DATA]" at bounding box center [278, 253] width 200 height 18
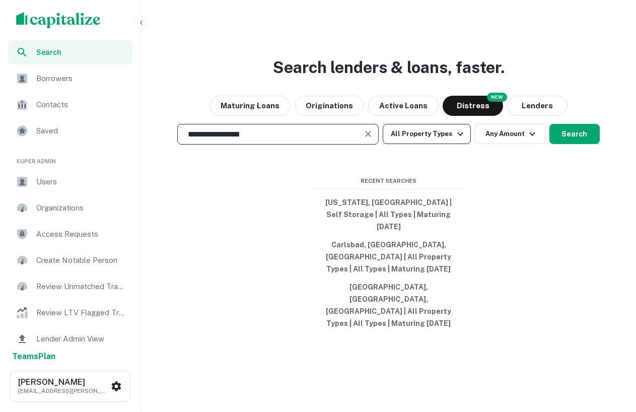
type input "**********"
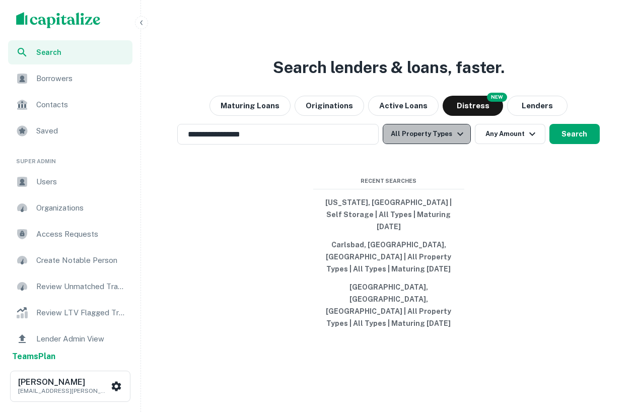
click at [448, 144] on button "All Property Types" at bounding box center [426, 134] width 88 height 20
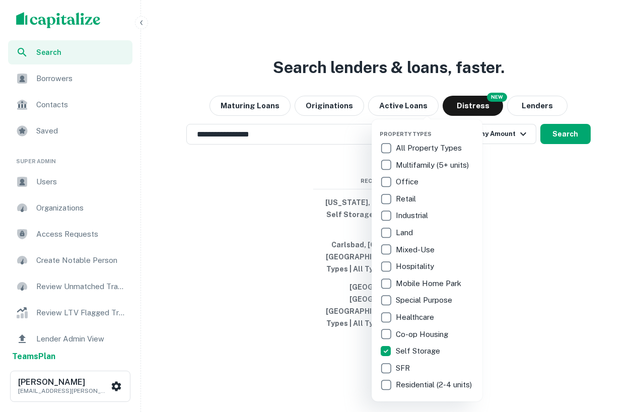
click at [554, 270] on div at bounding box center [318, 206] width 636 height 412
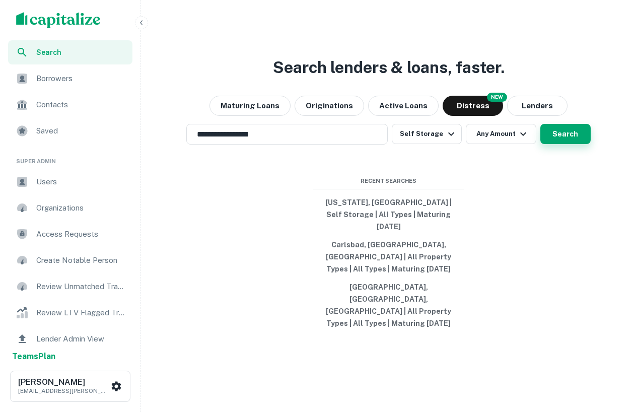
click at [556, 144] on button "Search" at bounding box center [565, 134] width 50 height 20
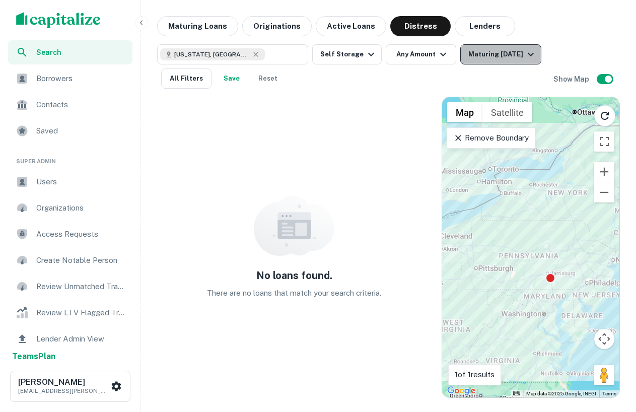
click at [477, 52] on div "Maturing In 1 Year" at bounding box center [502, 54] width 68 height 12
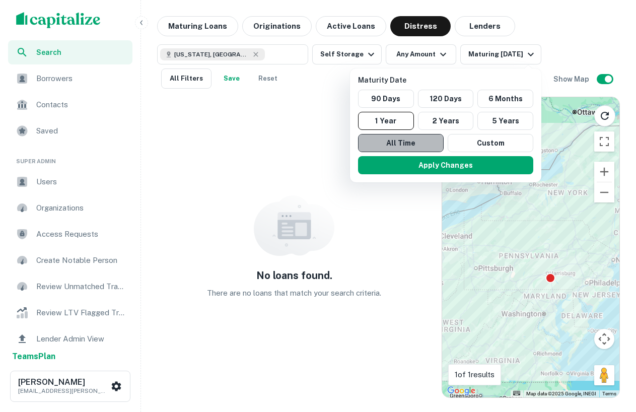
click at [383, 139] on button "All Time" at bounding box center [401, 143] width 86 height 18
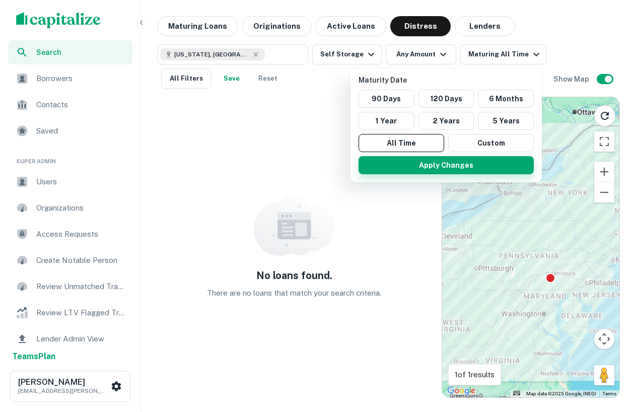
click at [420, 166] on button "Apply Changes" at bounding box center [445, 165] width 175 height 18
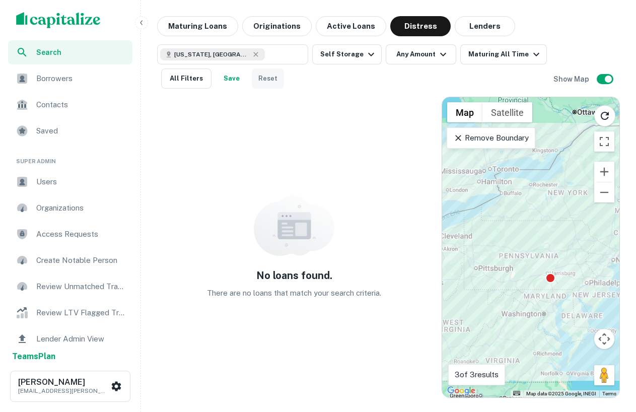
click at [267, 78] on button "Reset" at bounding box center [268, 78] width 32 height 20
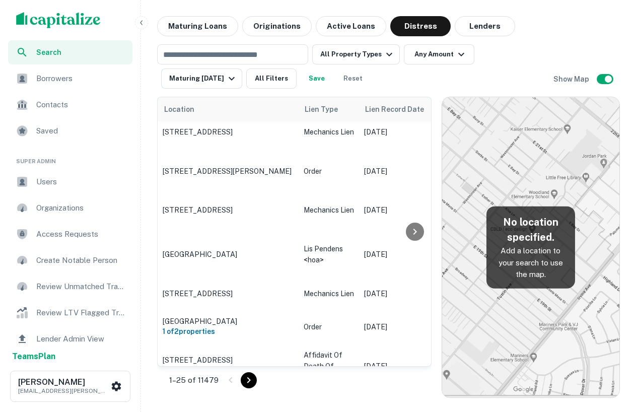
scroll to position [140, 0]
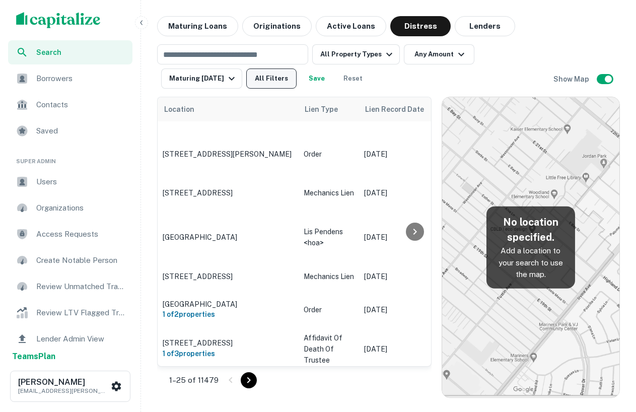
click at [283, 87] on button "All Filters" at bounding box center [271, 78] width 50 height 20
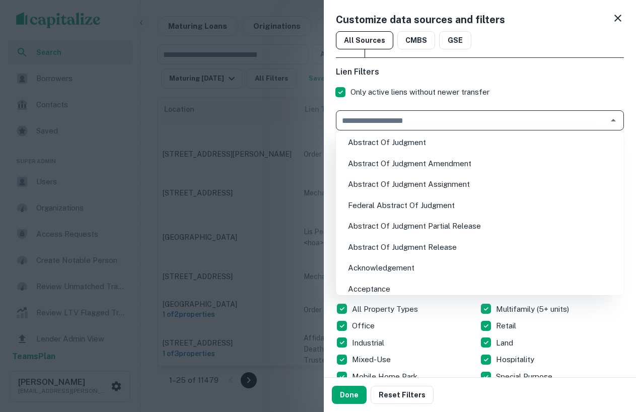
click at [504, 118] on input "text" at bounding box center [471, 120] width 265 height 14
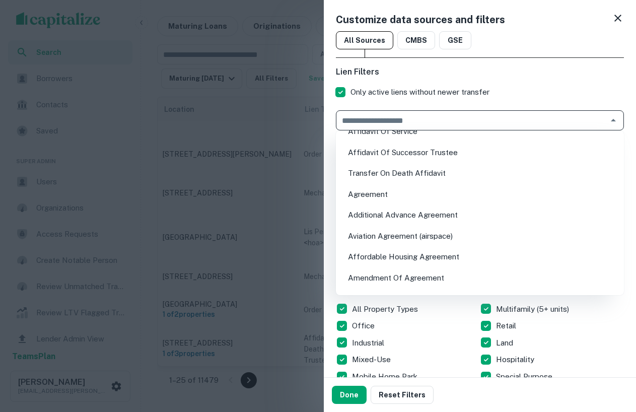
scroll to position [1209, 0]
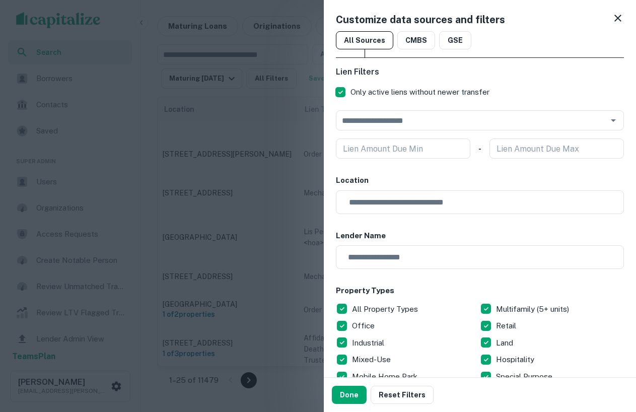
click at [505, 66] on h6 "Lien Filters" at bounding box center [480, 72] width 288 height 12
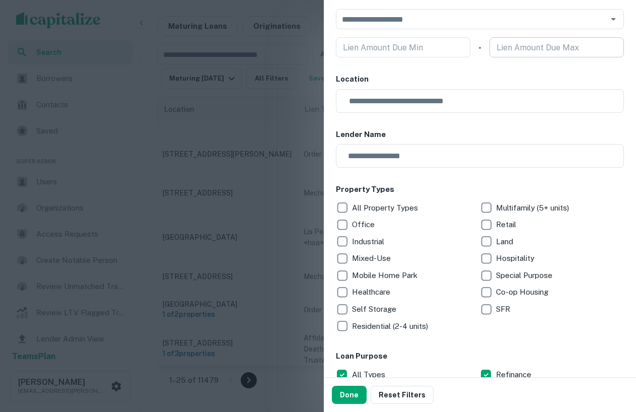
scroll to position [0, 0]
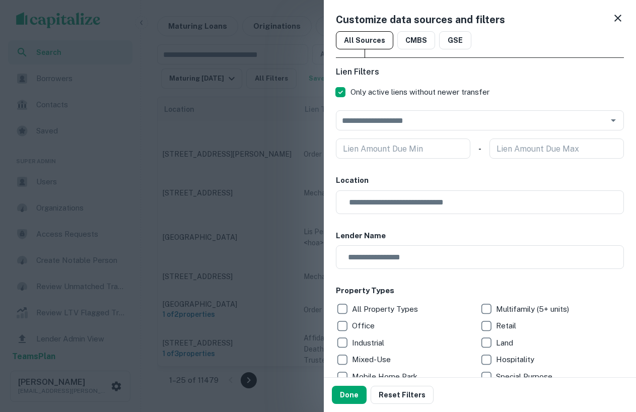
click at [618, 20] on icon at bounding box center [617, 18] width 12 height 12
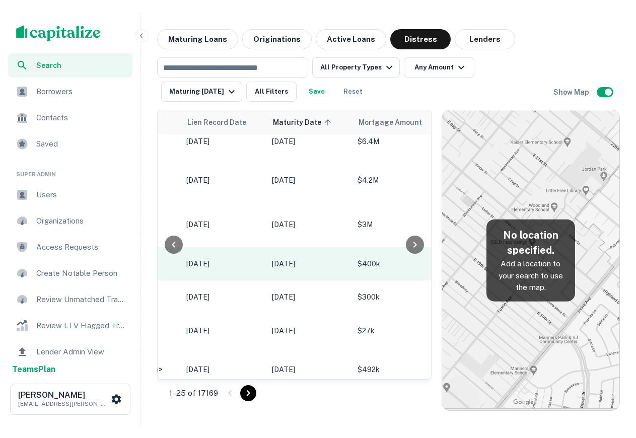
scroll to position [162, 202]
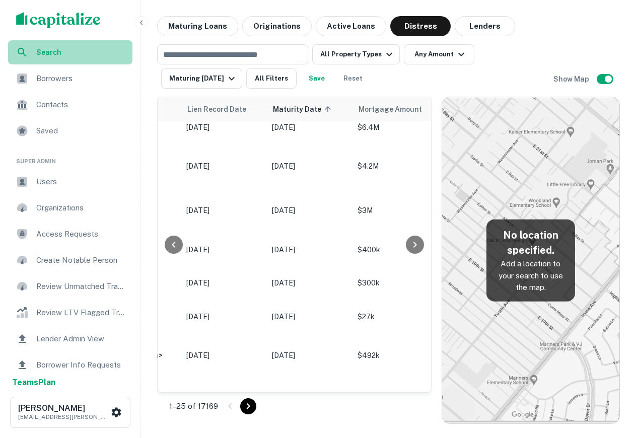
click at [30, 53] on div "Search" at bounding box center [70, 52] width 124 height 24
